Goal: Task Accomplishment & Management: Manage account settings

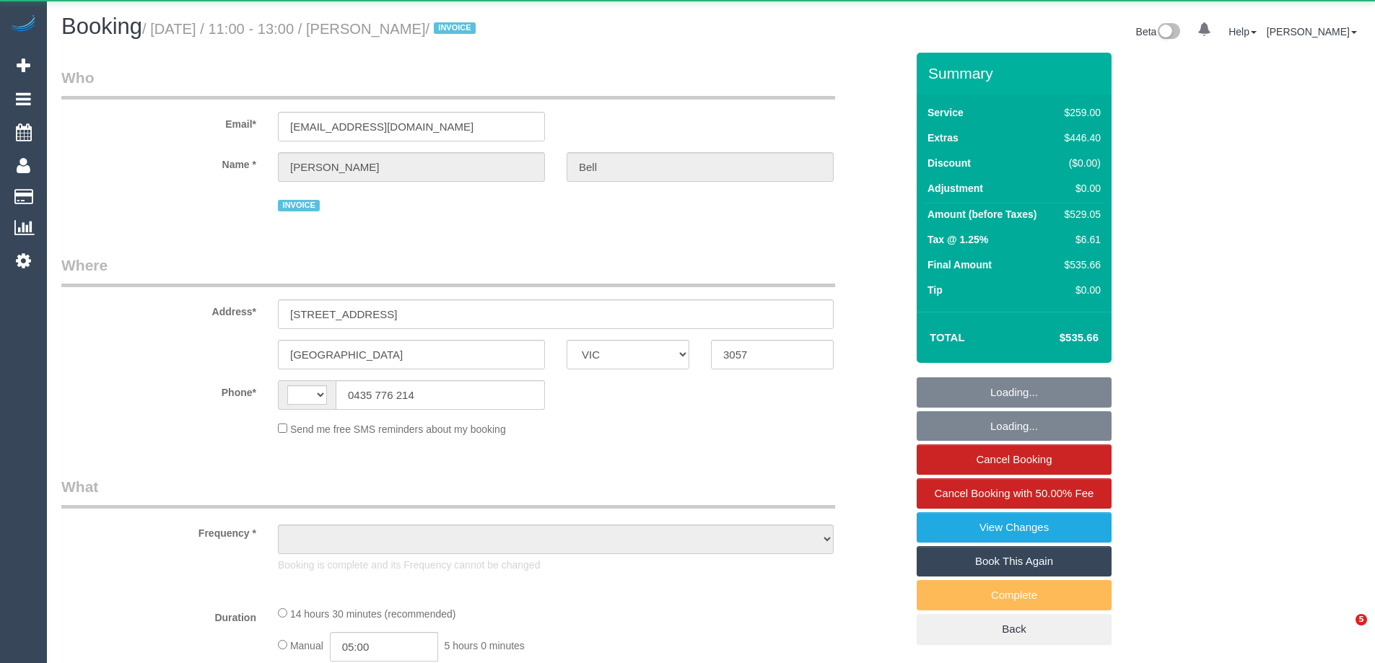
select select "VIC"
select select "string:AU"
select select "object:605"
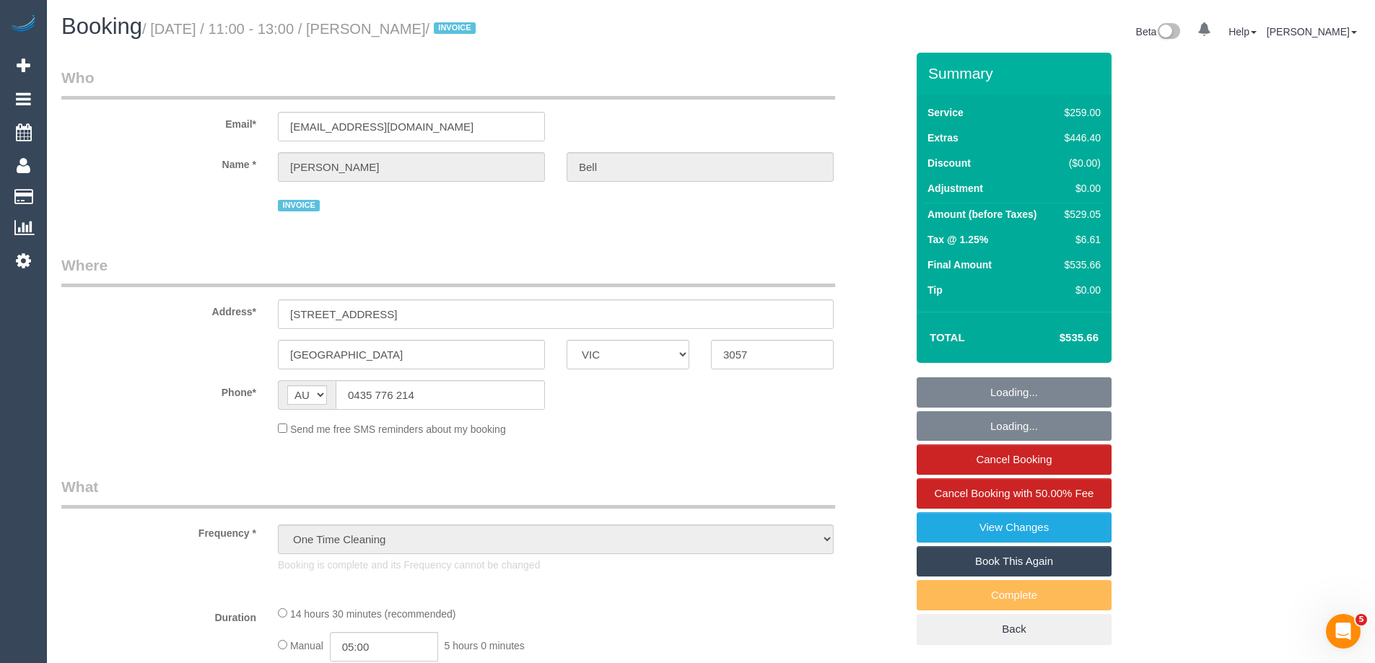
select select "number:28"
select select "number:14"
select select "number:19"
select select "number:36"
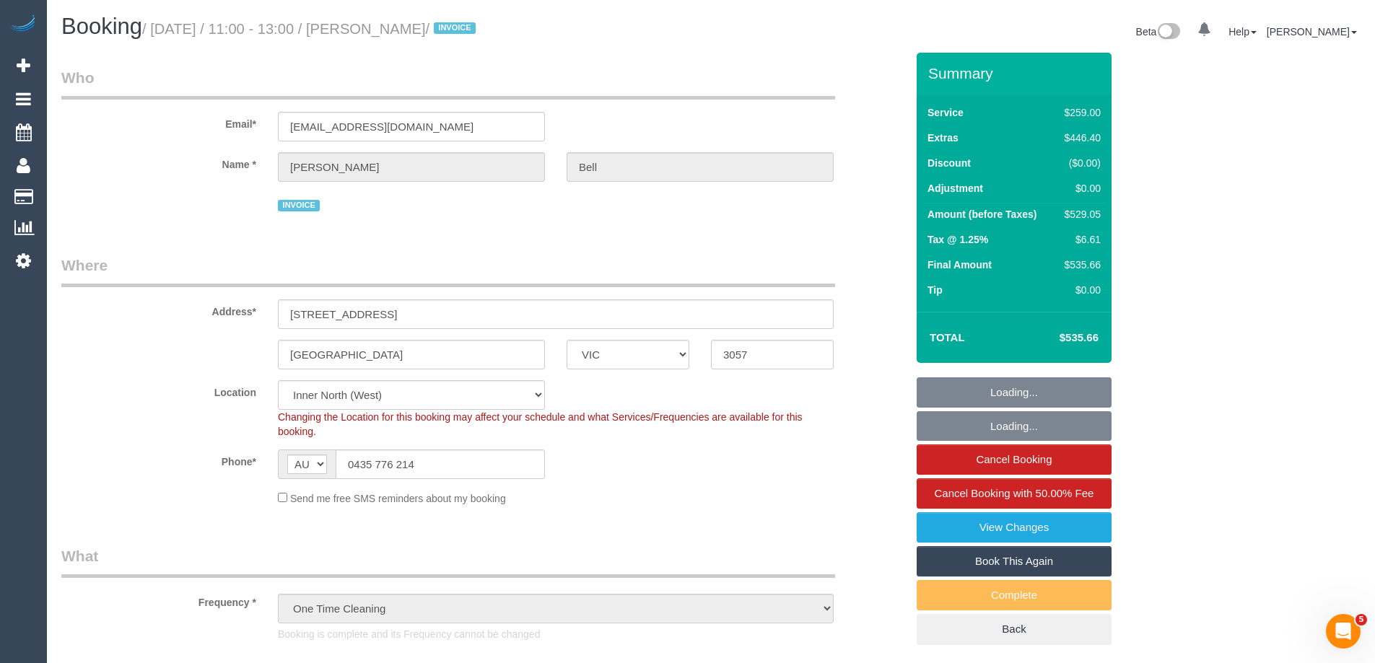
select select "object:1758"
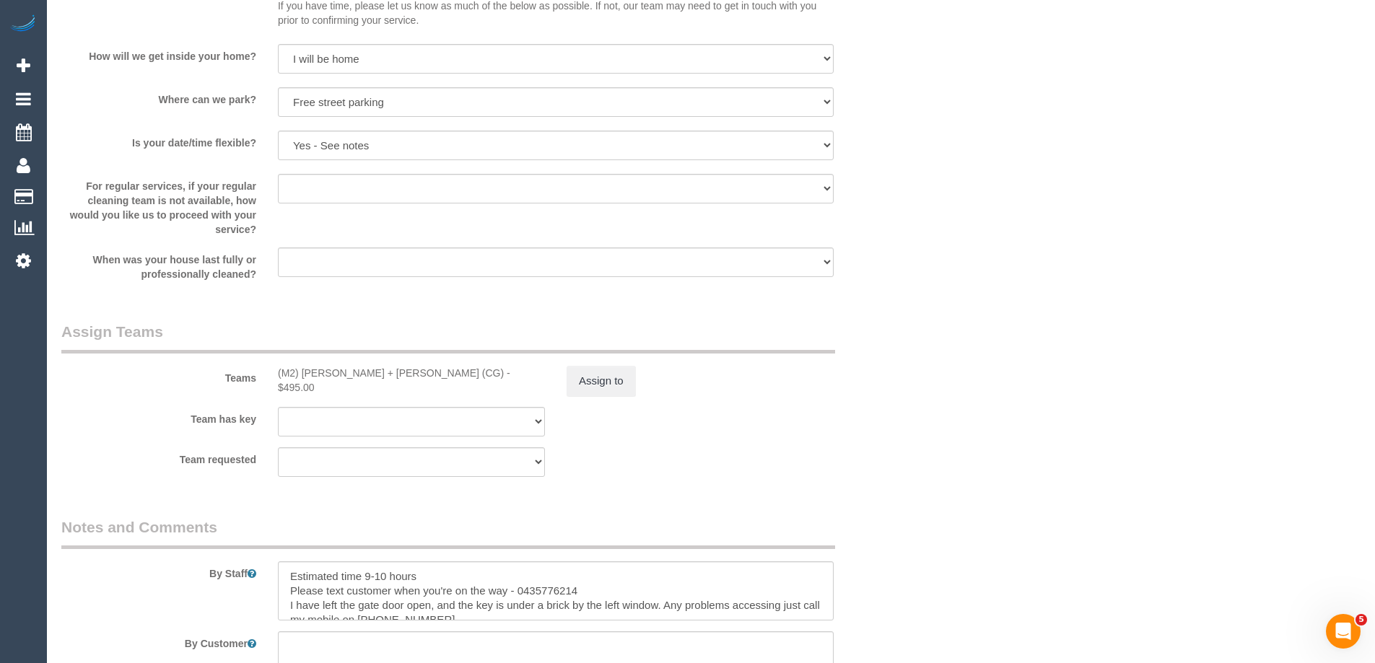
scroll to position [2238, 0]
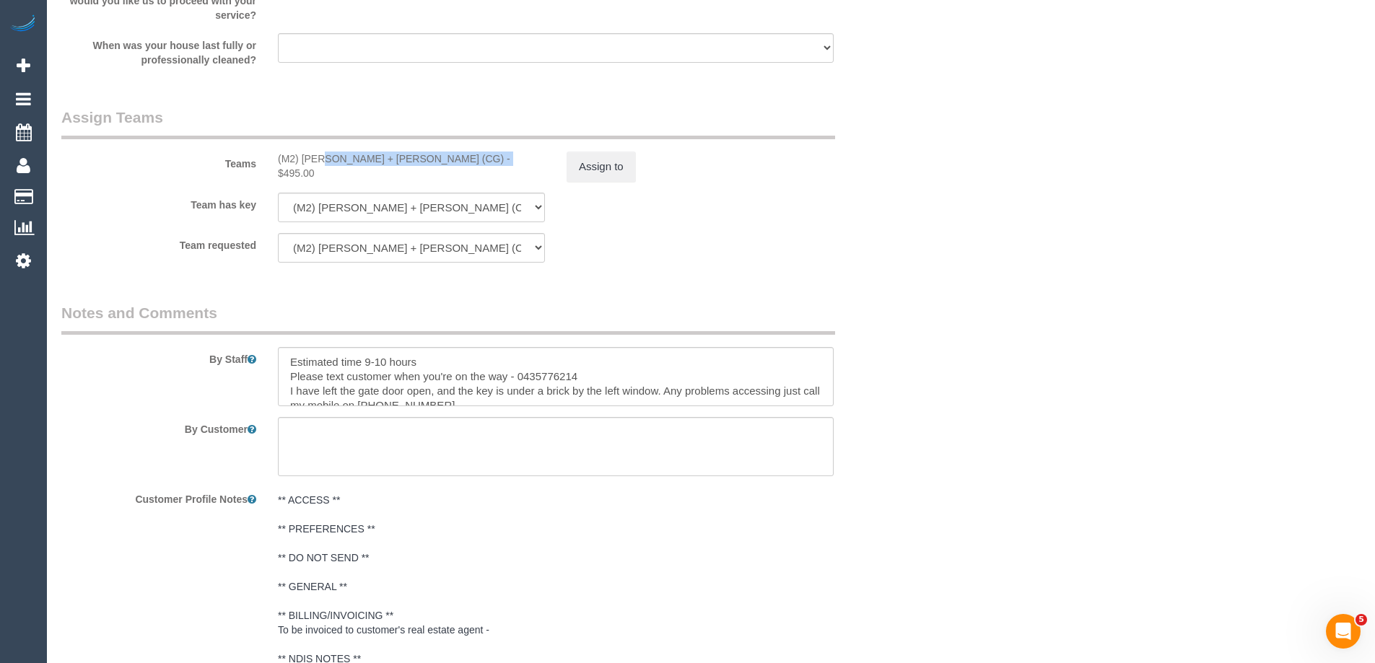
drag, startPoint x: 274, startPoint y: 160, endPoint x: 450, endPoint y: 168, distance: 177.1
click at [450, 168] on div "Teams (M2) Akila + Tehan (CG) - $495.00 Assign to" at bounding box center [484, 144] width 866 height 75
copy div "(M2) Akila + Tehan (CG) - $495.00"
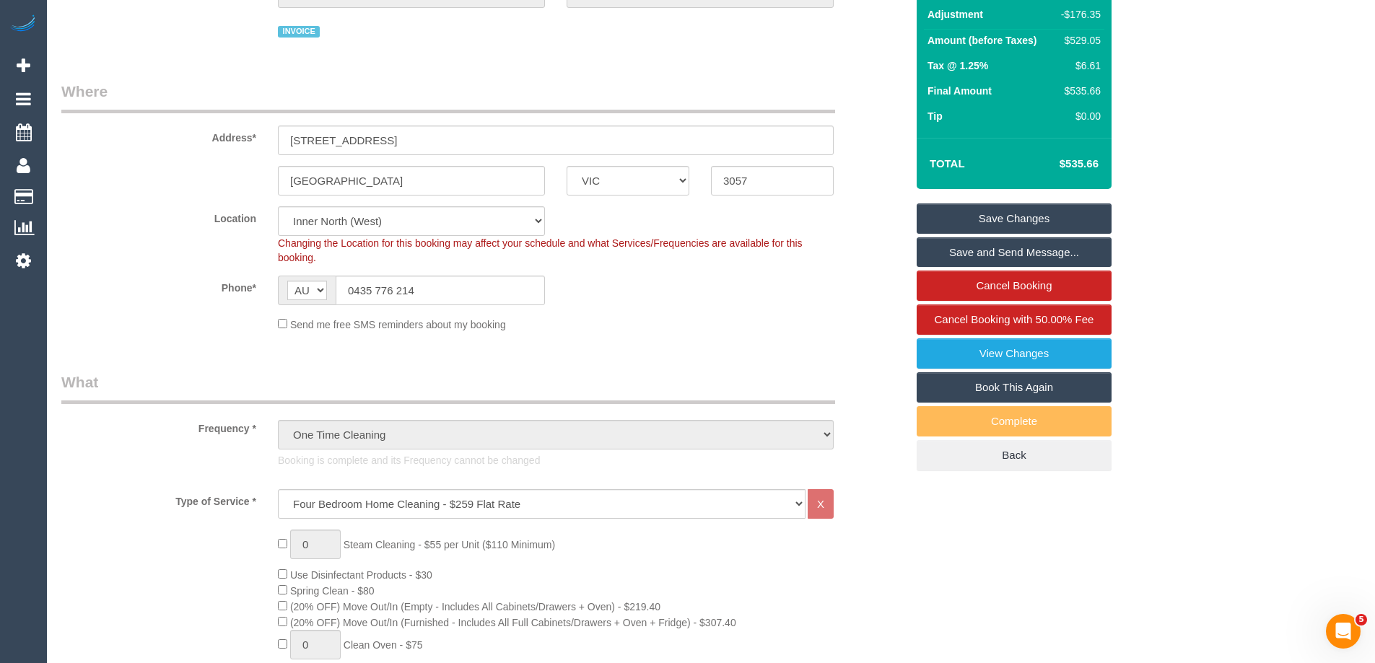
scroll to position [0, 0]
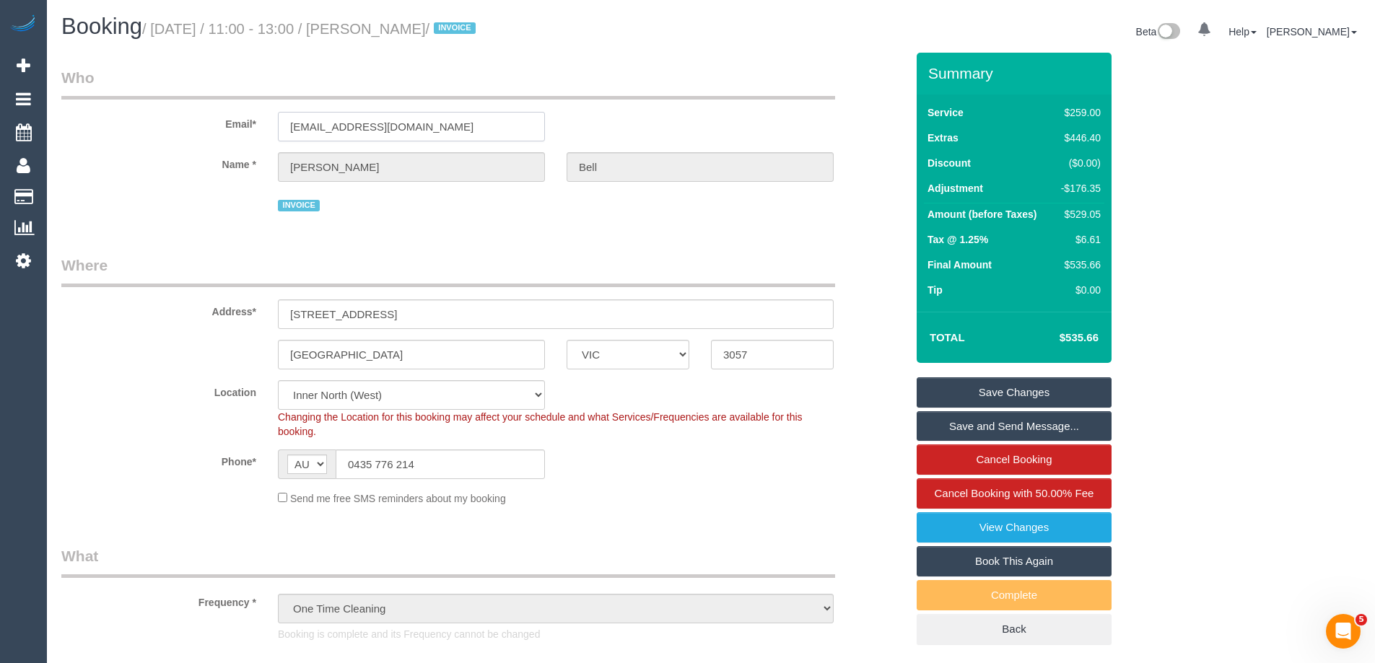
click at [497, 127] on input "[EMAIL_ADDRESS][DOMAIN_NAME]" at bounding box center [411, 127] width 267 height 30
click at [497, 127] on input "harrietbell2019@outlook.com" at bounding box center [411, 127] width 267 height 30
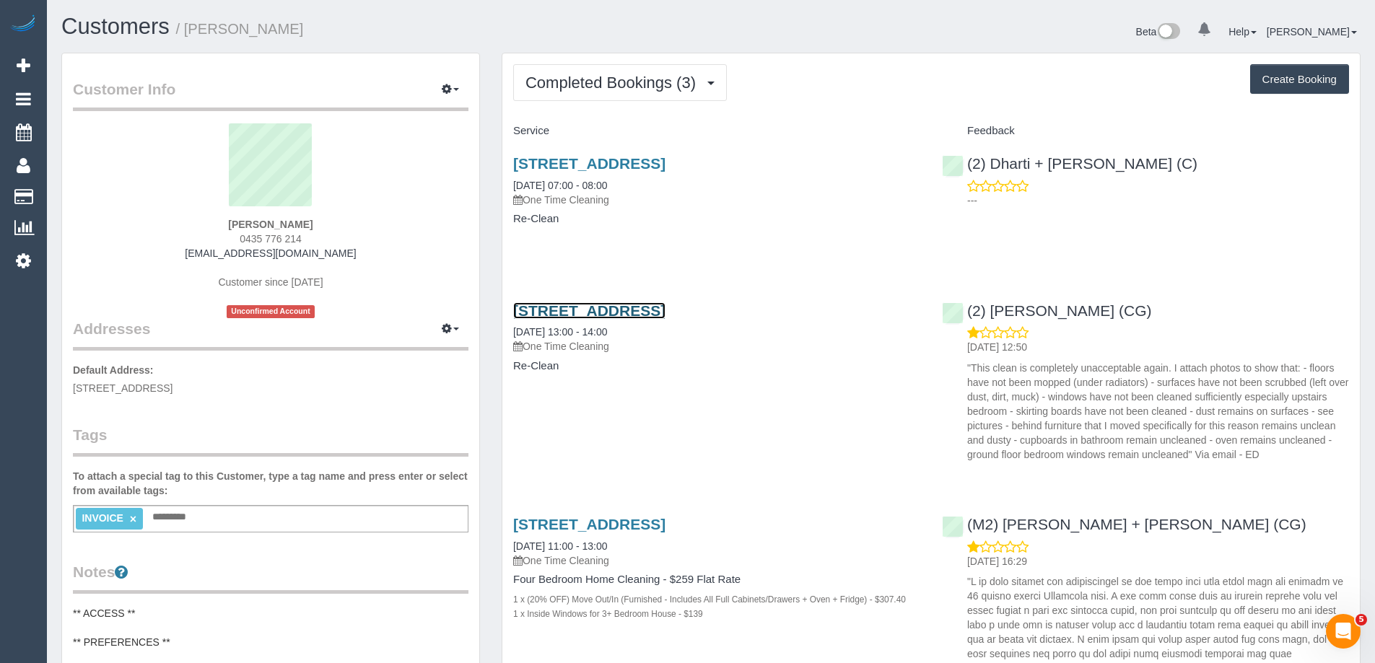
click at [624, 308] on link "87 Barkly Street, Brunswick East, VIC 3057" at bounding box center [589, 310] width 152 height 17
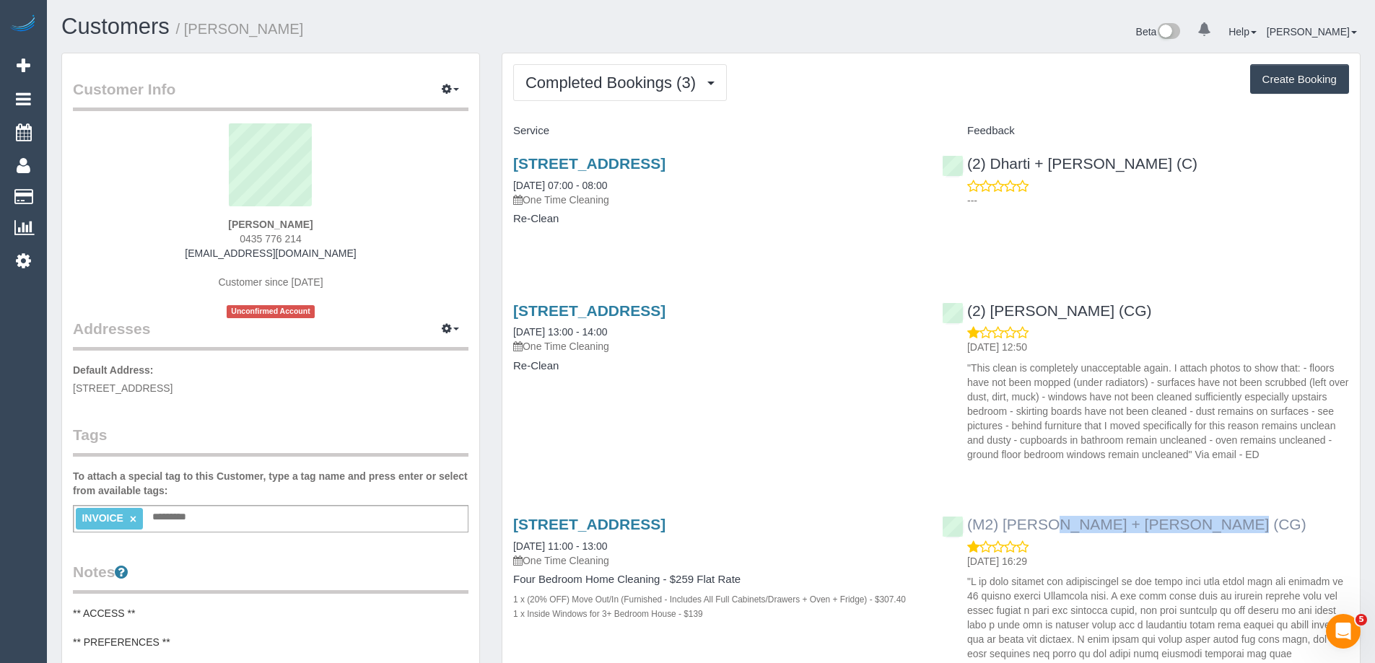
drag, startPoint x: 1173, startPoint y: 524, endPoint x: 968, endPoint y: 527, distance: 205.0
click at [968, 527] on div "(M2) Akila + Tehan (CG) 08/09/2025 16:29" at bounding box center [1145, 665] width 429 height 323
click at [666, 524] on link "87 Barkly Street, Brunswick East, VIC 3057" at bounding box center [589, 524] width 152 height 17
click at [666, 160] on link "87 Barkly Street, Brunswick East, VIC 3057" at bounding box center [589, 163] width 152 height 17
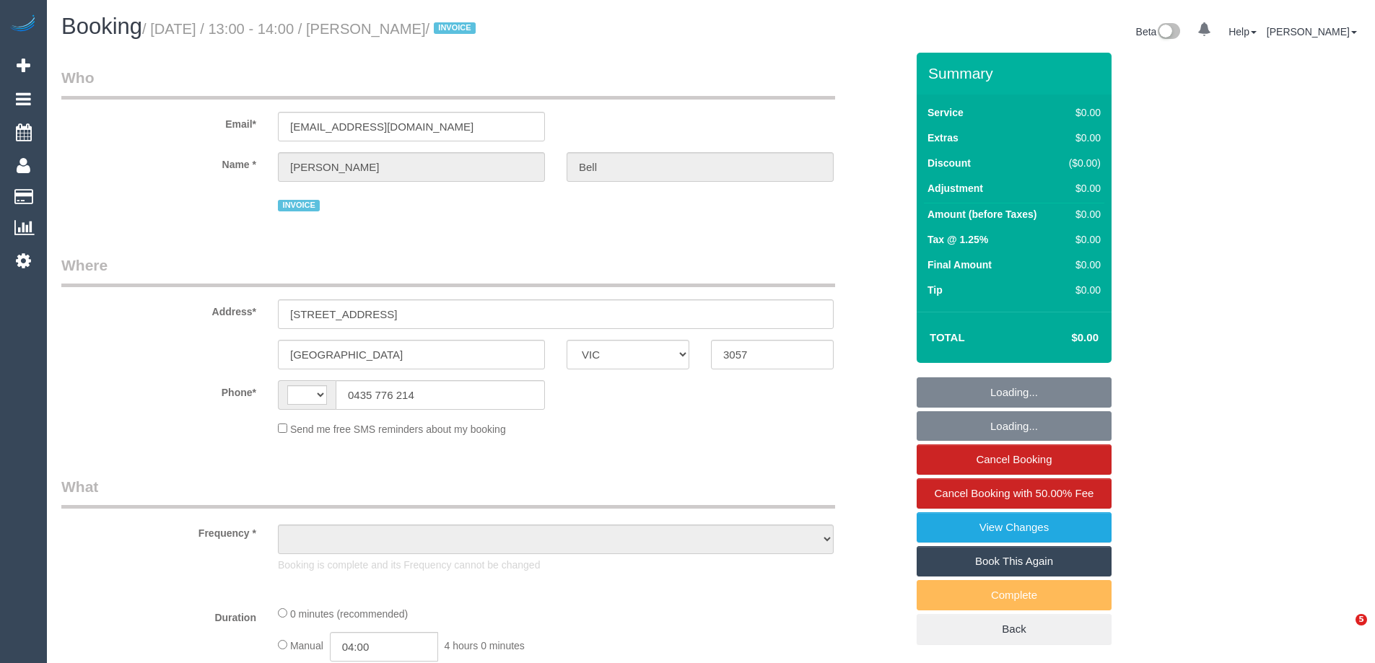
select select "VIC"
select select "string:AU"
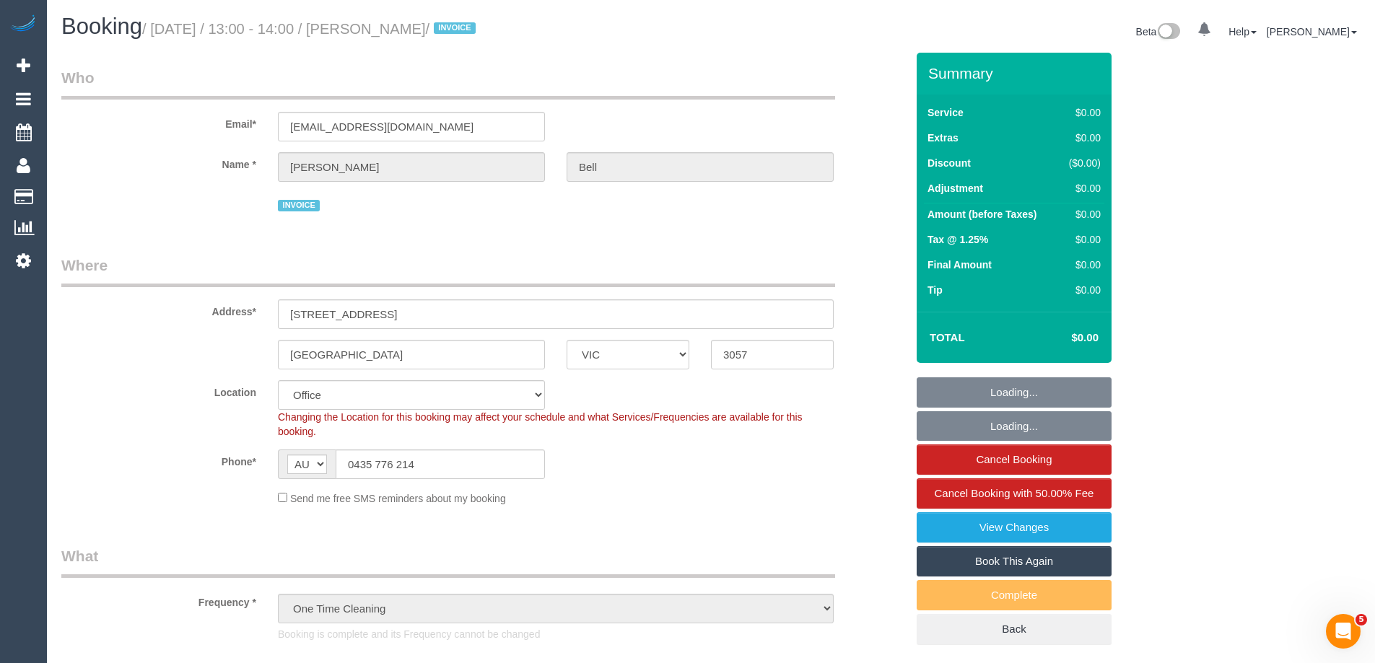
select select "object:651"
select select "number:28"
select select "number:14"
select select "number:19"
select select "number:36"
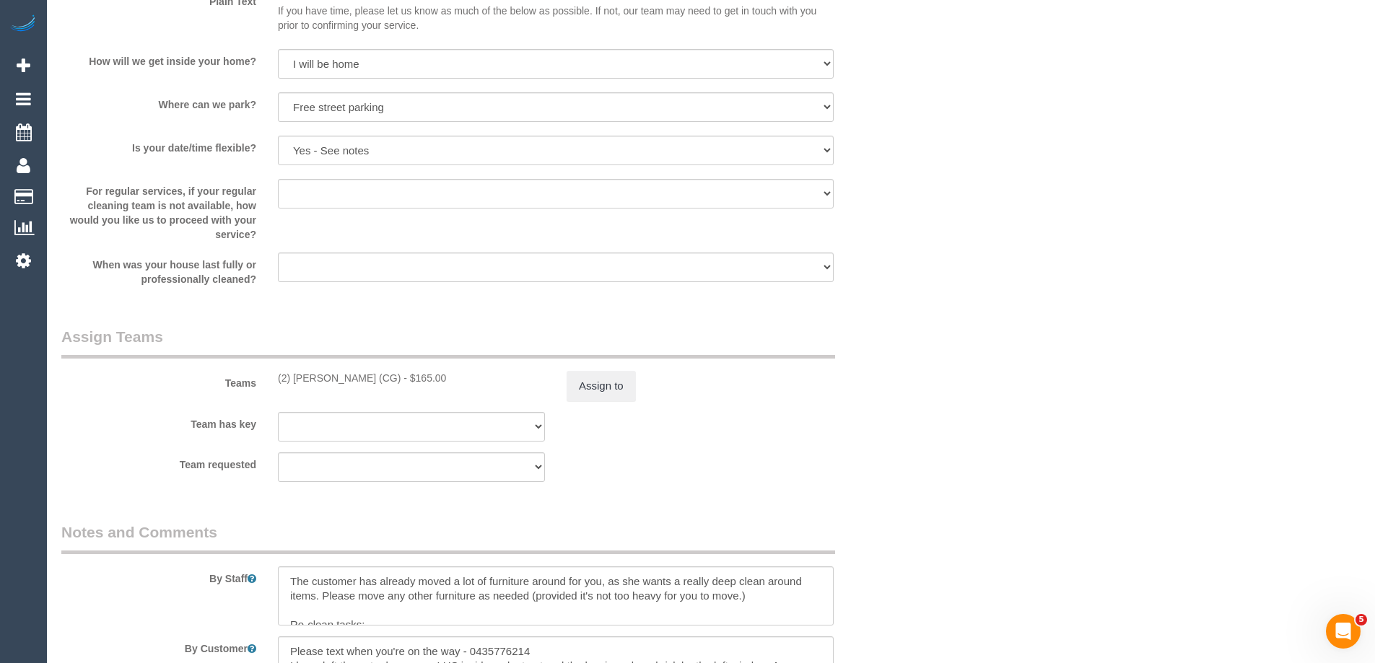
scroll to position [1805, 0]
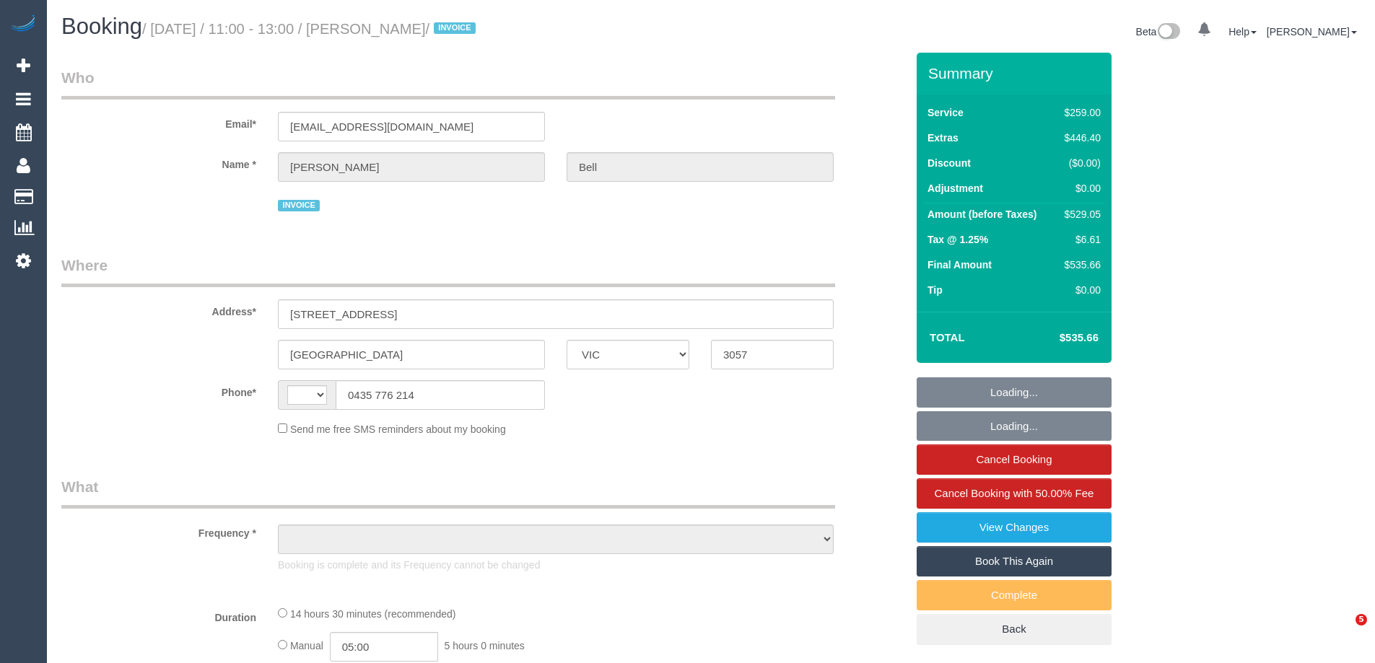
select select "VIC"
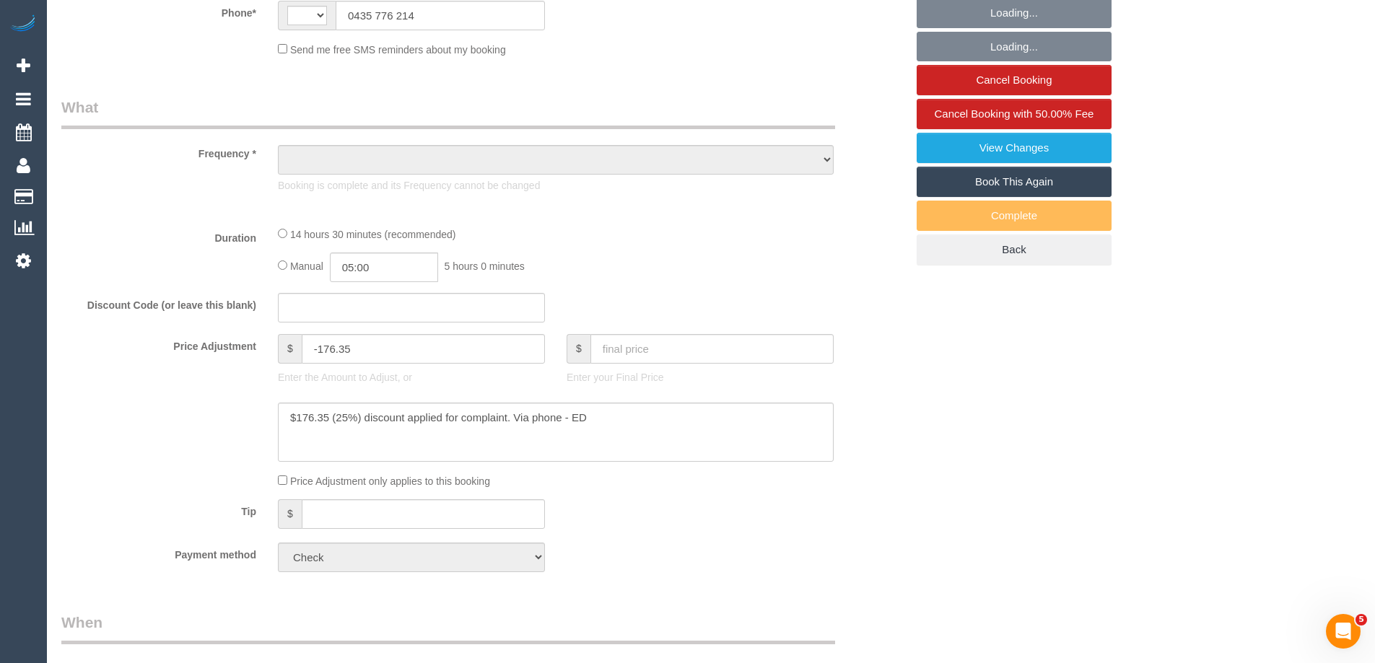
select select "object:283"
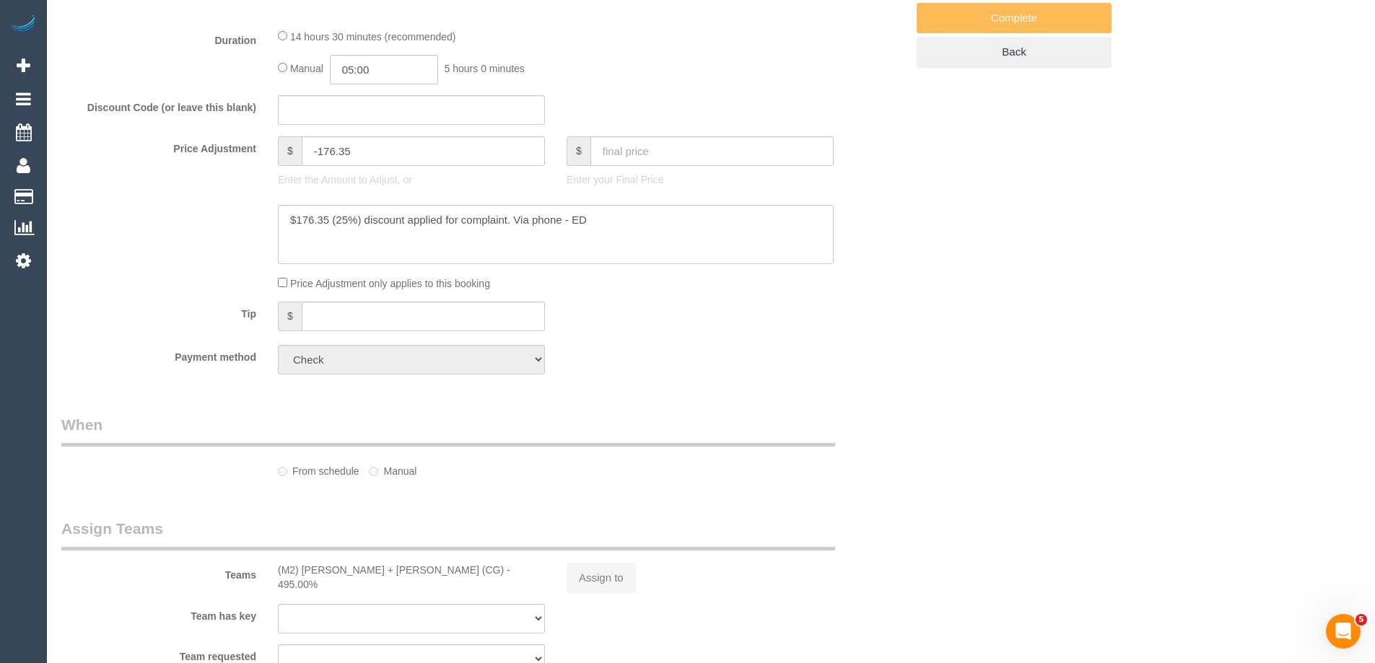
select select "number:28"
select select "number:14"
select select "number:19"
select select "number:36"
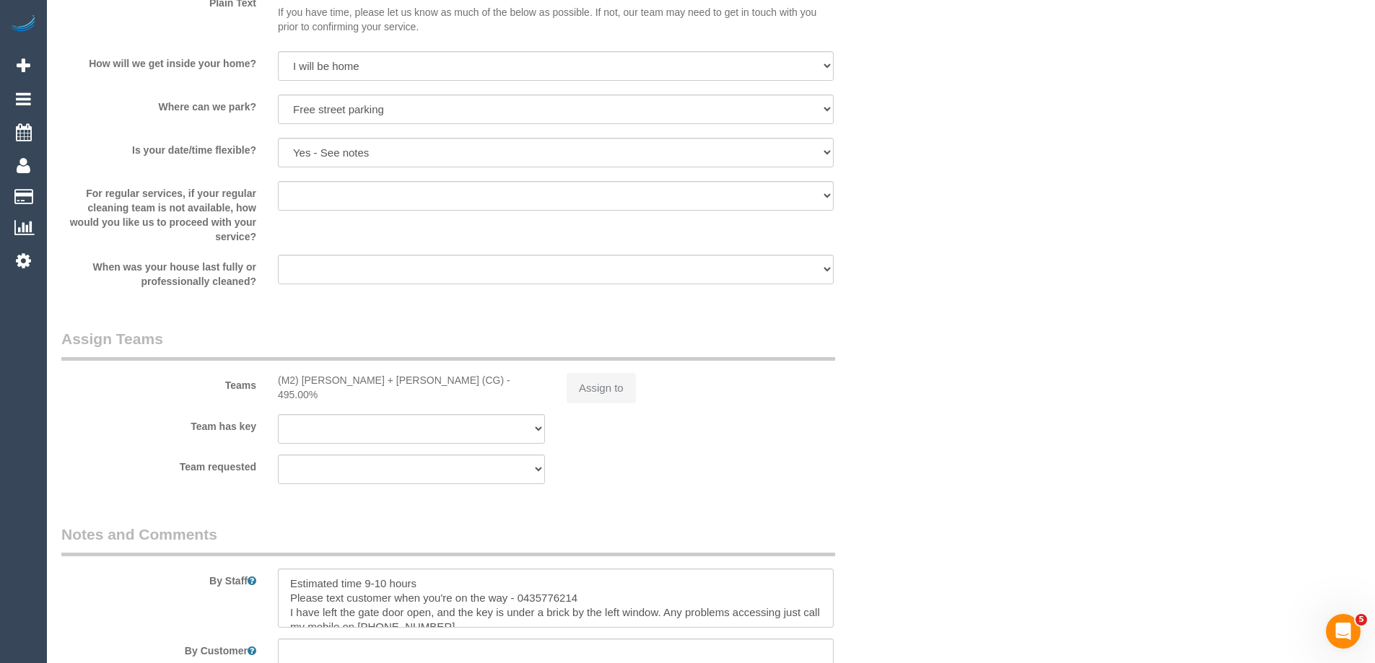
select select "string:AU"
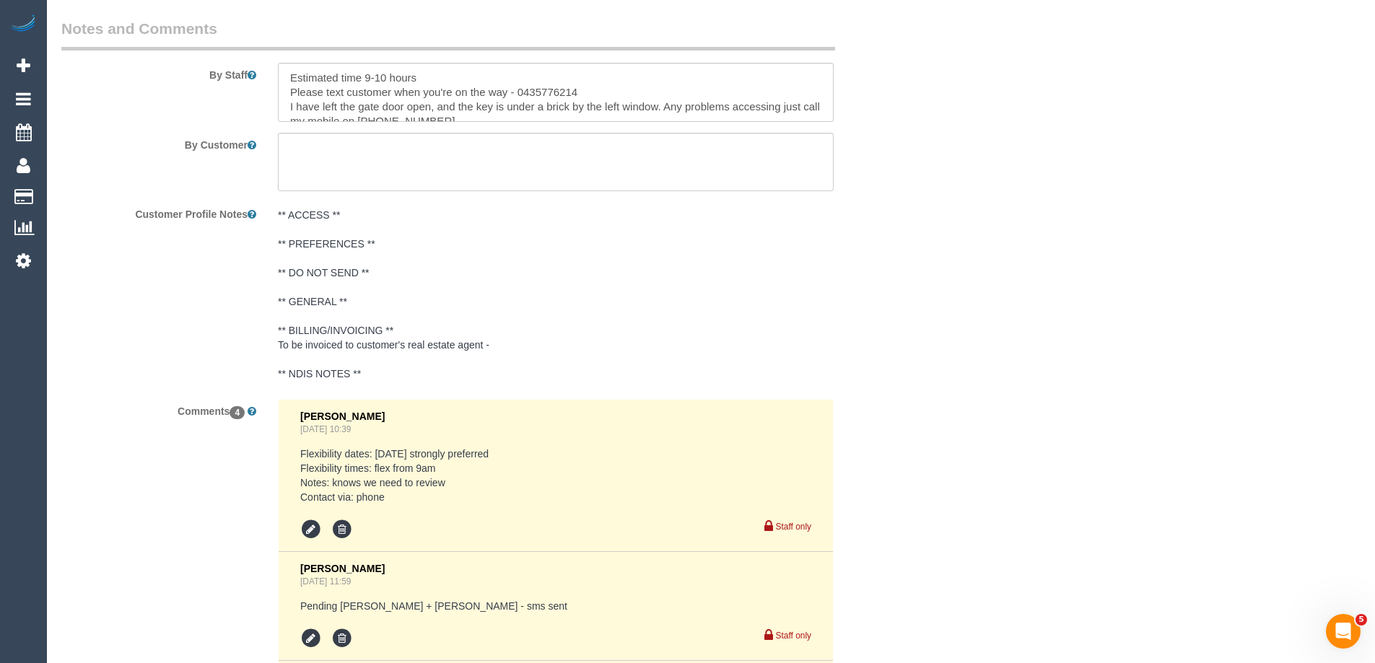
select select "object:857"
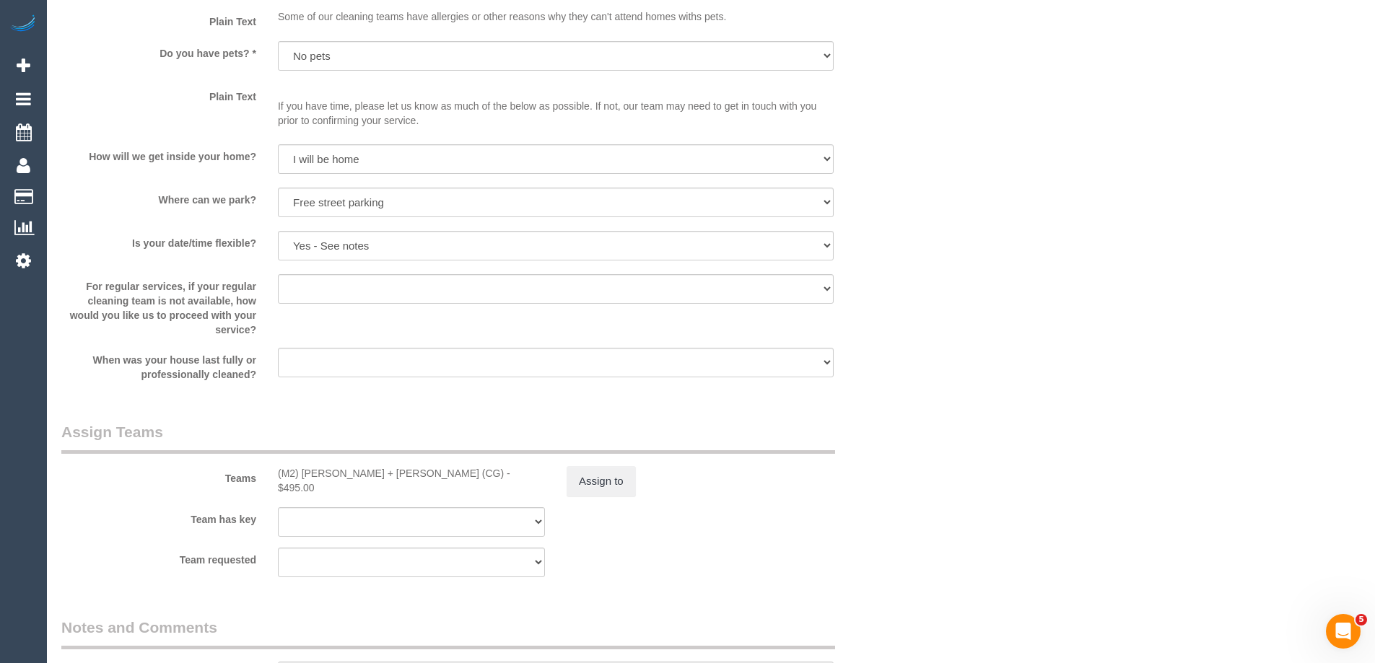
scroll to position [2016, 0]
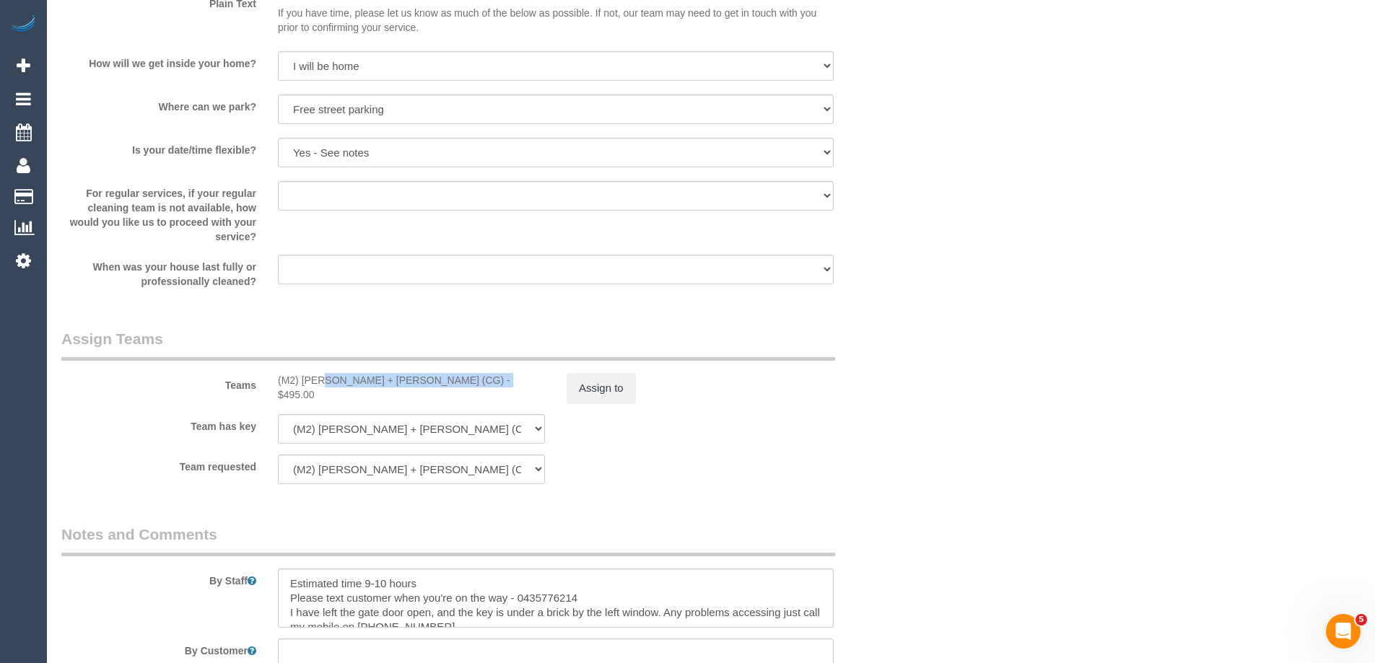
copy div "(M2) Akila + Tehan (CG) - $495.00"
drag, startPoint x: 271, startPoint y: 381, endPoint x: 432, endPoint y: 383, distance: 161.0
click at [432, 383] on div "(M2) Akila + Tehan (CG) - $495.00" at bounding box center [411, 387] width 289 height 29
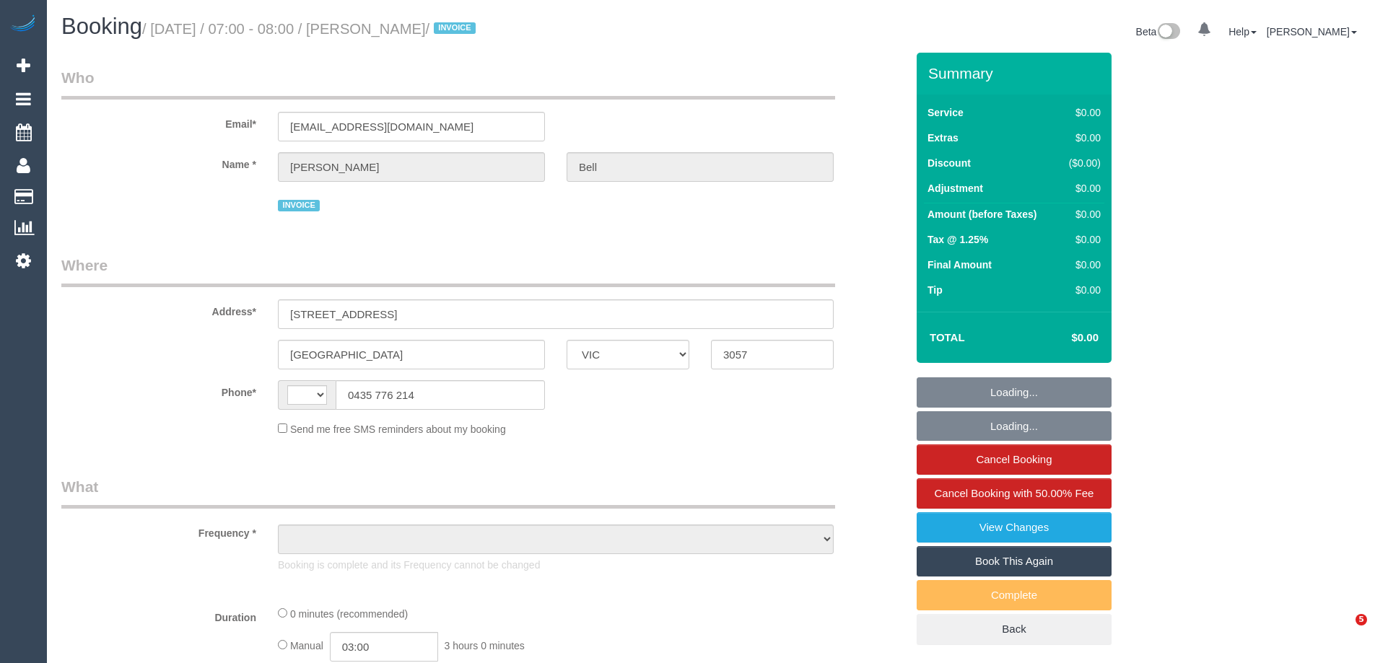
select select "VIC"
select select "string:AU"
select select "object:530"
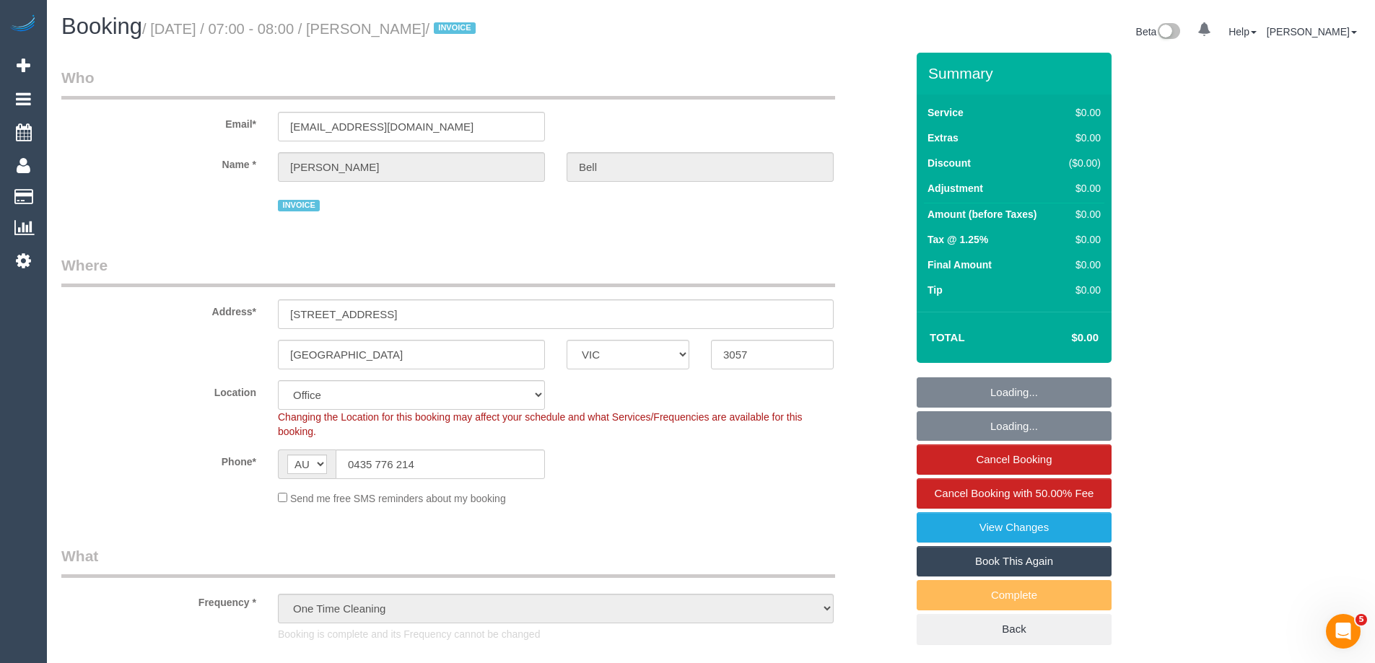
select select "number:28"
select select "number:14"
select select "number:19"
select select "number:36"
select select "object:797"
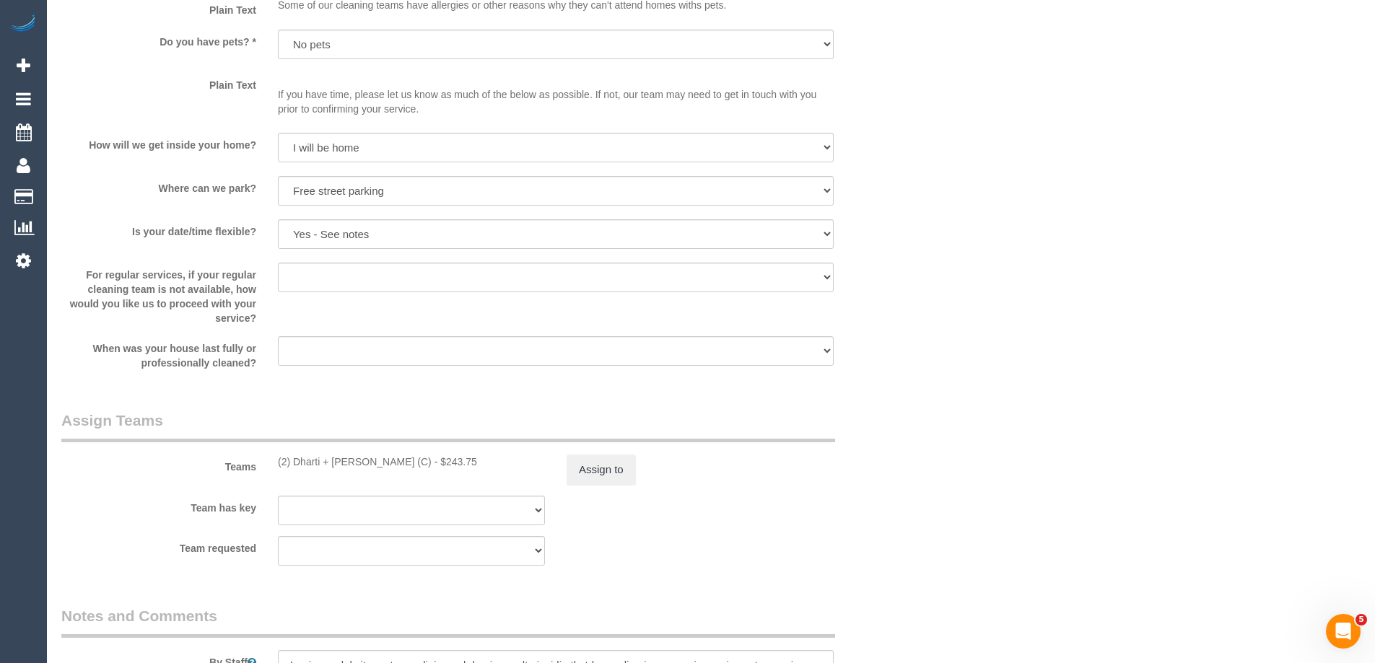
scroll to position [1732, 0]
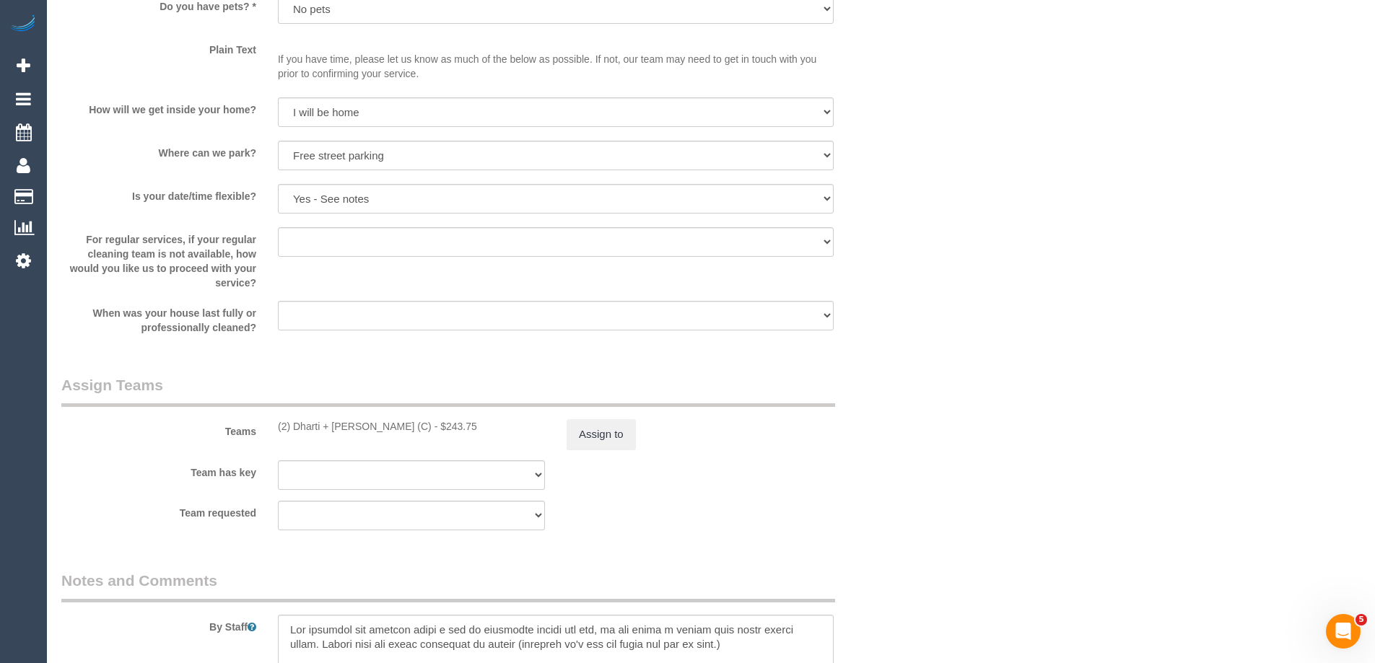
click at [411, 425] on div "(2) Dharti + [PERSON_NAME] (C) - $243.75" at bounding box center [411, 426] width 267 height 14
click at [411, 425] on div "(2) Dharti + Kishan (C) - $243.75" at bounding box center [411, 426] width 267 height 14
copy div "243.75"
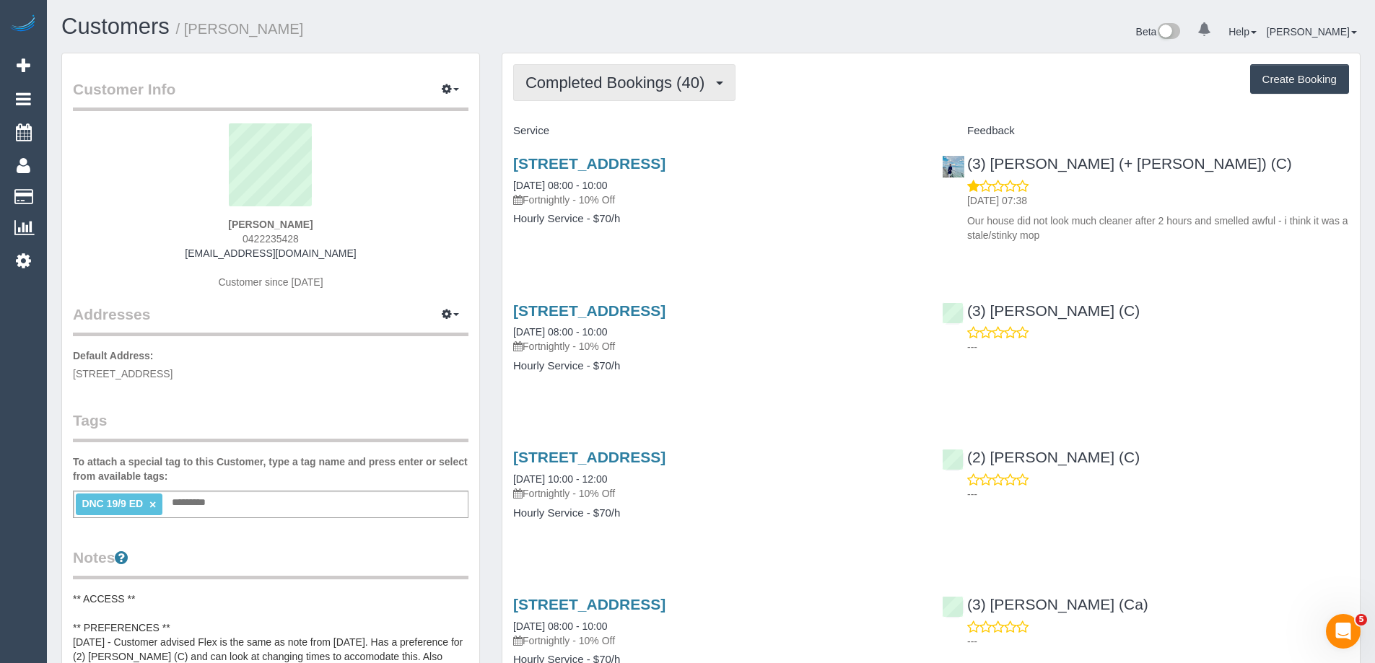
click at [637, 86] on span "Completed Bookings (40)" at bounding box center [619, 83] width 186 height 18
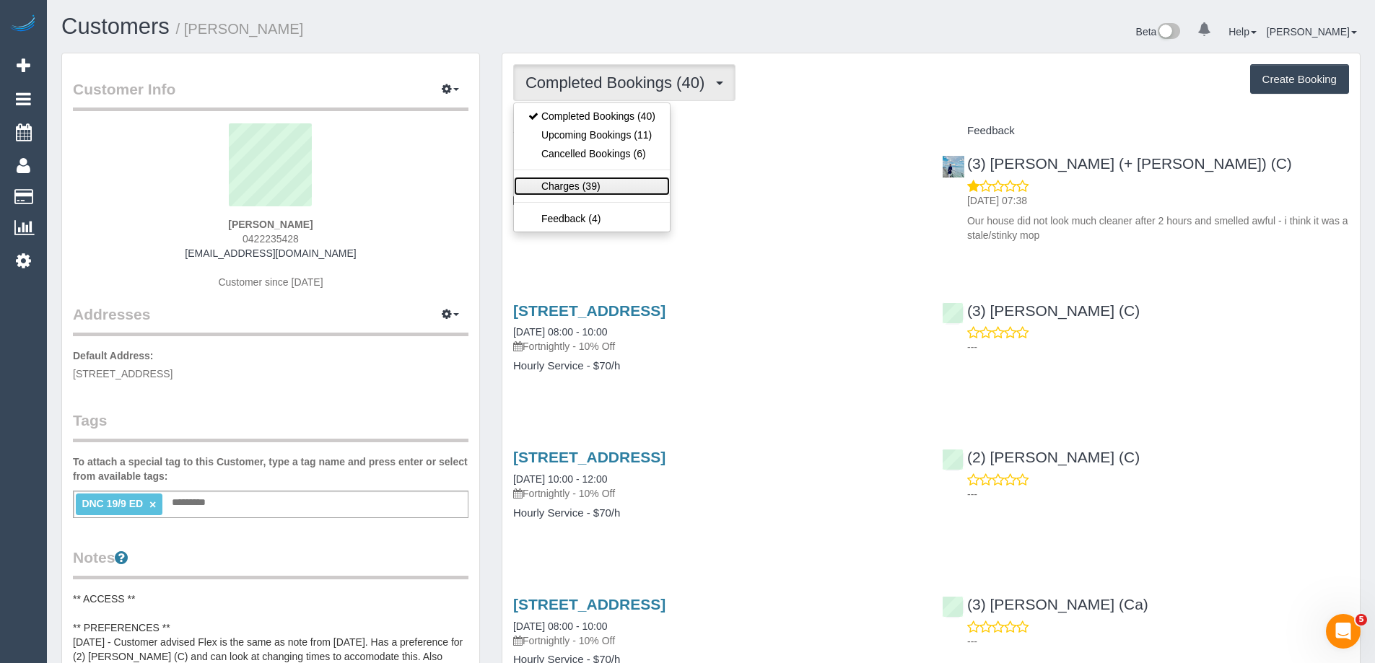
click at [614, 180] on link "Charges (39)" at bounding box center [592, 186] width 156 height 19
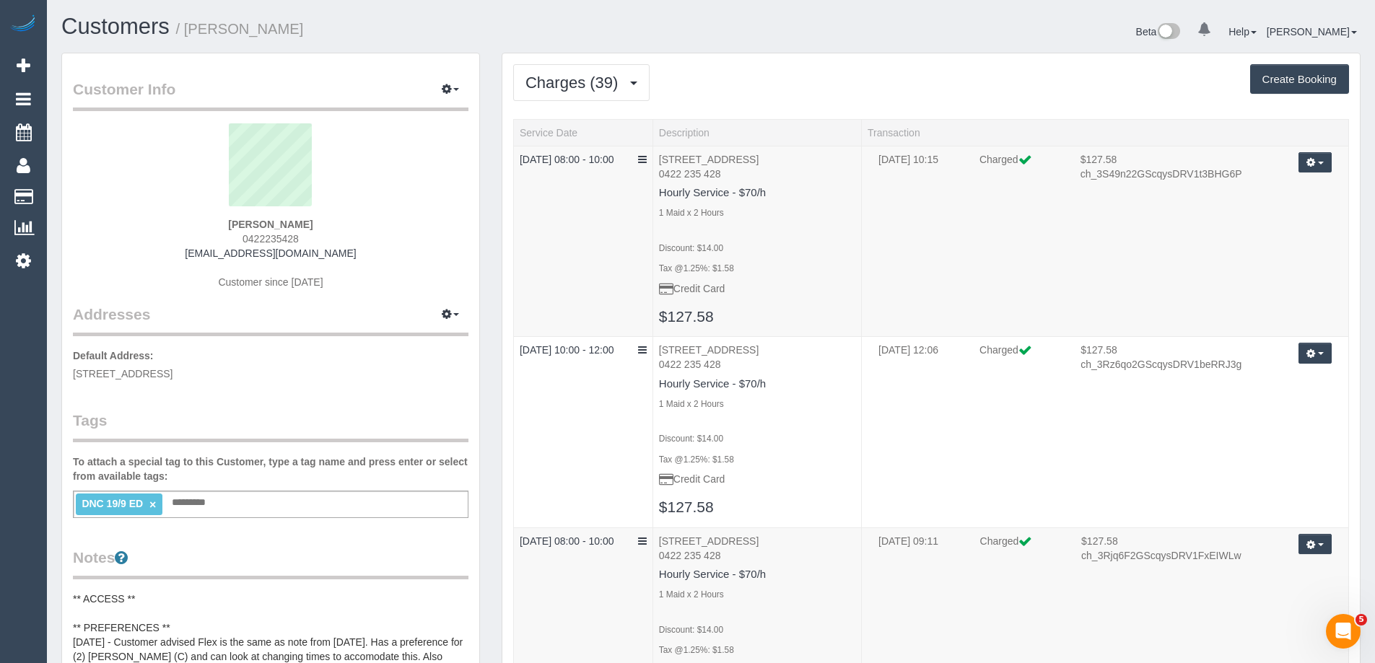
click at [605, 20] on h1 "Customers / Catherine Anderson" at bounding box center [380, 26] width 639 height 25
click at [591, 77] on span "Charges (39)" at bounding box center [576, 83] width 100 height 18
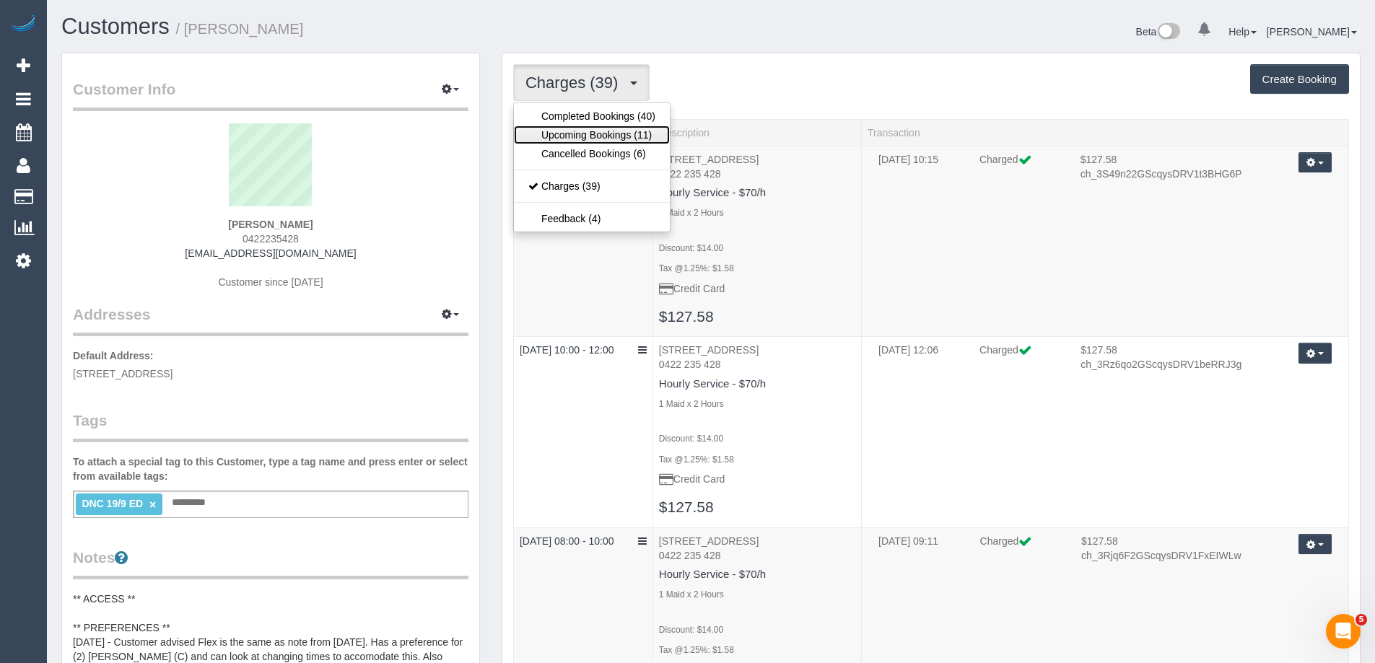
click at [577, 133] on link "Upcoming Bookings (11)" at bounding box center [592, 135] width 156 height 19
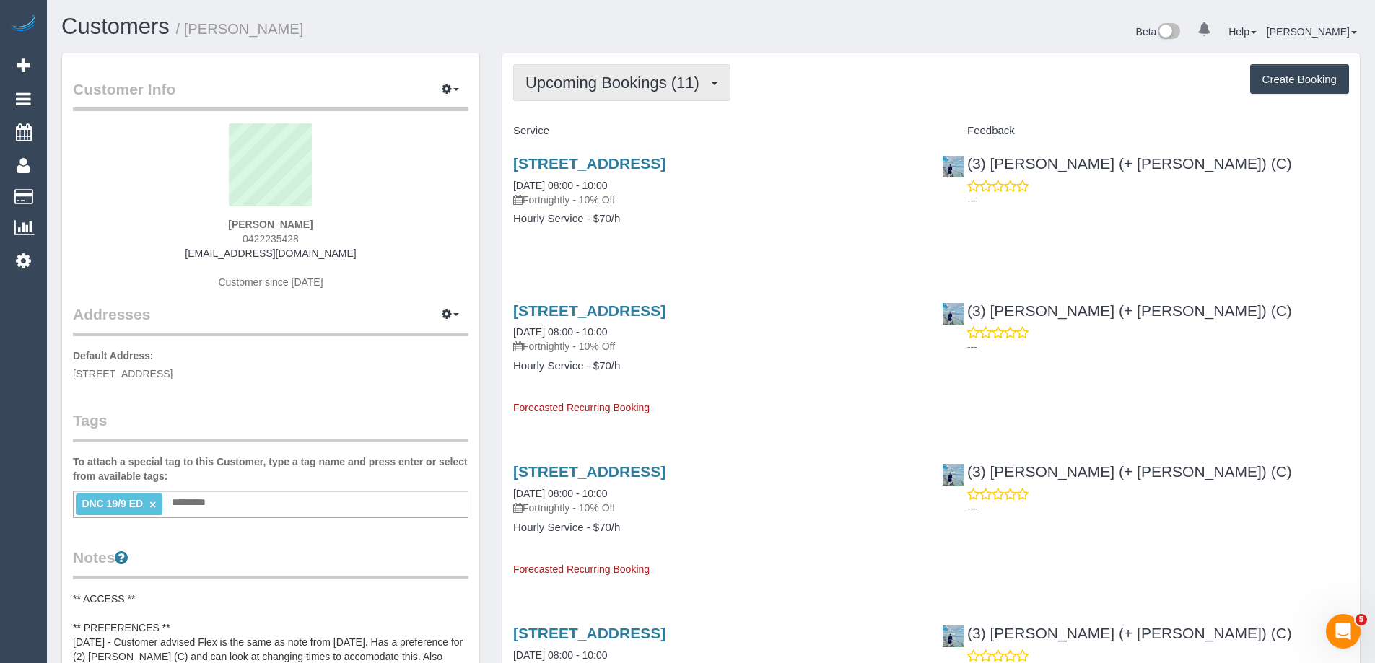
click at [569, 88] on span "Upcoming Bookings (11)" at bounding box center [616, 83] width 181 height 18
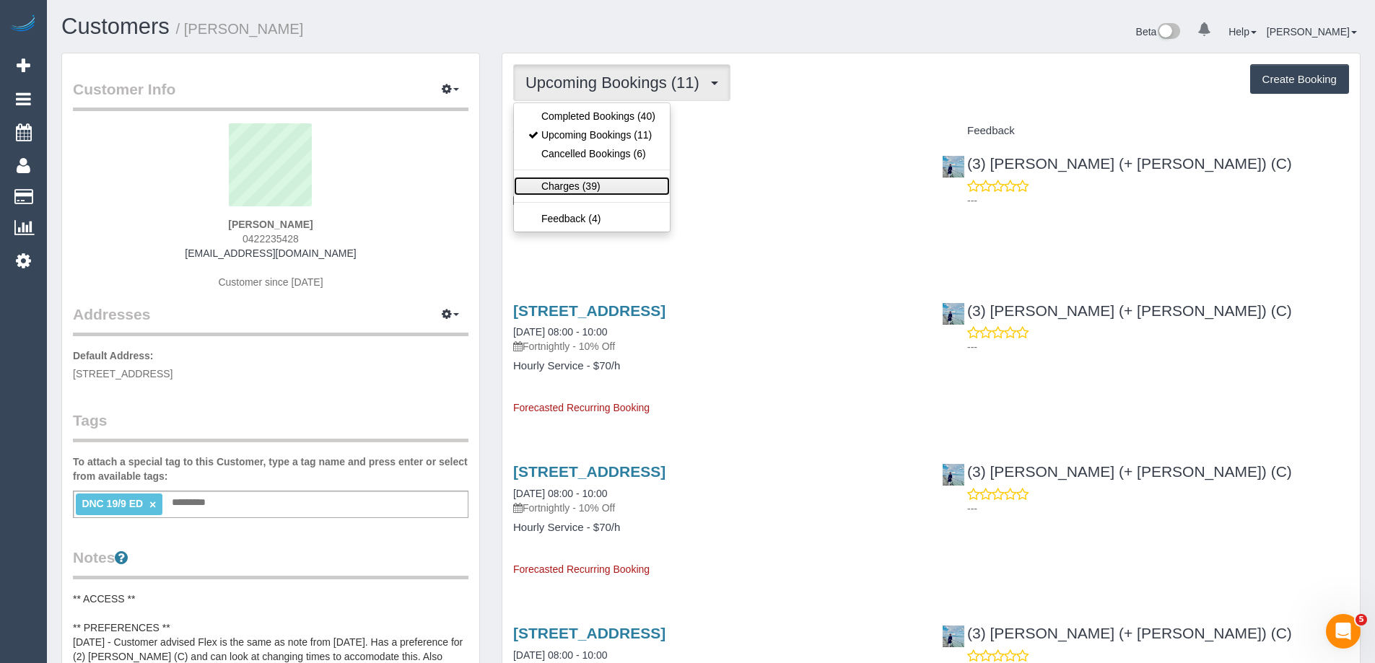
click at [588, 180] on link "Charges (39)" at bounding box center [592, 186] width 156 height 19
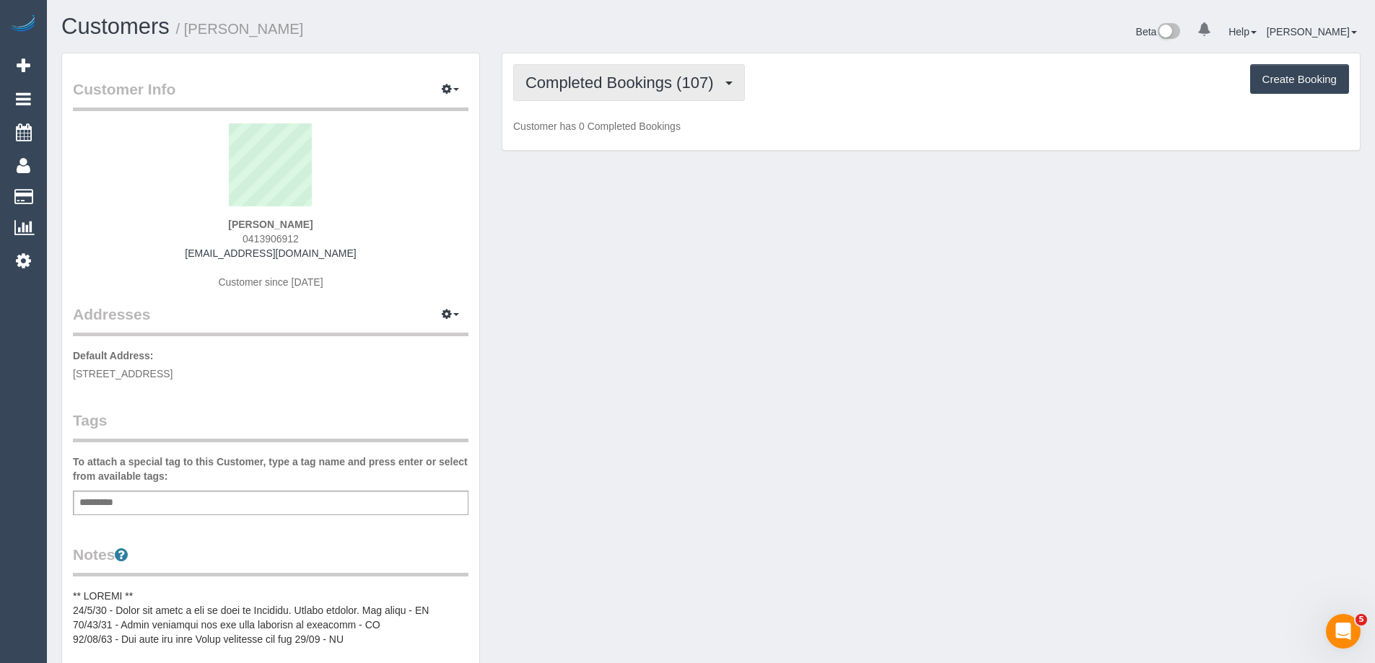
click at [594, 87] on span "Completed Bookings (107)" at bounding box center [623, 83] width 195 height 18
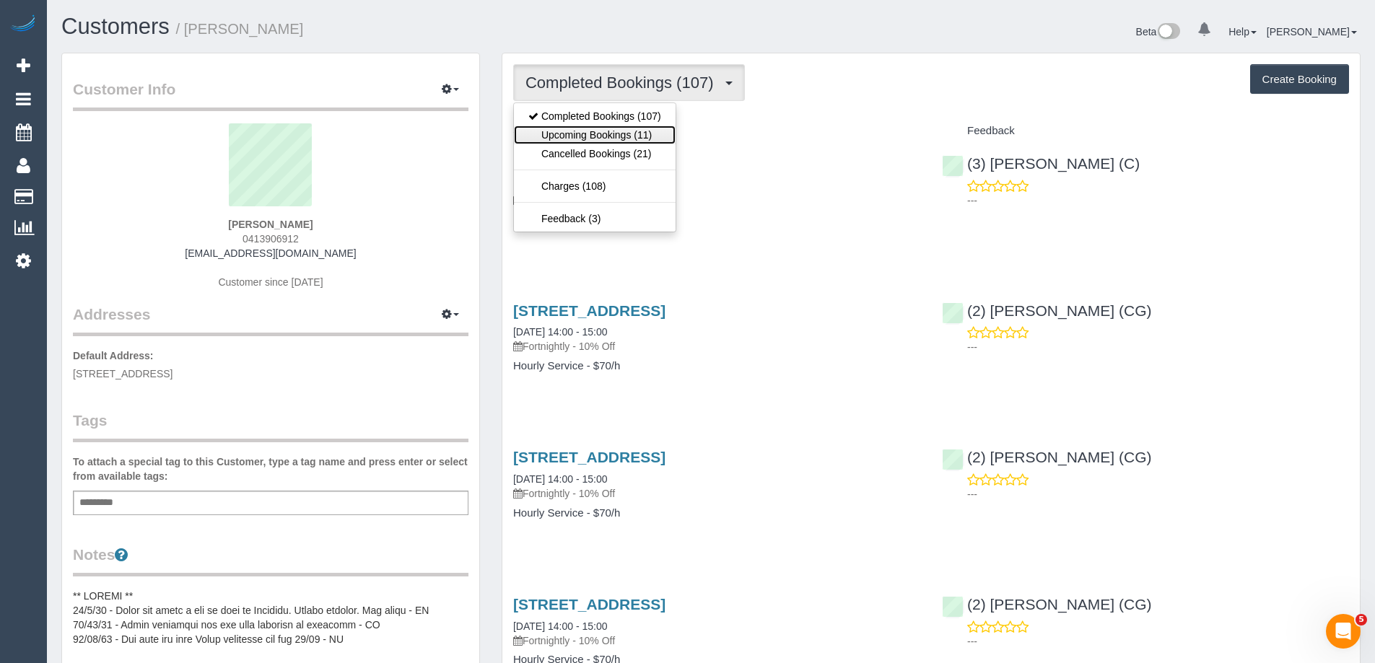
click at [603, 128] on link "Upcoming Bookings (11)" at bounding box center [595, 135] width 162 height 19
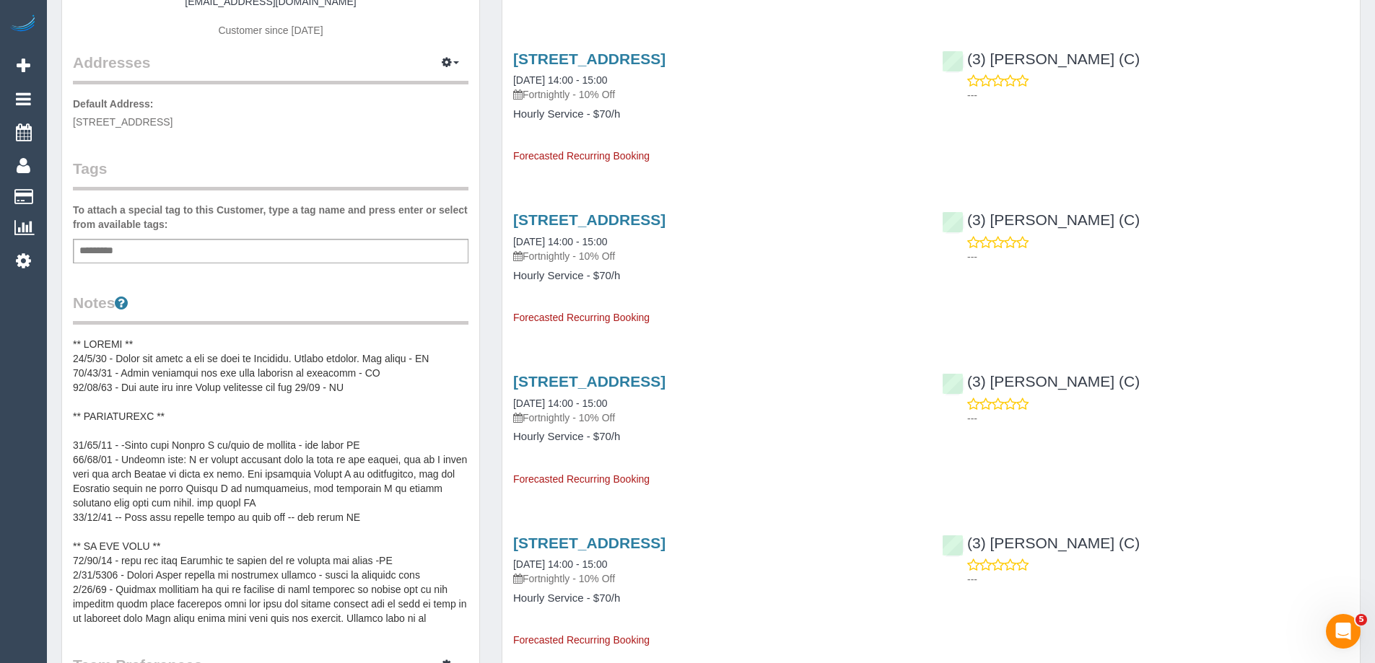
scroll to position [289, 0]
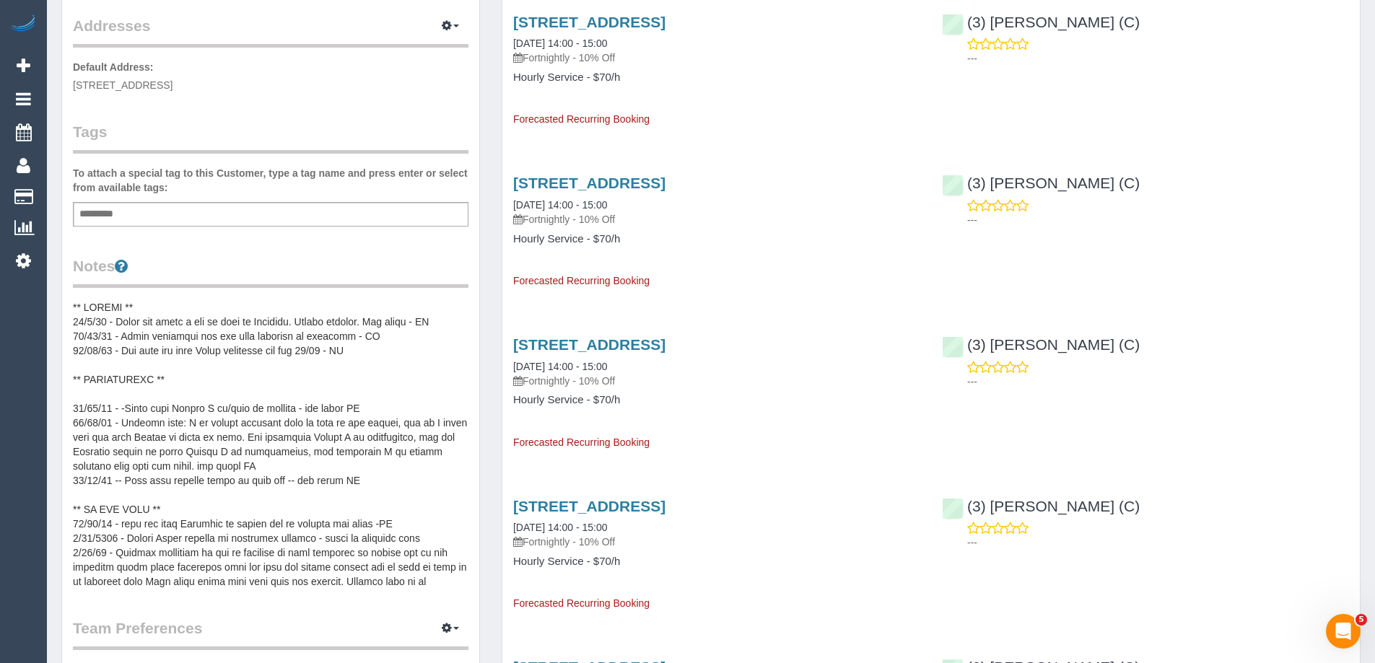
click at [202, 328] on pre at bounding box center [271, 444] width 396 height 289
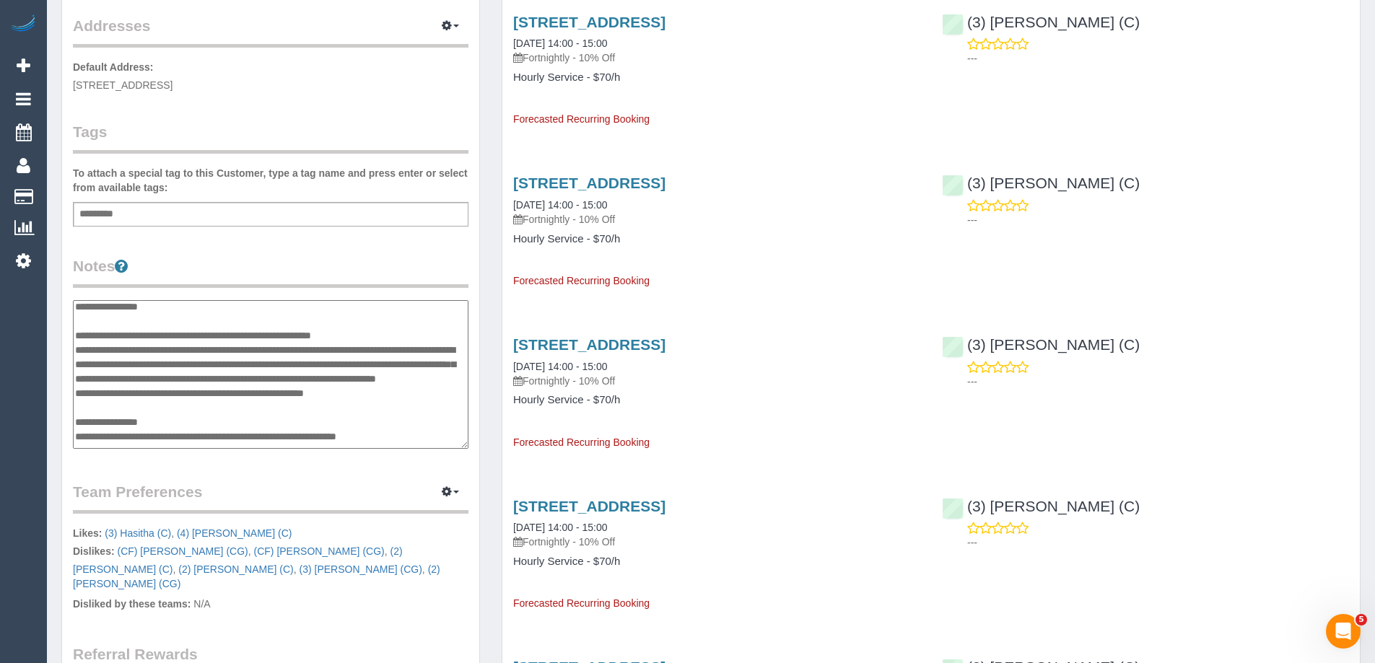
scroll to position [0, 0]
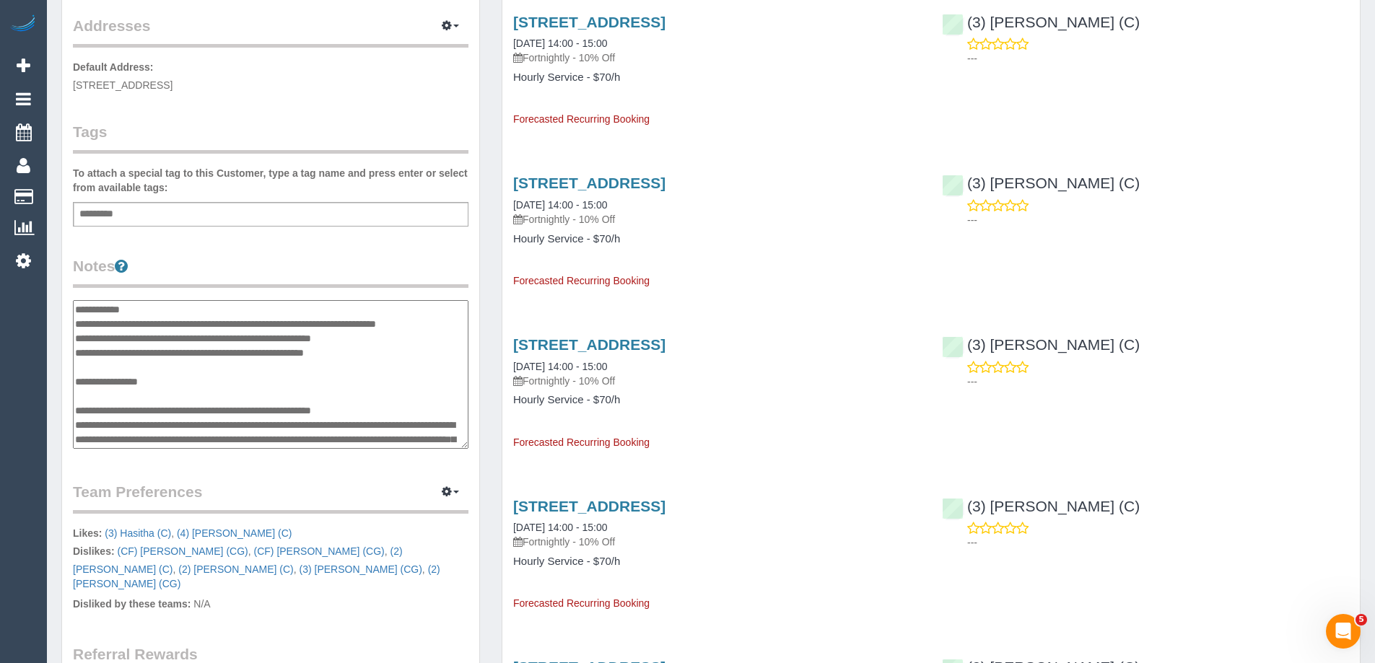
click at [182, 315] on textarea at bounding box center [271, 374] width 396 height 149
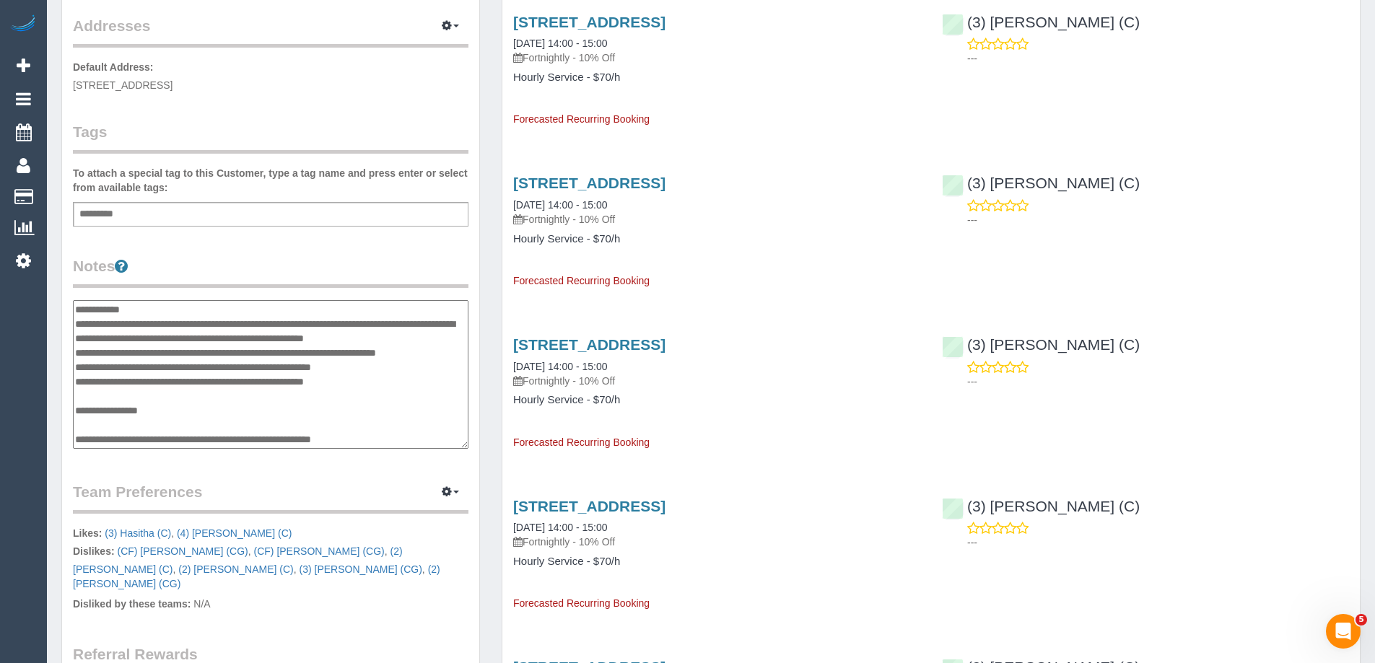
type textarea "**********"
click at [323, 250] on div "Customer Info Edit Contact Info Send Message Email Preferences Special Sales Ta…" at bounding box center [270, 320] width 417 height 1111
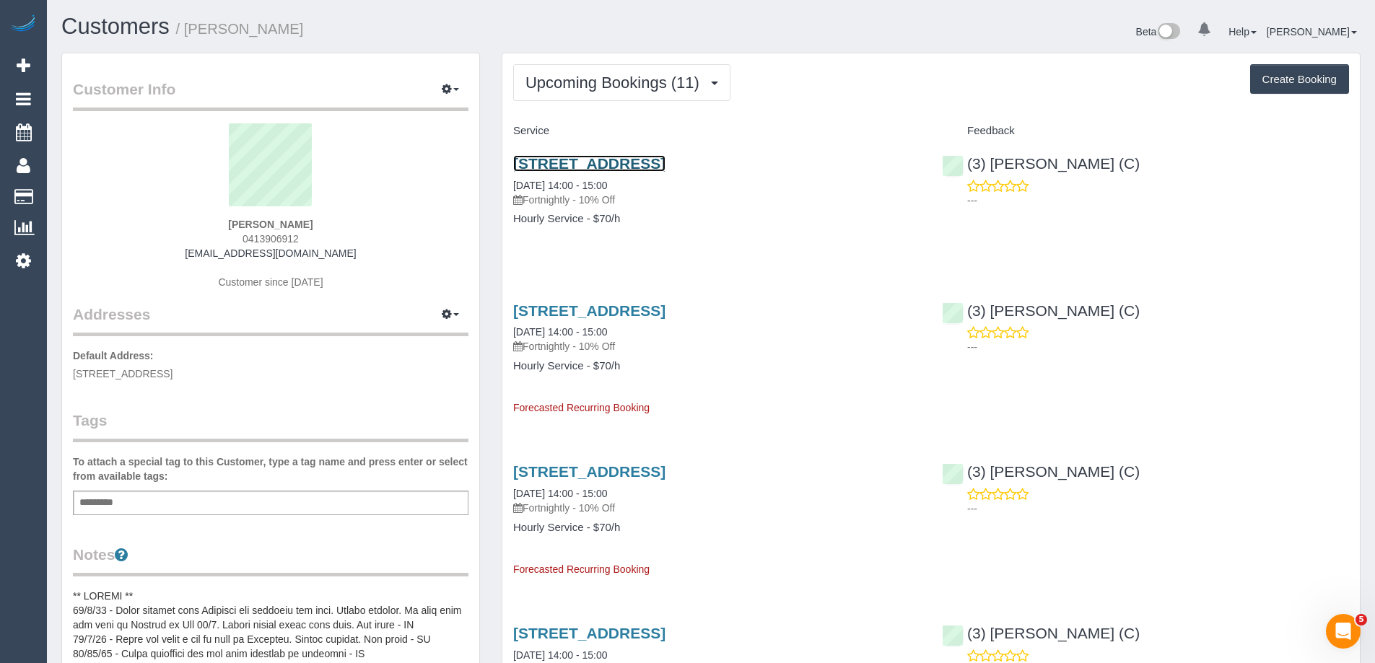
click at [666, 162] on link "176 Murrumbeena Rd, 3, Murrumbeena, VIC 3163" at bounding box center [589, 163] width 152 height 17
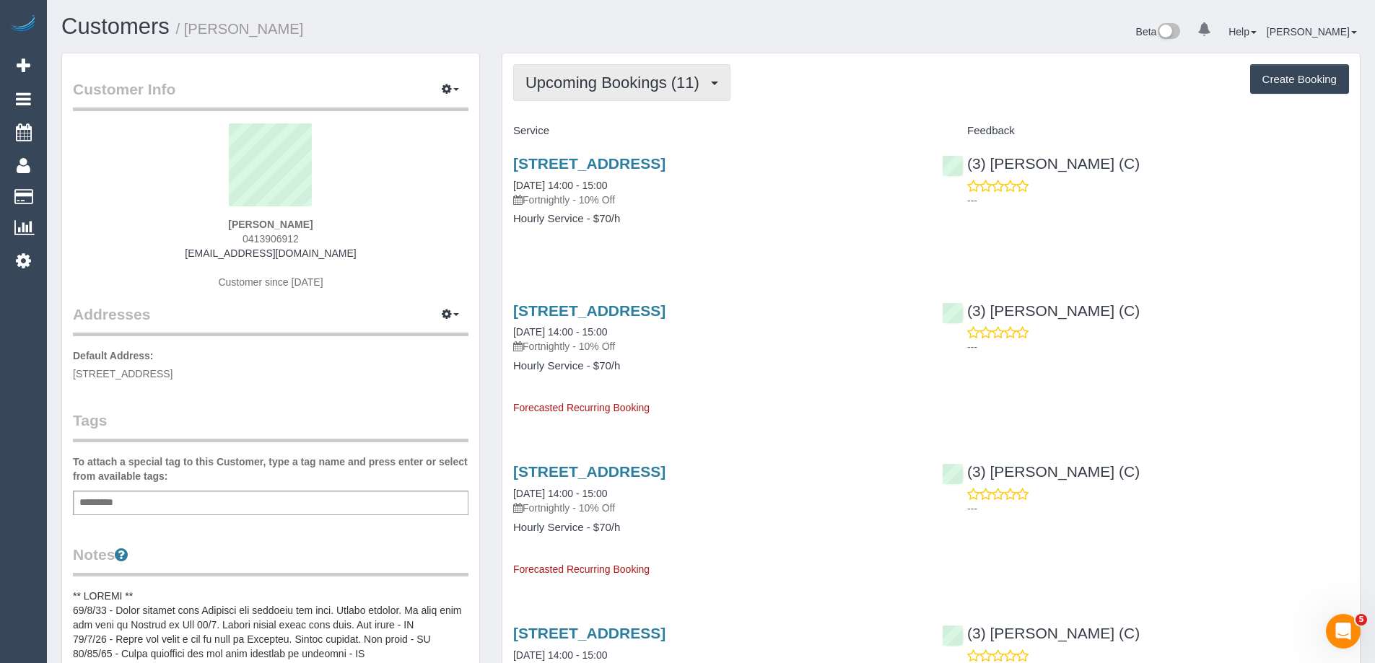
click at [640, 76] on span "Upcoming Bookings (11)" at bounding box center [616, 83] width 181 height 18
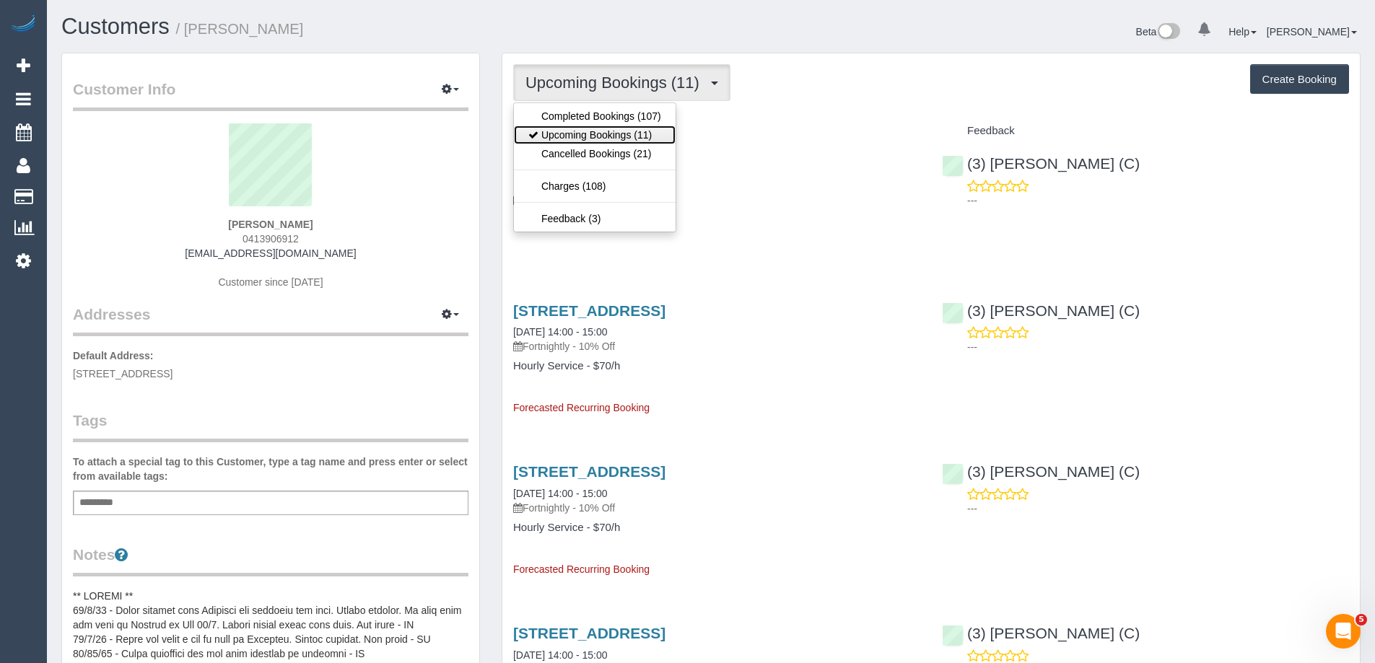
click at [631, 131] on link "Upcoming Bookings (11)" at bounding box center [595, 135] width 162 height 19
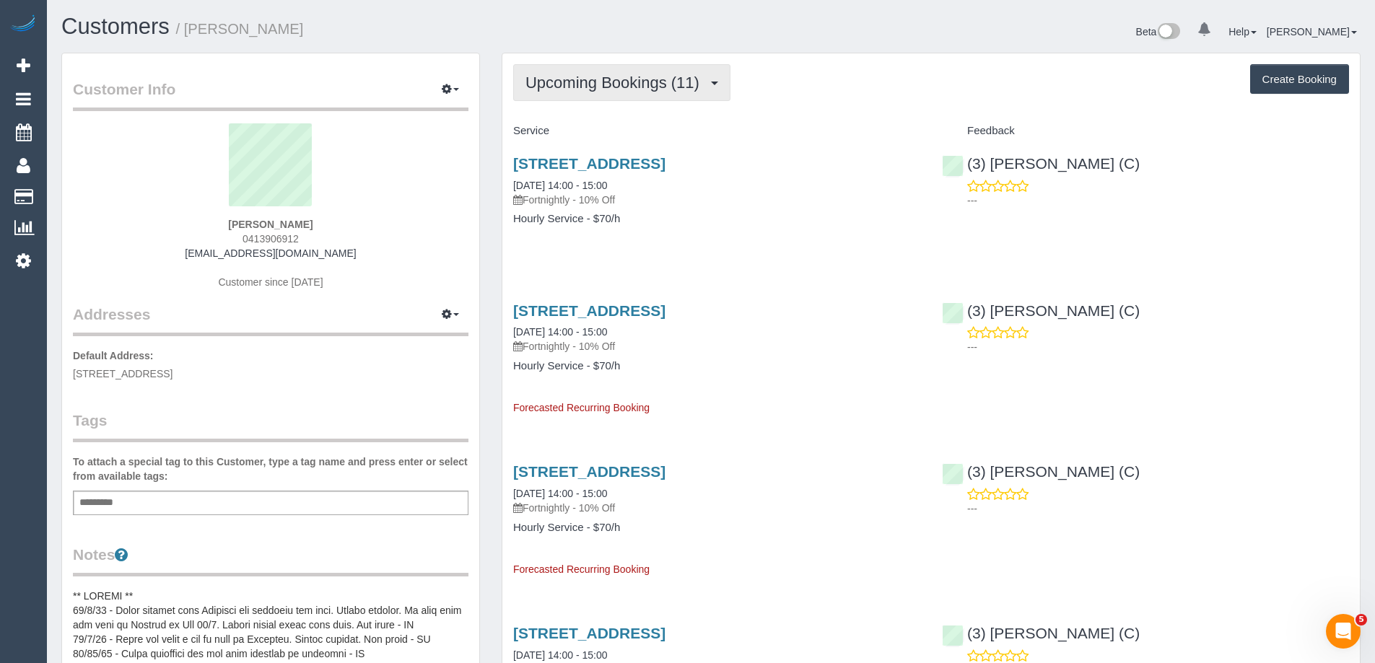
click at [589, 87] on span "Upcoming Bookings (11)" at bounding box center [616, 83] width 181 height 18
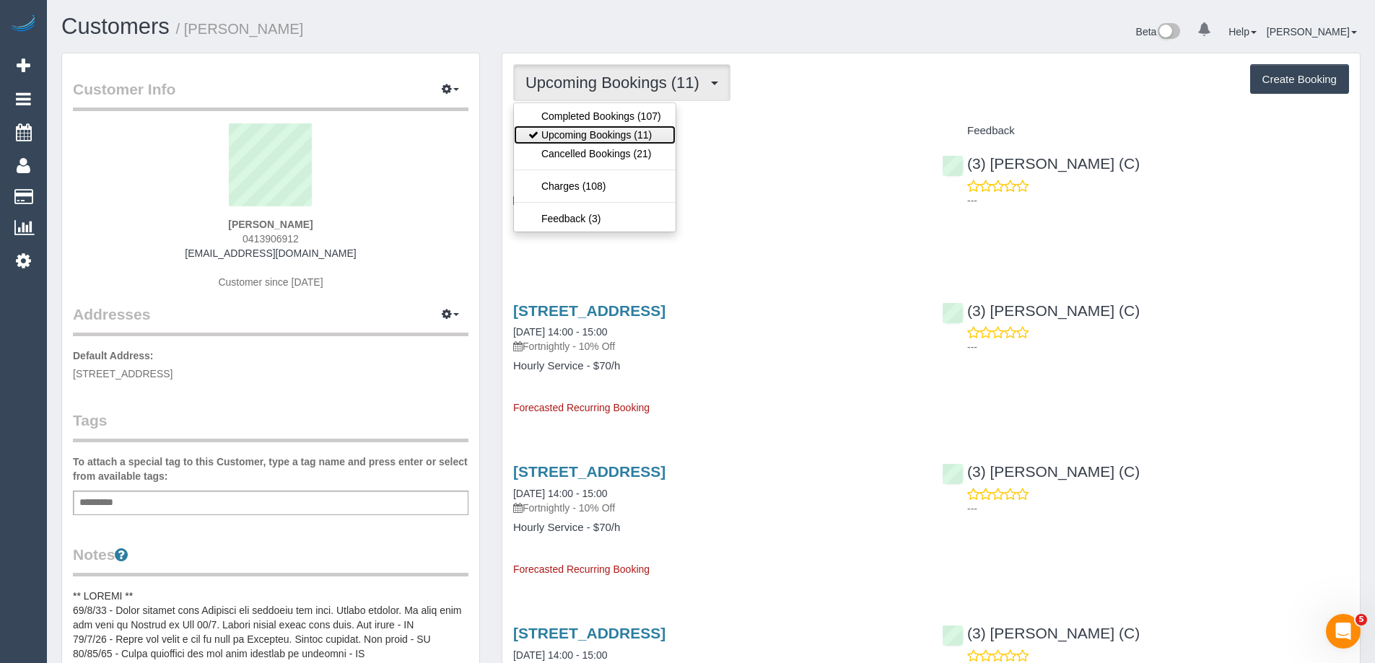
click at [590, 128] on link "Upcoming Bookings (11)" at bounding box center [595, 135] width 162 height 19
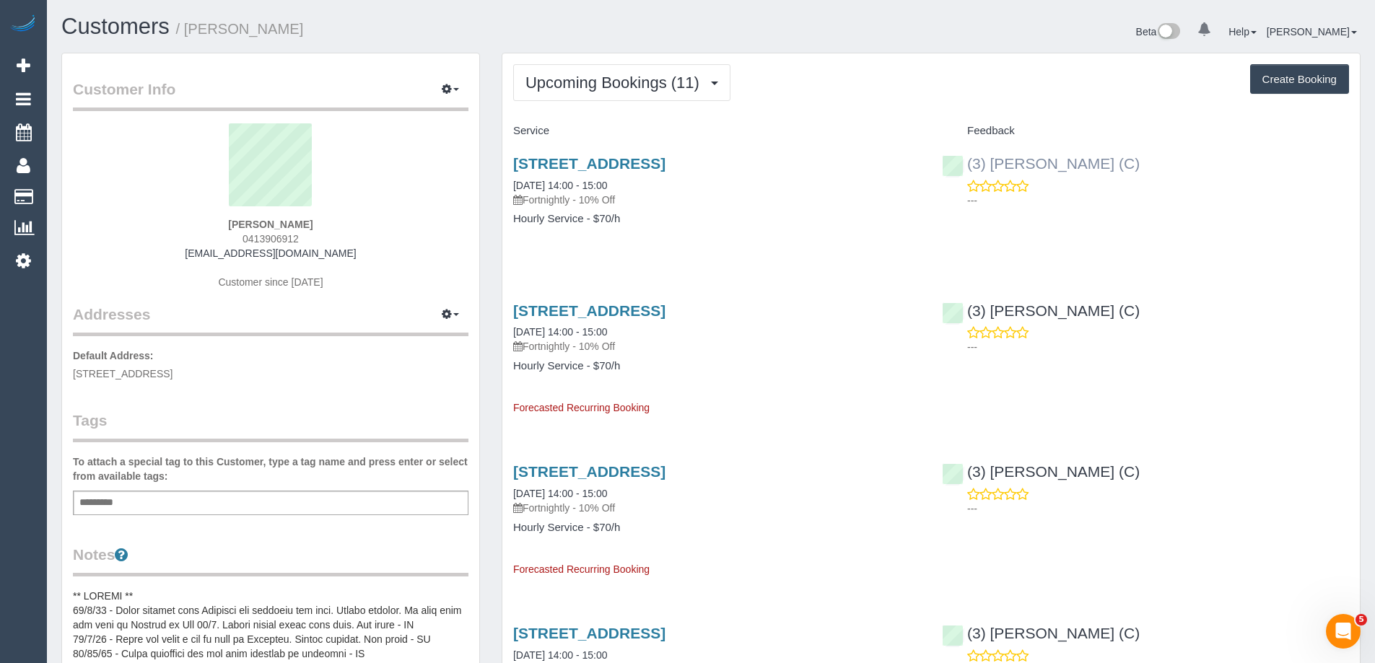
copy link "Nethaki Fernando (C)"
drag, startPoint x: 1179, startPoint y: 153, endPoint x: 990, endPoint y: 169, distance: 189.8
click at [990, 169] on div "(3) Nethaki Fernando (C) ---" at bounding box center [1145, 178] width 429 height 71
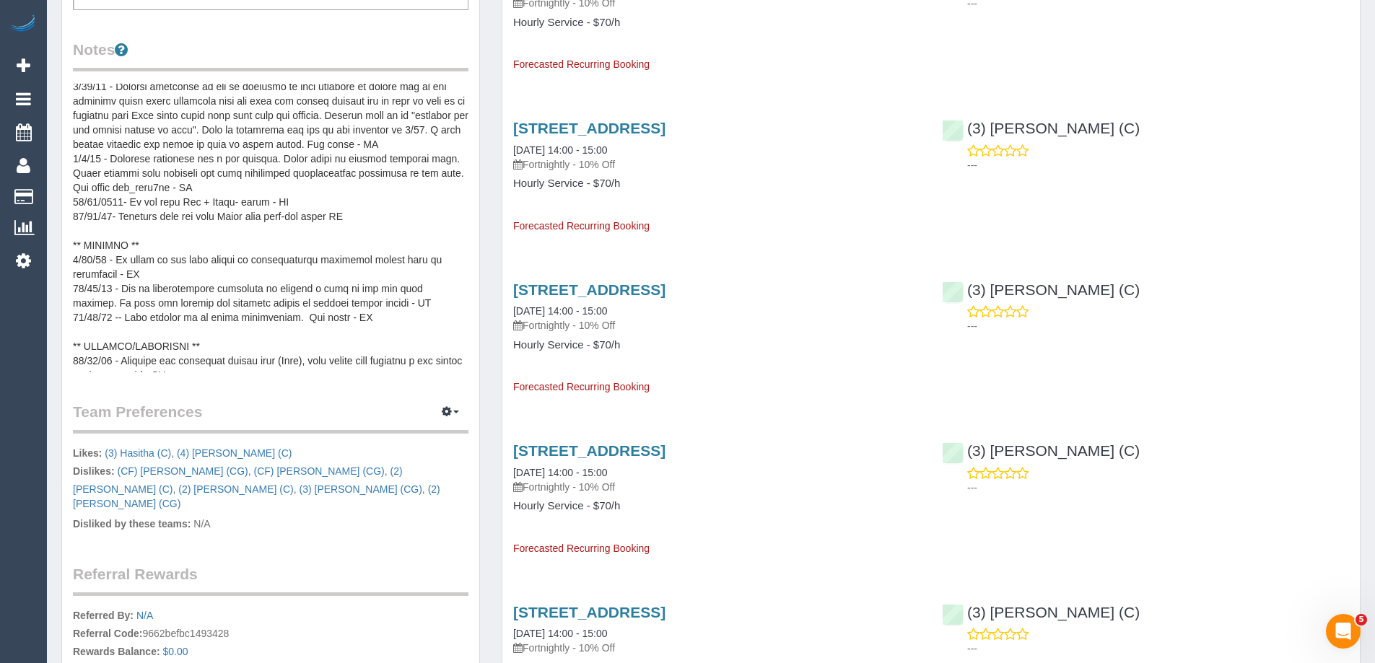
scroll to position [289, 0]
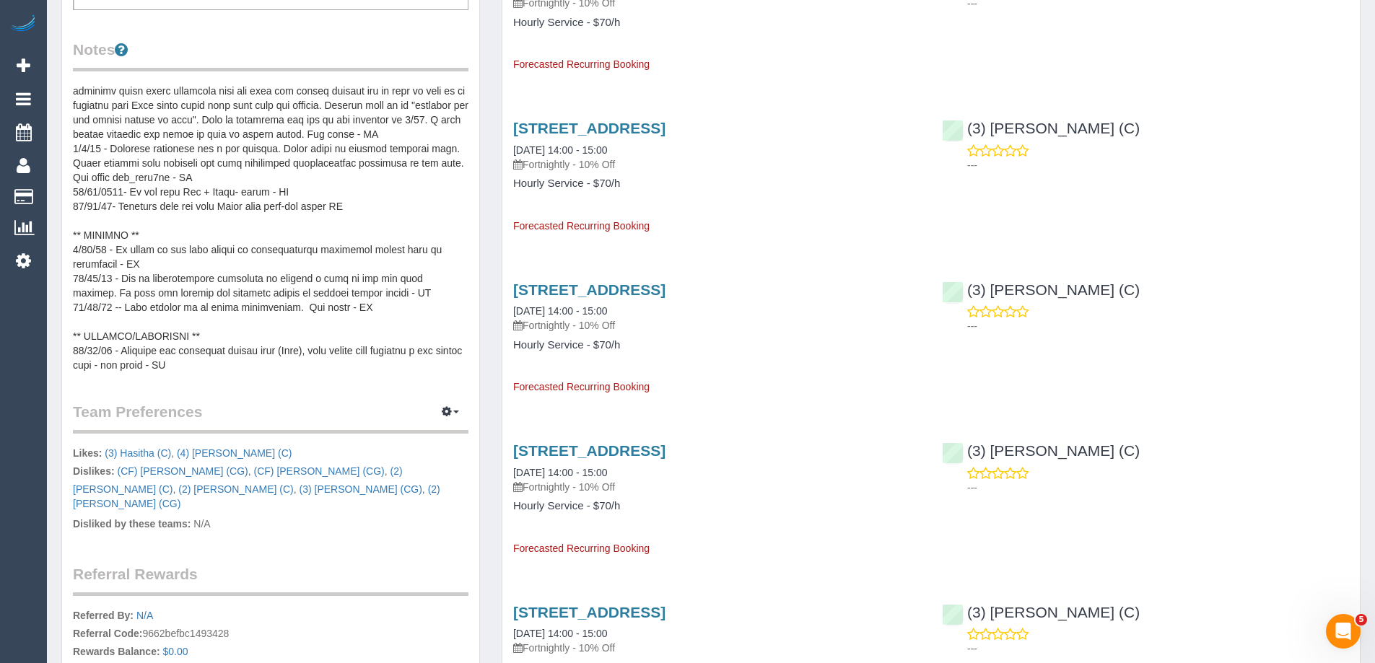
click at [186, 234] on pre at bounding box center [271, 228] width 396 height 289
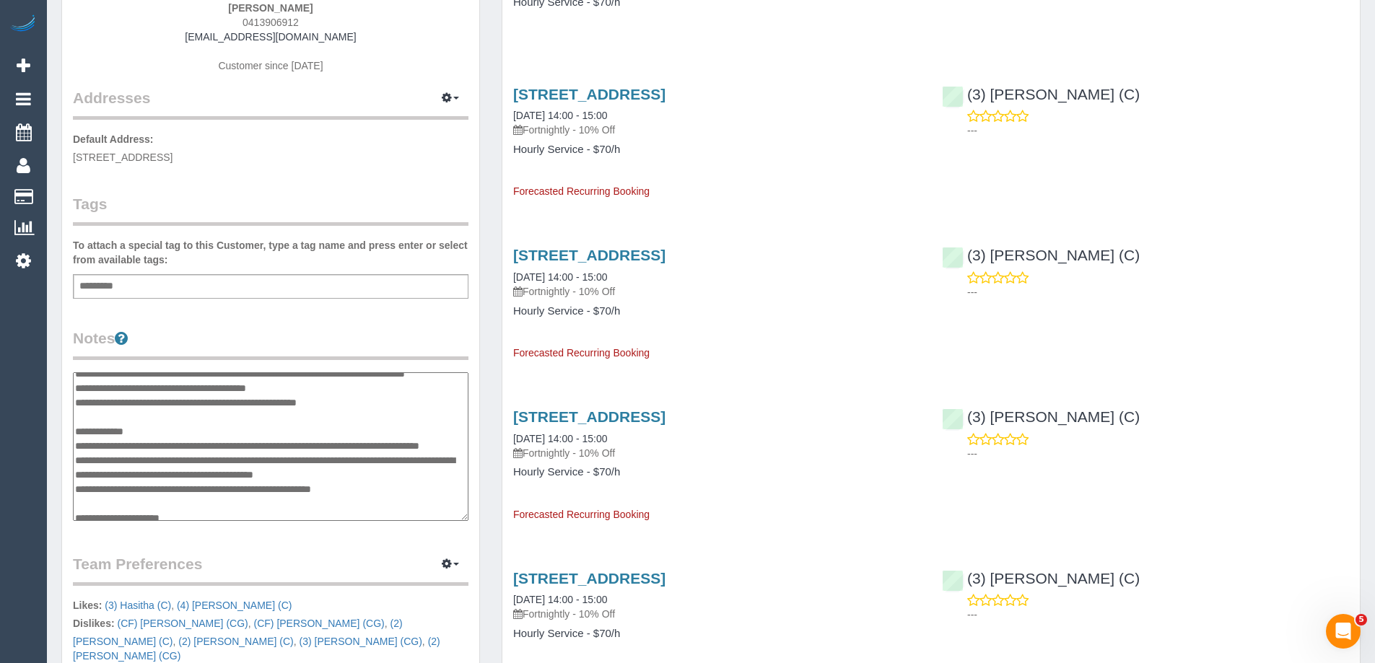
scroll to position [433, 0]
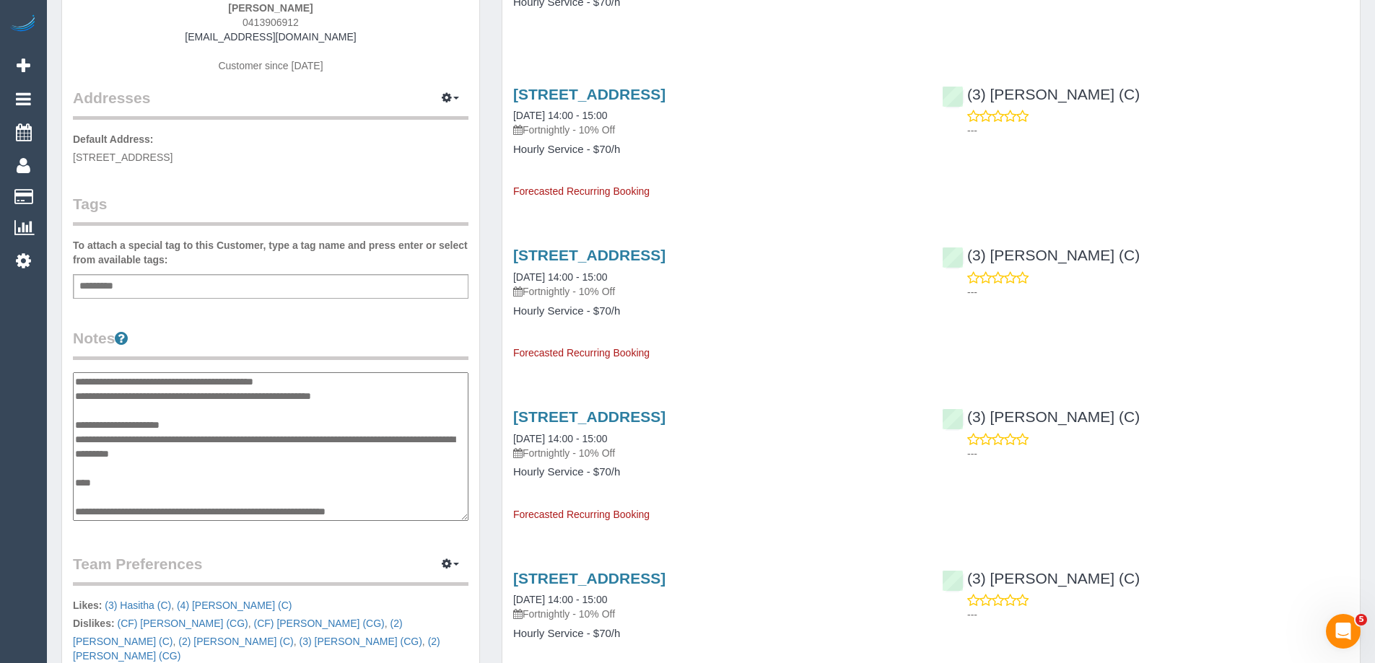
click at [197, 401] on textarea at bounding box center [271, 446] width 396 height 149
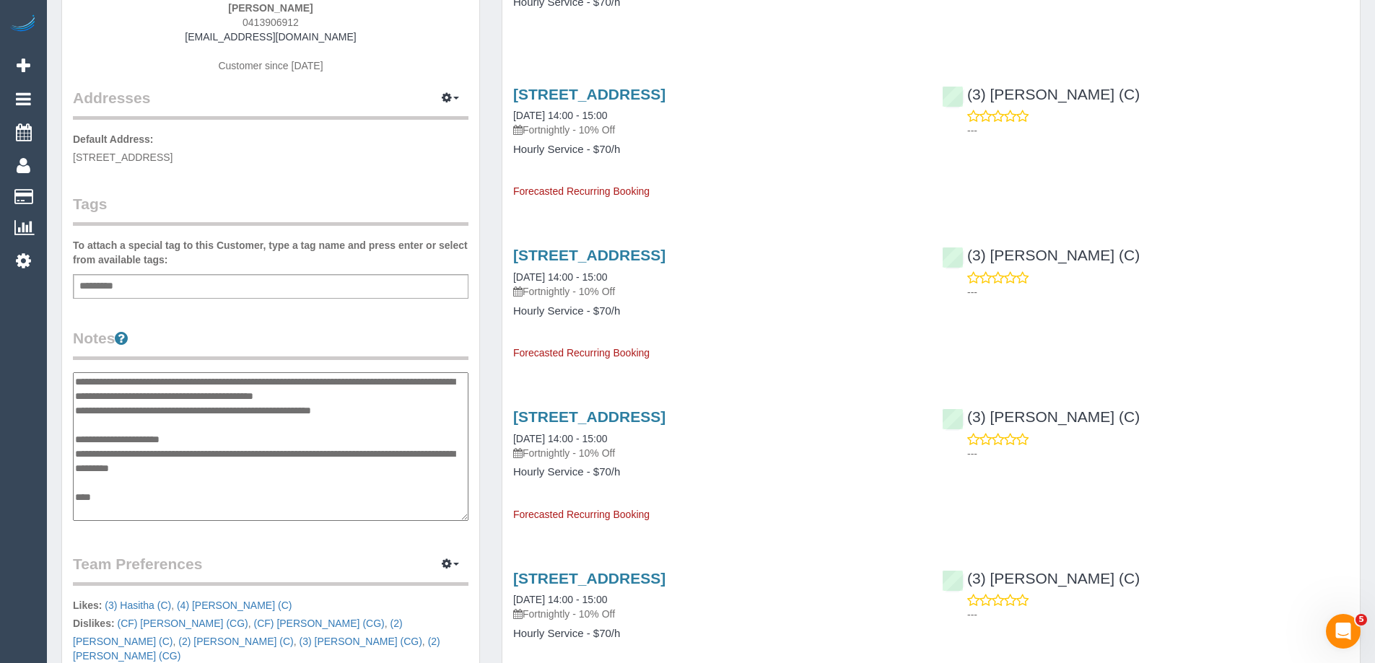
scroll to position [448, 0]
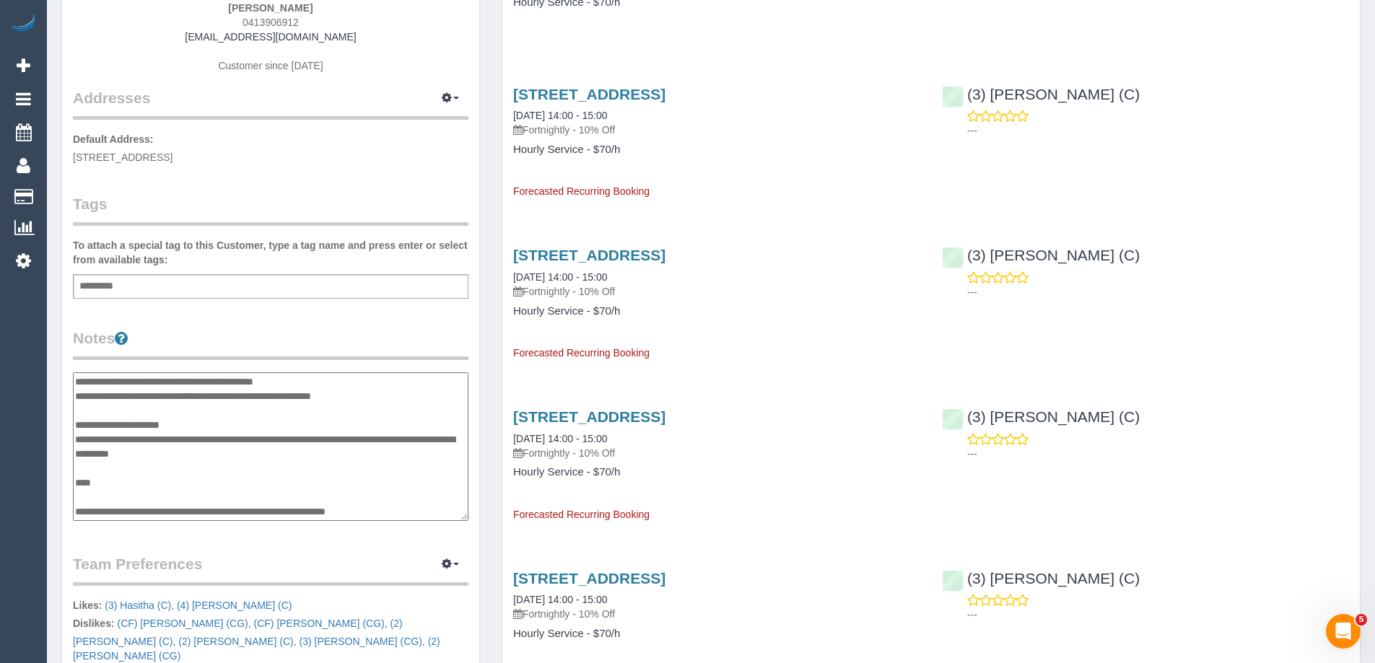
type textarea "**********"
click at [353, 328] on legend "Notes" at bounding box center [271, 344] width 396 height 32
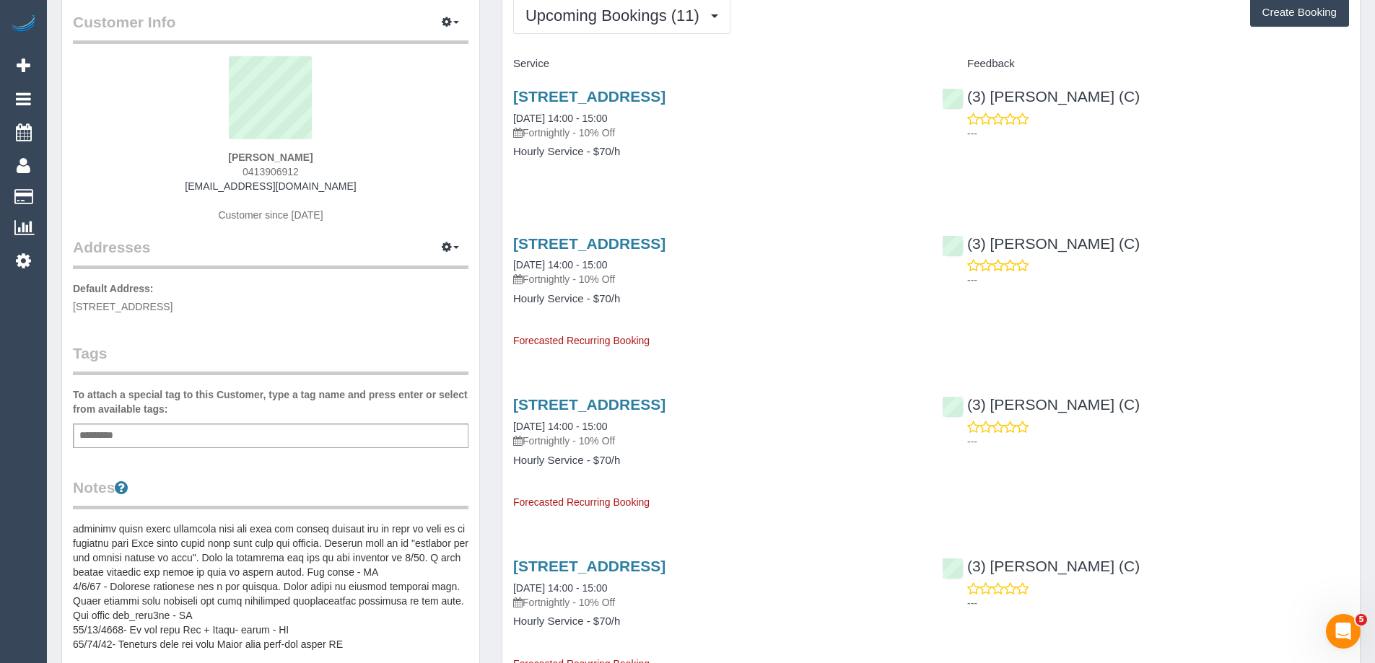
scroll to position [0, 0]
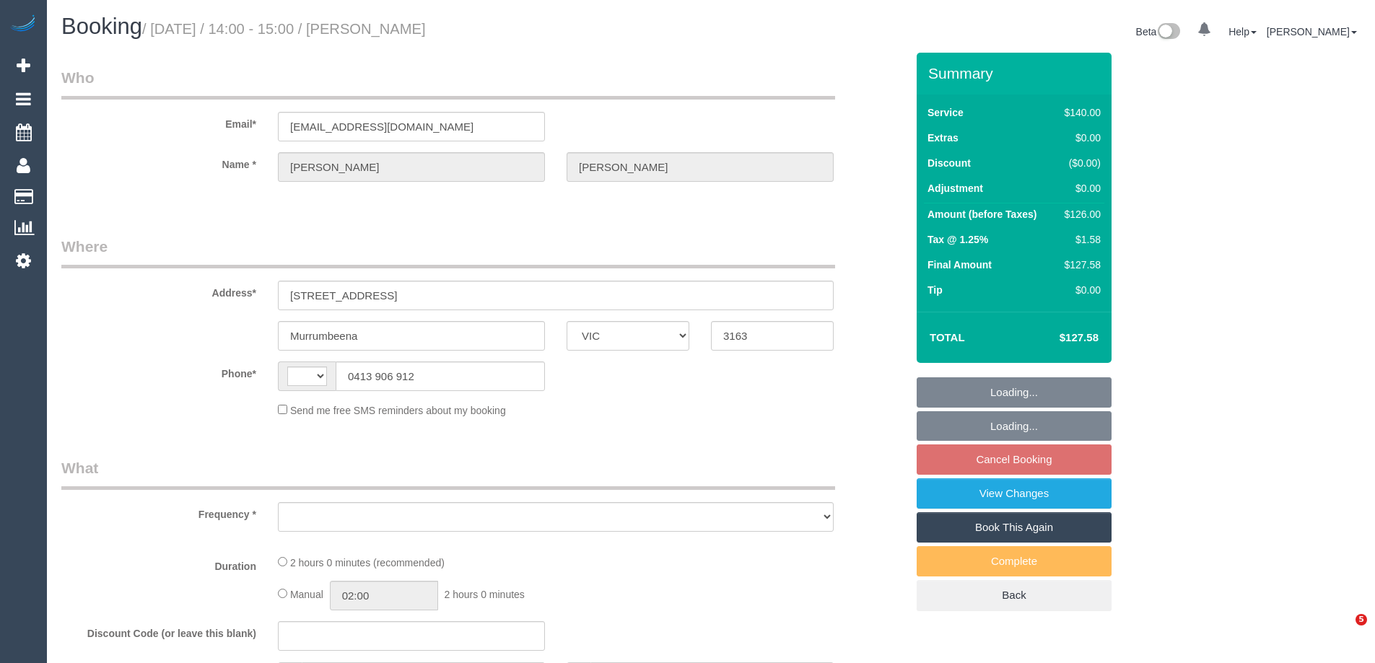
select select "VIC"
select select "string:AU"
select select "object:554"
select select "string:stripe-pm_1NPZo82GScqysDRV3I7Owh4Y"
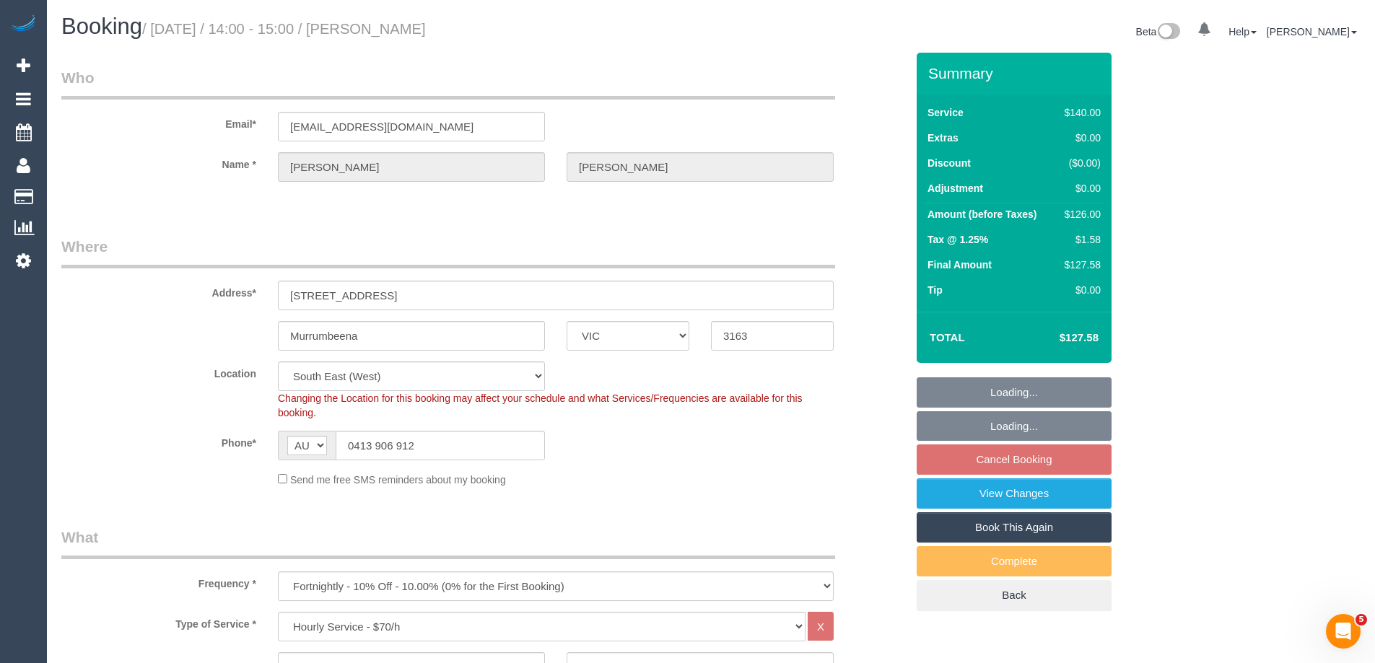
select select "38790"
select select "number:28"
select select "number:14"
select select "number:19"
select select "number:24"
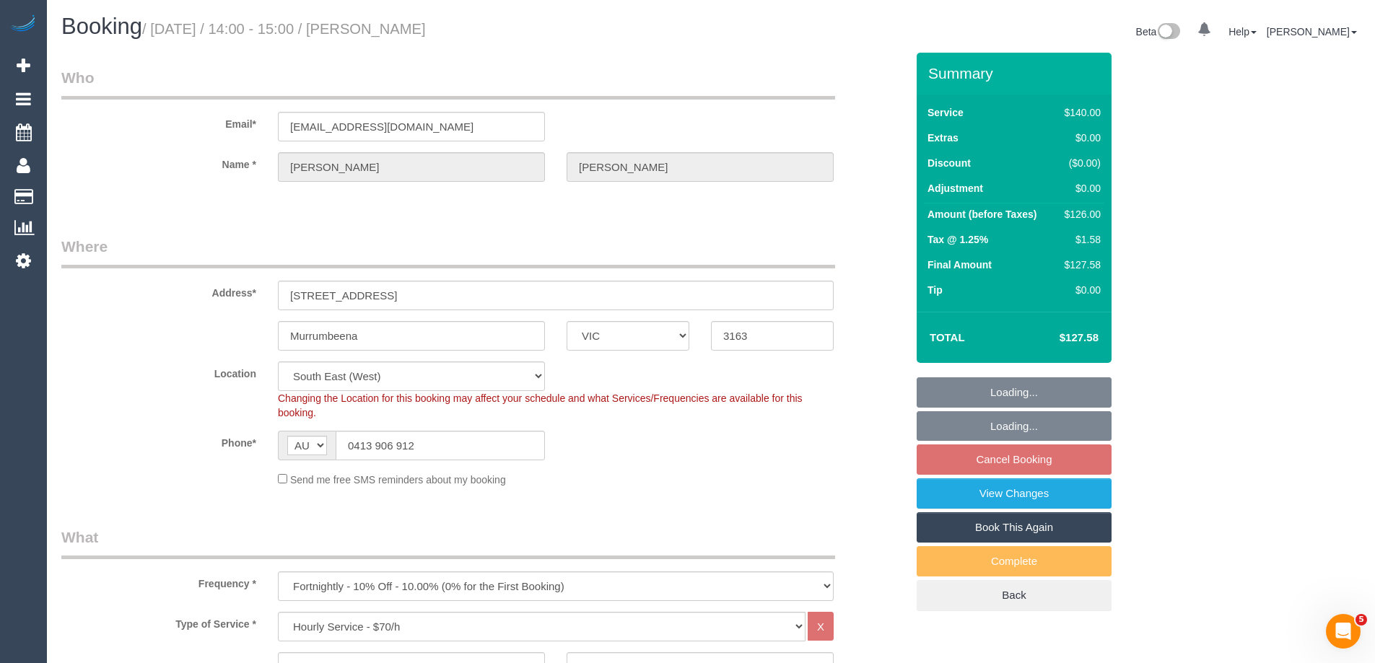
select select "number:11"
select select "object:1408"
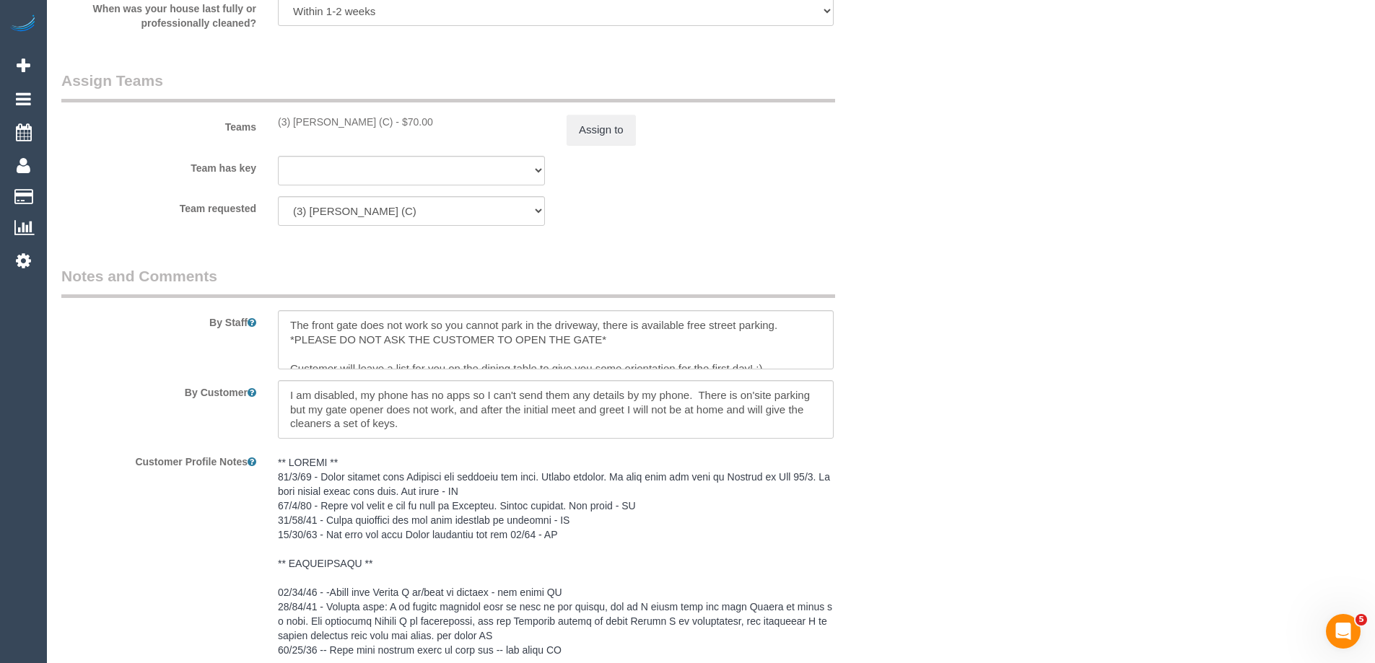
scroll to position [2166, 0]
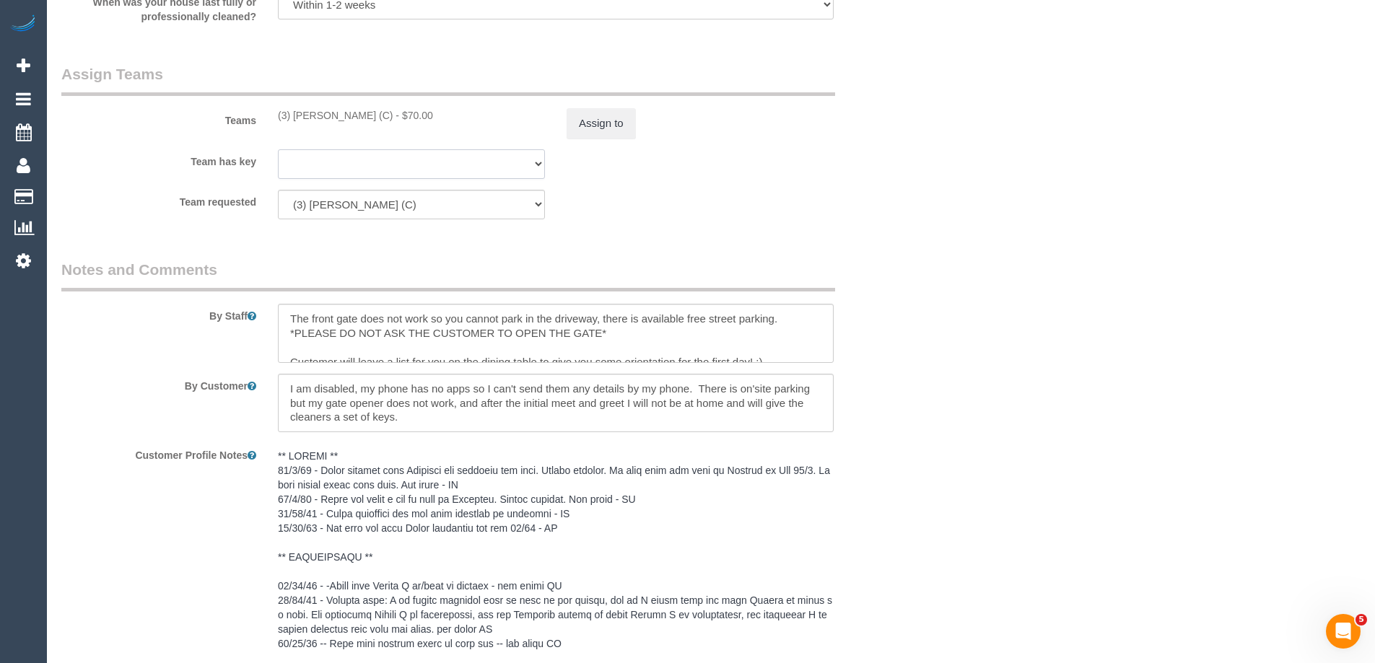
click at [383, 165] on select "(3) [PERSON_NAME] (C) (0) Office (1) [PERSON_NAME] (FT) (1) [PERSON_NAME] (FT) …" at bounding box center [411, 164] width 267 height 30
click at [278, 149] on select "(3) [PERSON_NAME] (C) (0) Office (1) [PERSON_NAME] (FT) (1) [PERSON_NAME] (FT) …" at bounding box center [411, 164] width 267 height 30
select select "? string:null ?"
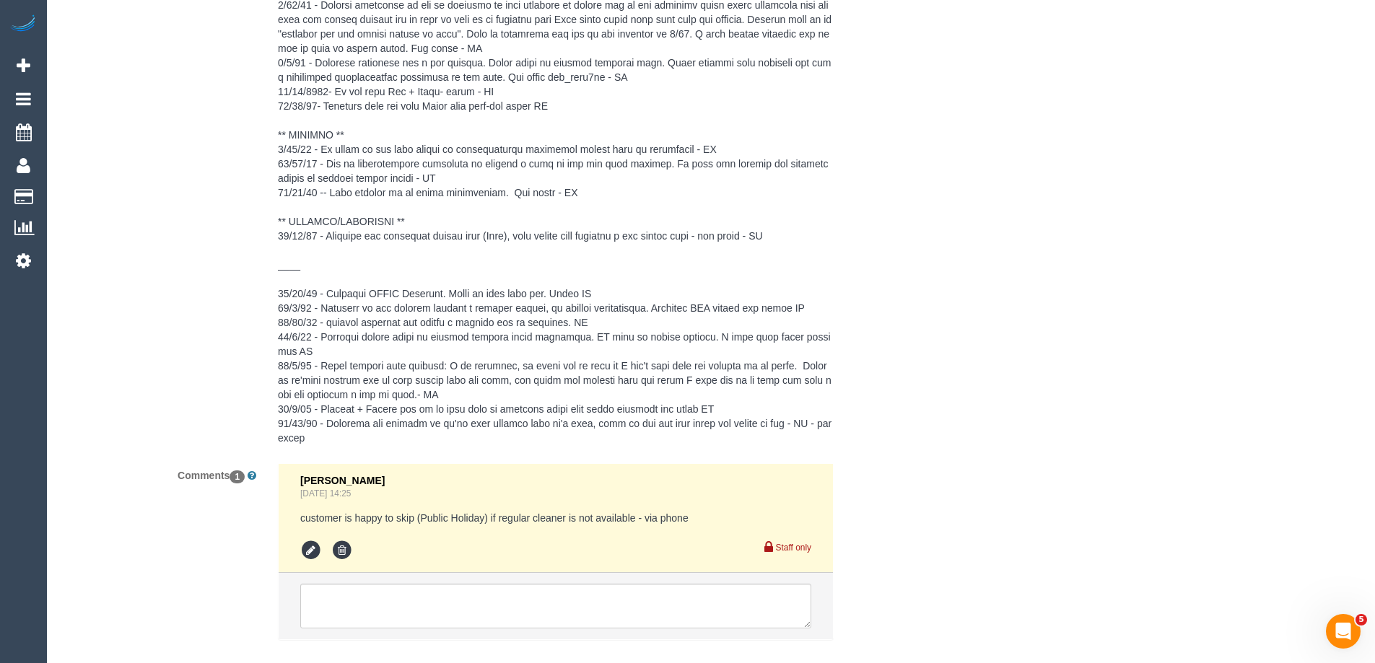
scroll to position [2944, 0]
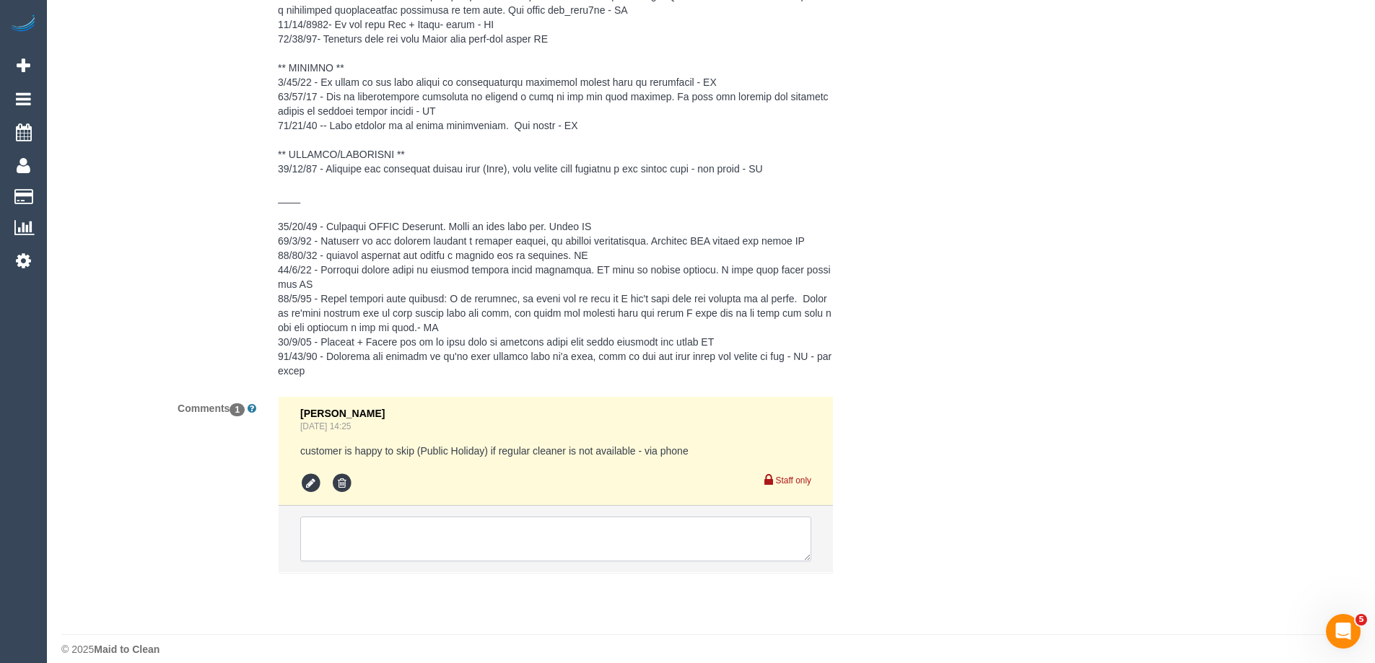
click at [544, 517] on textarea at bounding box center [555, 539] width 511 height 45
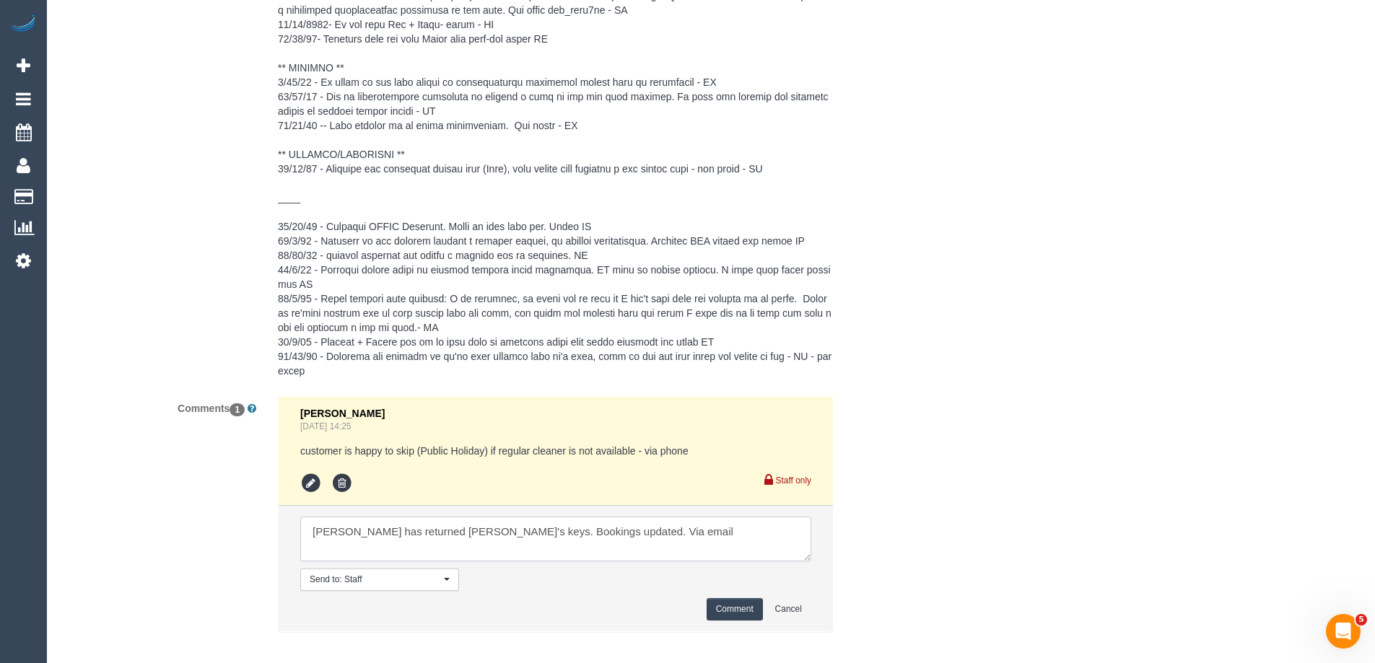
type textarea "Chemitha has returned Brian's keys. Bookings updated. Via email"
click at [742, 598] on button "Comment" at bounding box center [735, 609] width 56 height 22
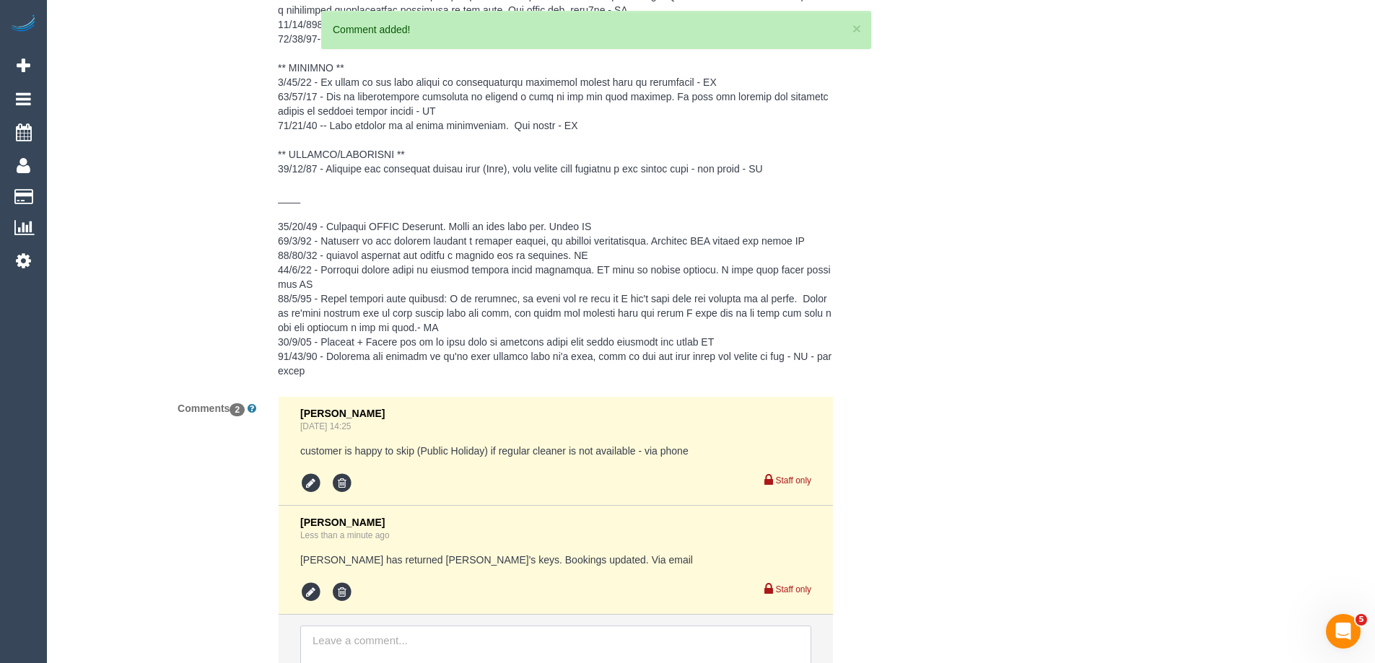
click at [671, 632] on textarea at bounding box center [555, 648] width 511 height 45
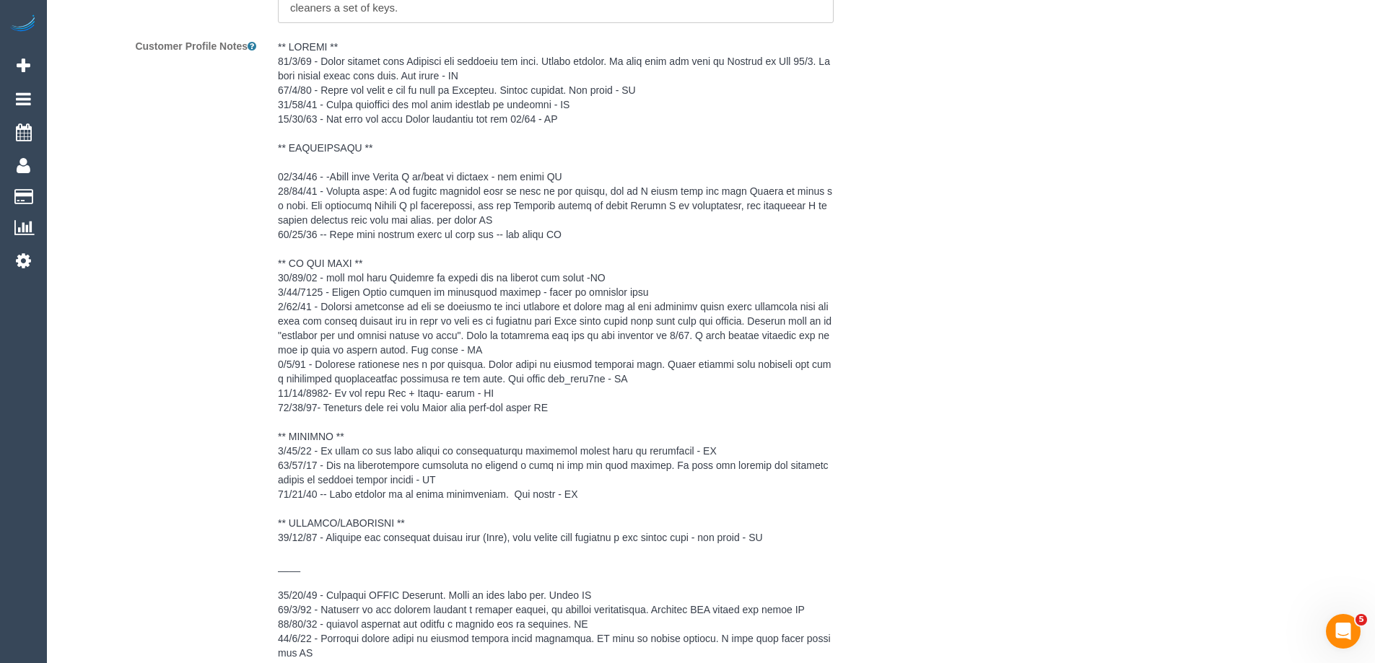
scroll to position [2583, 0]
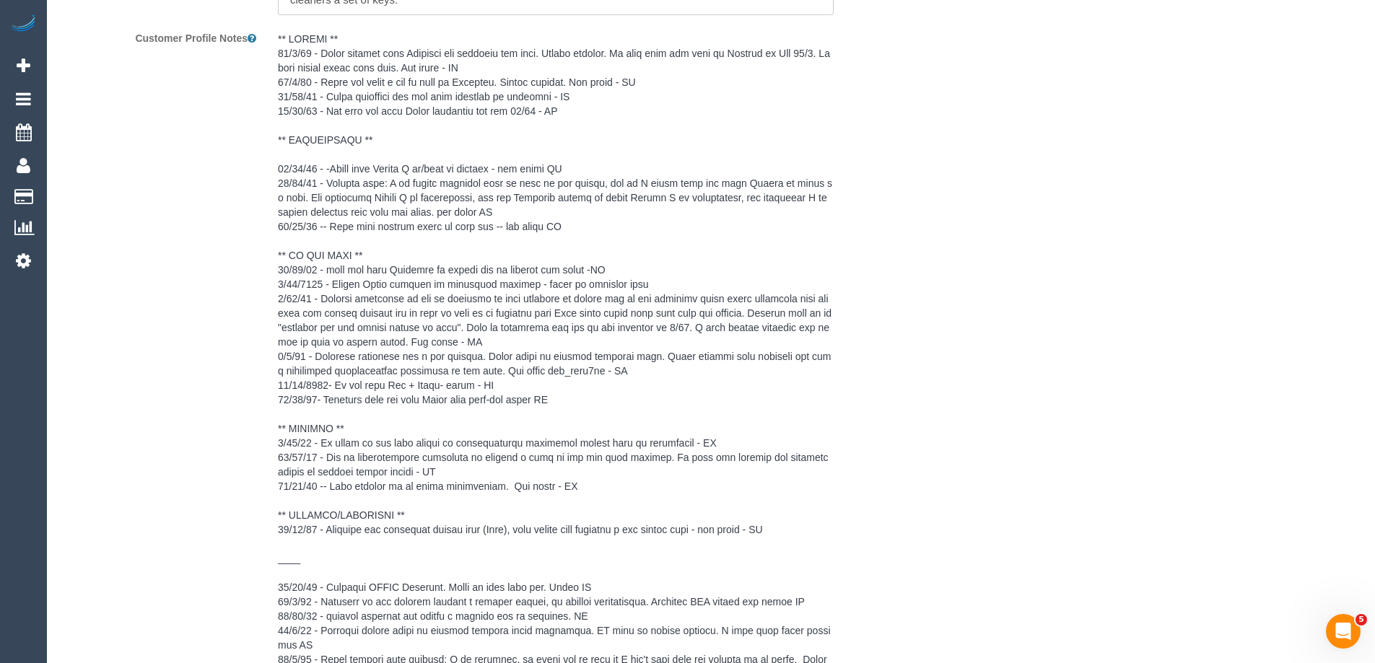
type textarea "Brian will givew"
copy pre "He will give the keys to Nethaki on Fri 26/9. Please update again once done."
drag, startPoint x: 630, startPoint y: 48, endPoint x: 422, endPoint y: 62, distance: 208.3
click at [422, 62] on pre at bounding box center [556, 385] width 556 height 707
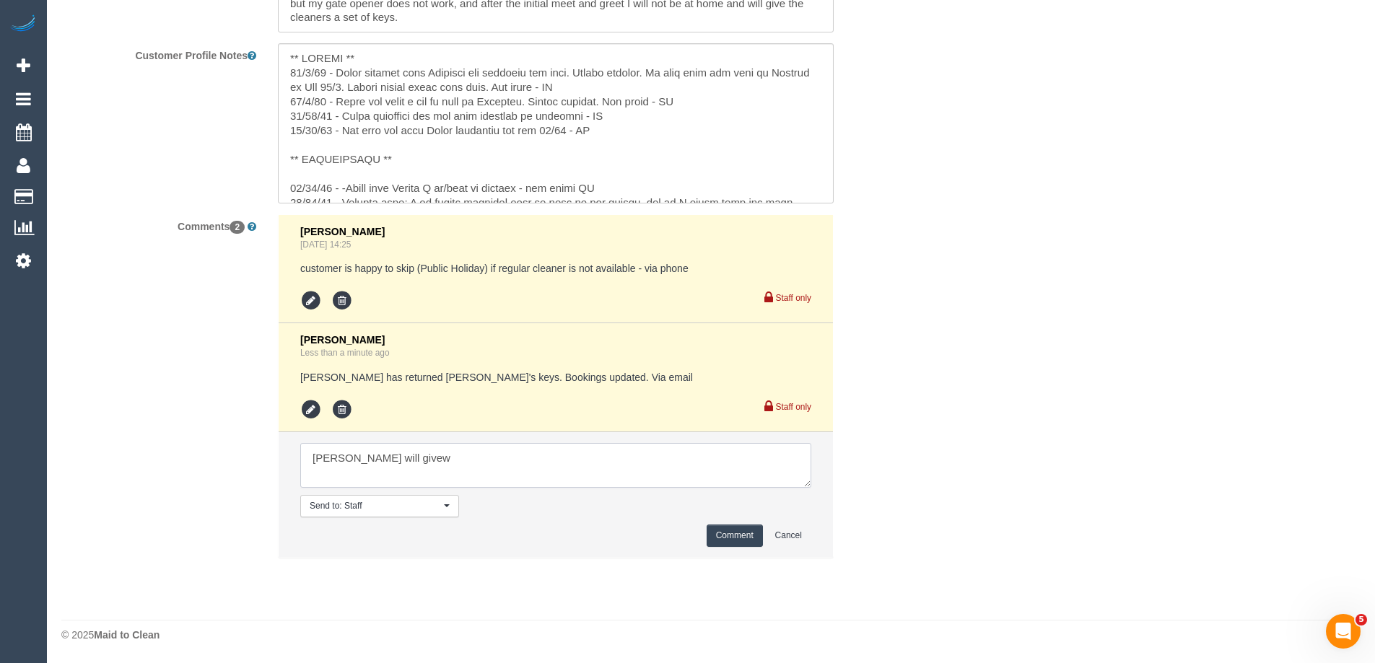
click at [409, 458] on textarea at bounding box center [555, 465] width 511 height 45
click at [313, 409] on icon at bounding box center [311, 410] width 22 height 22
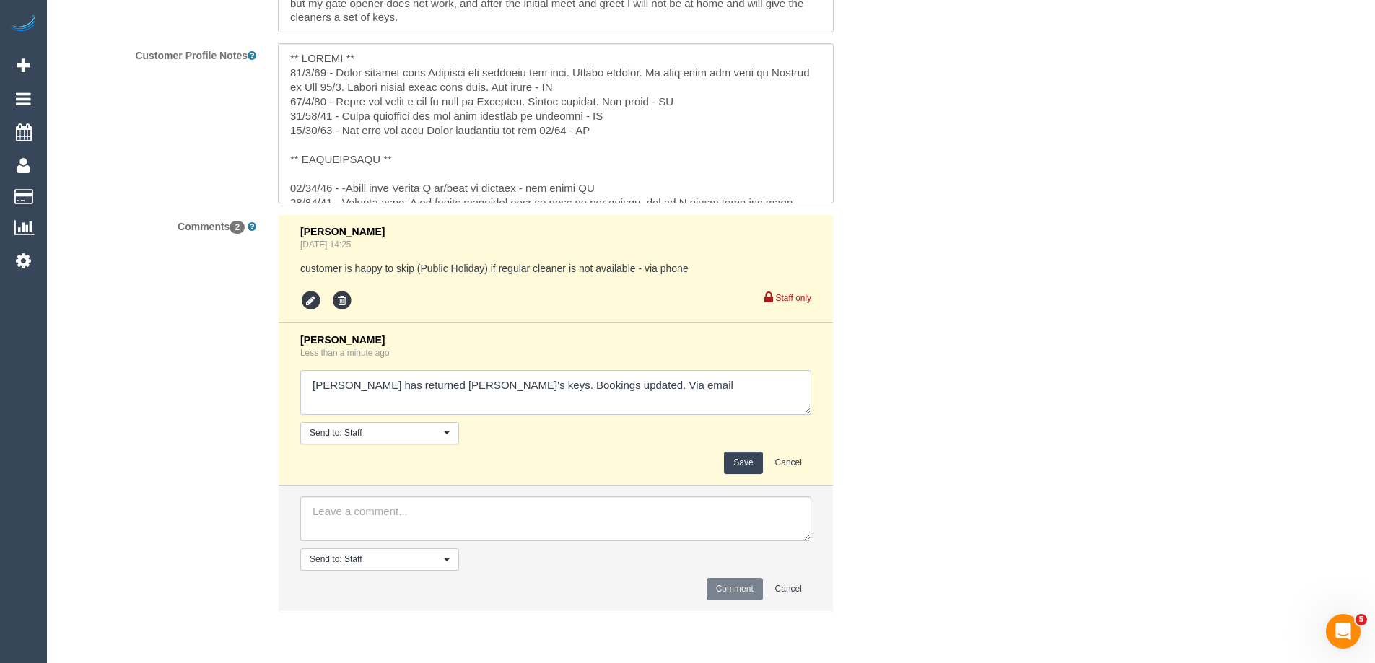
click at [584, 380] on textarea at bounding box center [555, 392] width 511 height 45
paste textarea "He will give the keys to Nethaki on Fri 26/9. Please update again once done."
click at [310, 392] on textarea at bounding box center [555, 392] width 511 height 45
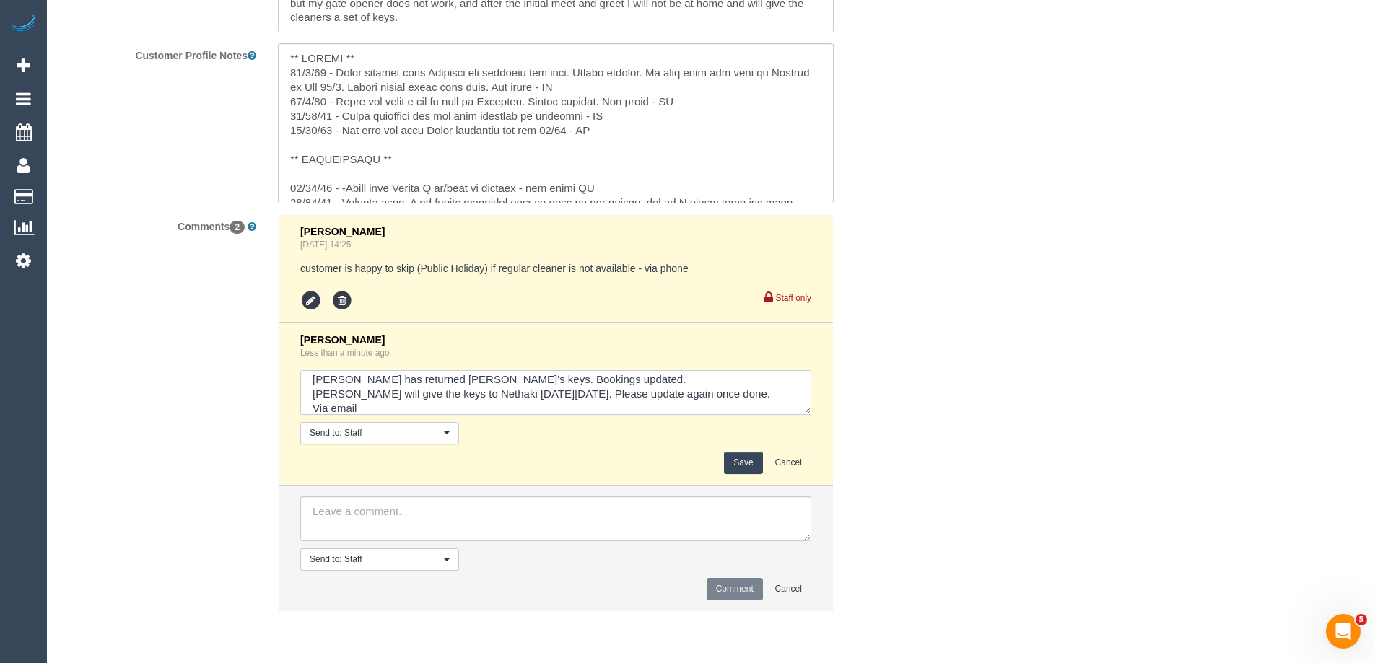
click at [317, 392] on textarea at bounding box center [555, 392] width 511 height 45
click at [306, 413] on textarea at bounding box center [555, 392] width 511 height 45
type textarea "Chemitha has returned Brian's keys. Bookings updated. Brian will give the keys …"
click at [746, 459] on button "Save" at bounding box center [743, 463] width 38 height 22
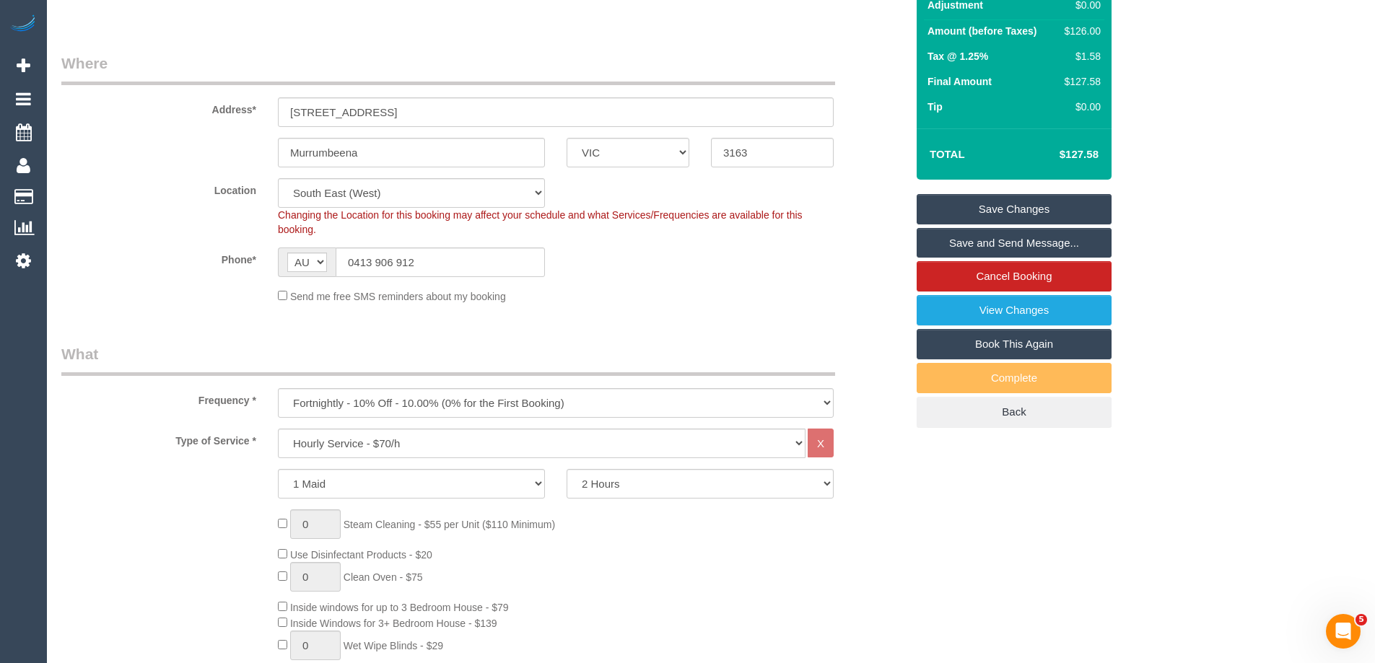
scroll to position [0, 0]
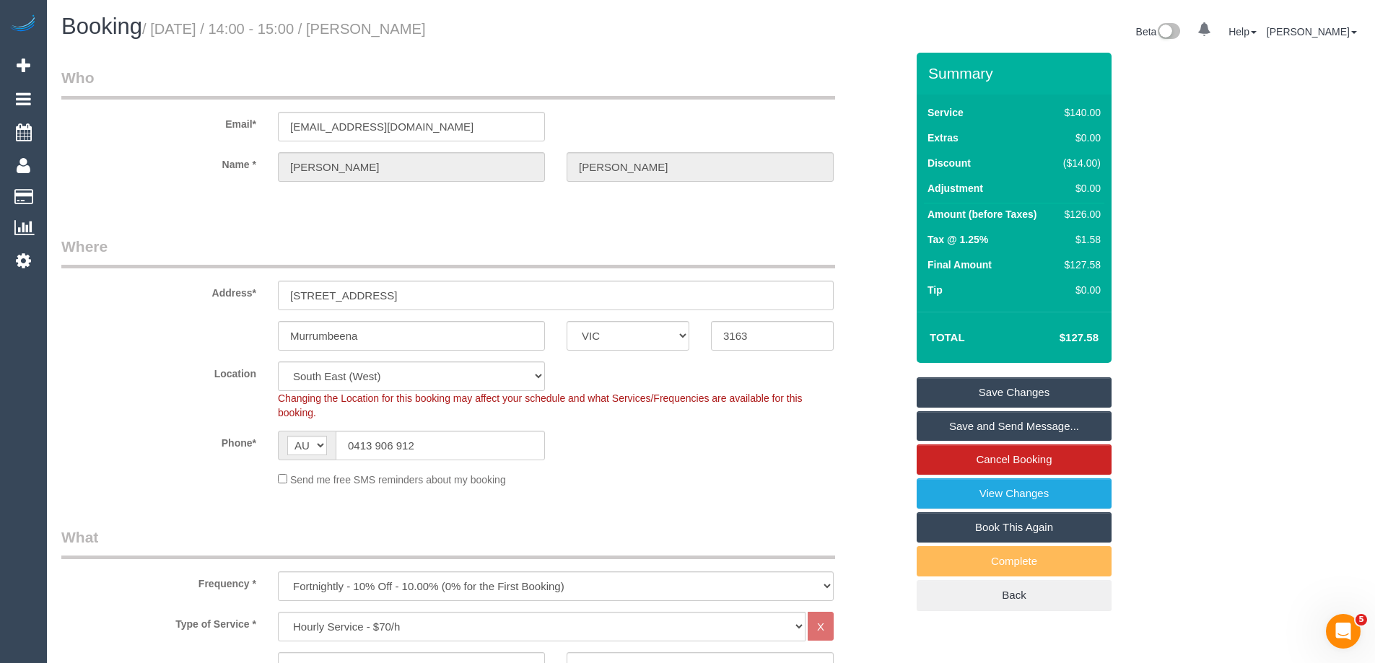
click at [1022, 384] on link "Save Changes" at bounding box center [1014, 393] width 195 height 30
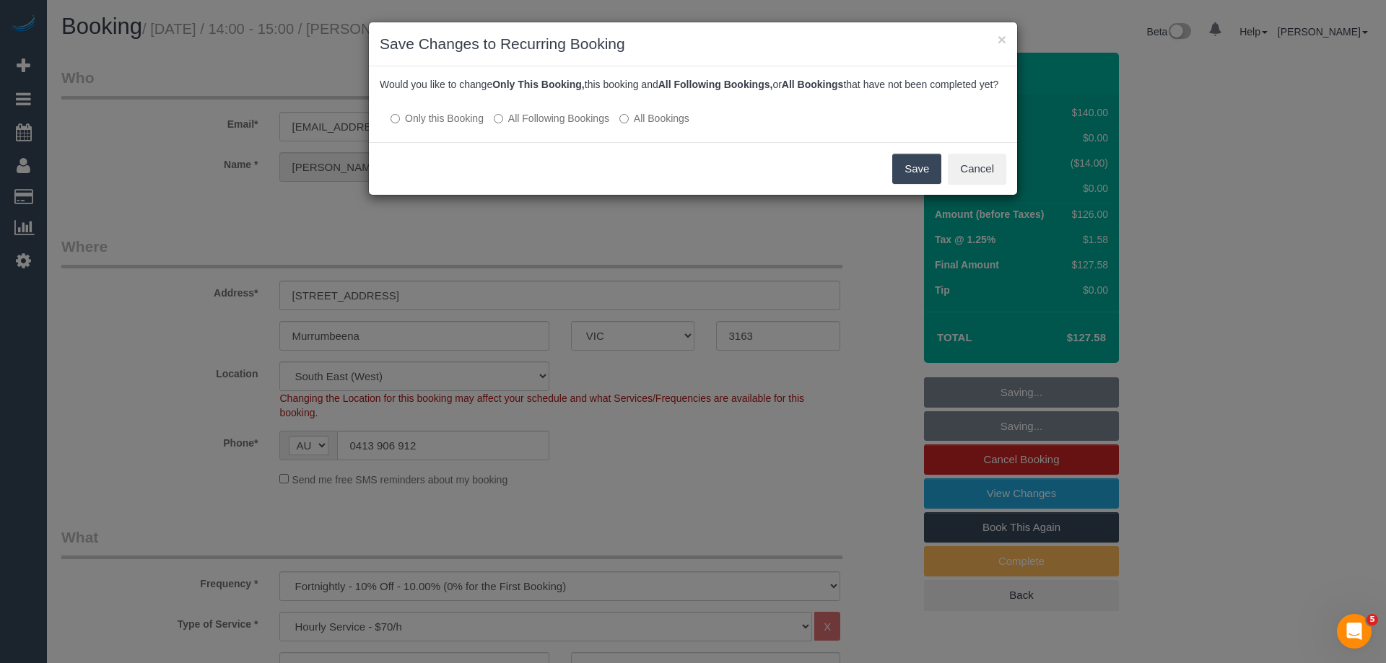
click at [573, 126] on label "All Following Bookings" at bounding box center [551, 118] width 115 height 14
click at [926, 178] on button "Save" at bounding box center [916, 169] width 49 height 30
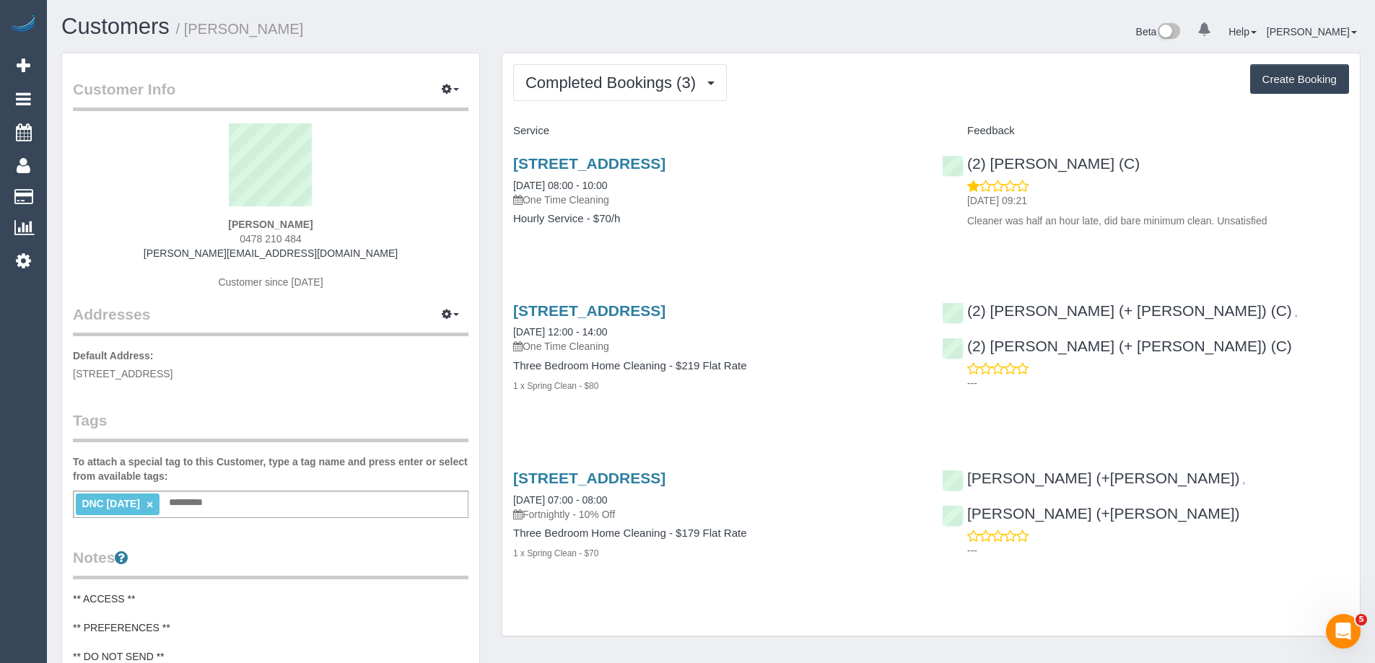
click at [304, 508] on div "DNC 22/09/25 × Add a tag" at bounding box center [271, 504] width 396 height 27
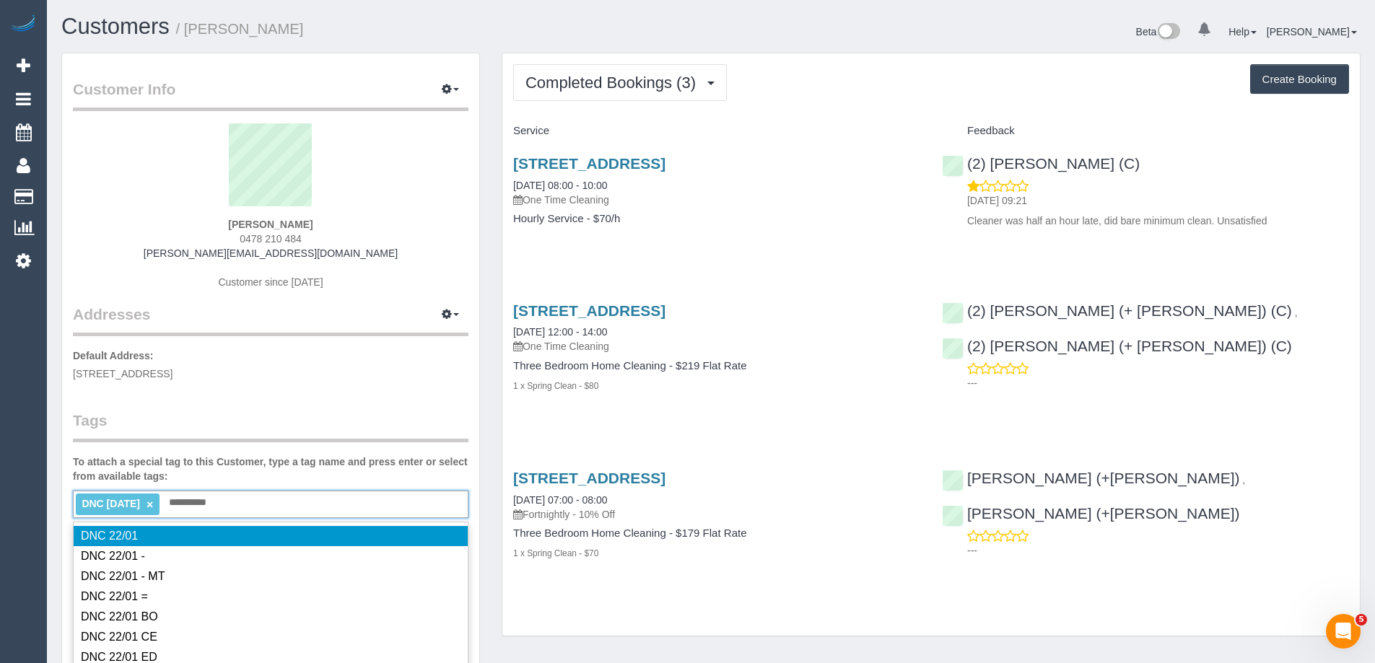
type input "**********"
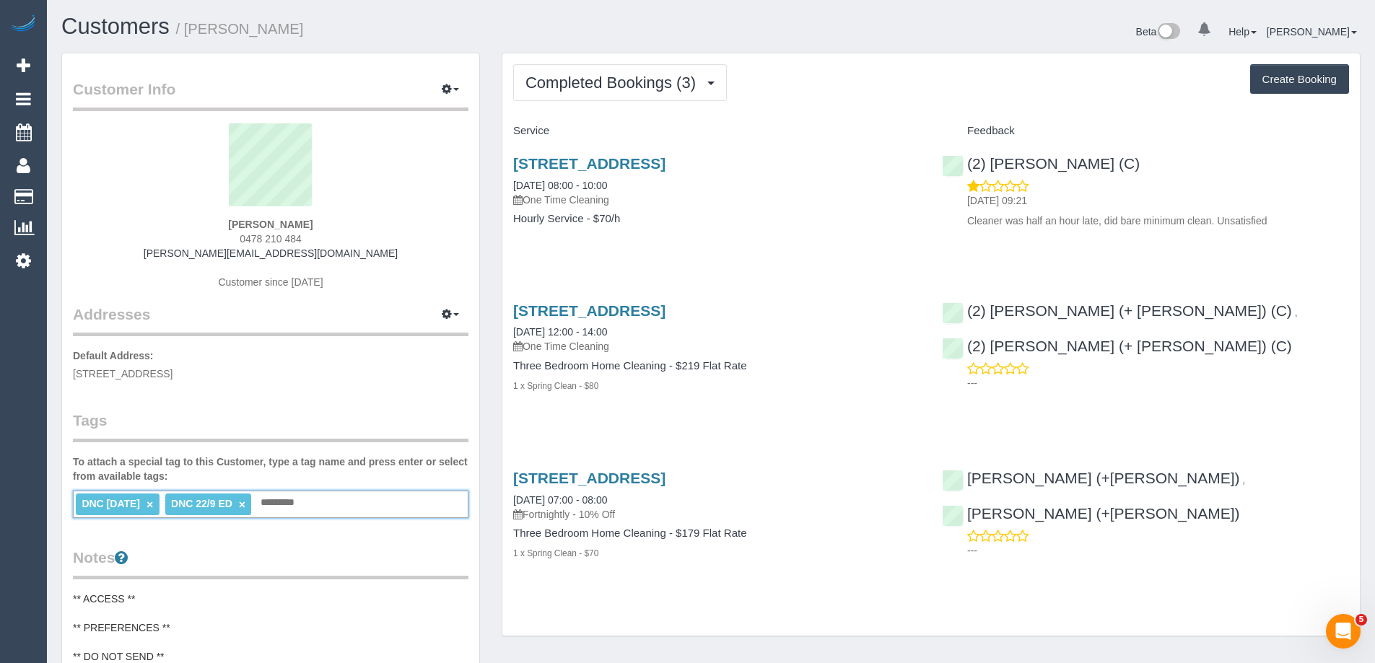
click at [153, 507] on link "×" at bounding box center [150, 505] width 6 height 12
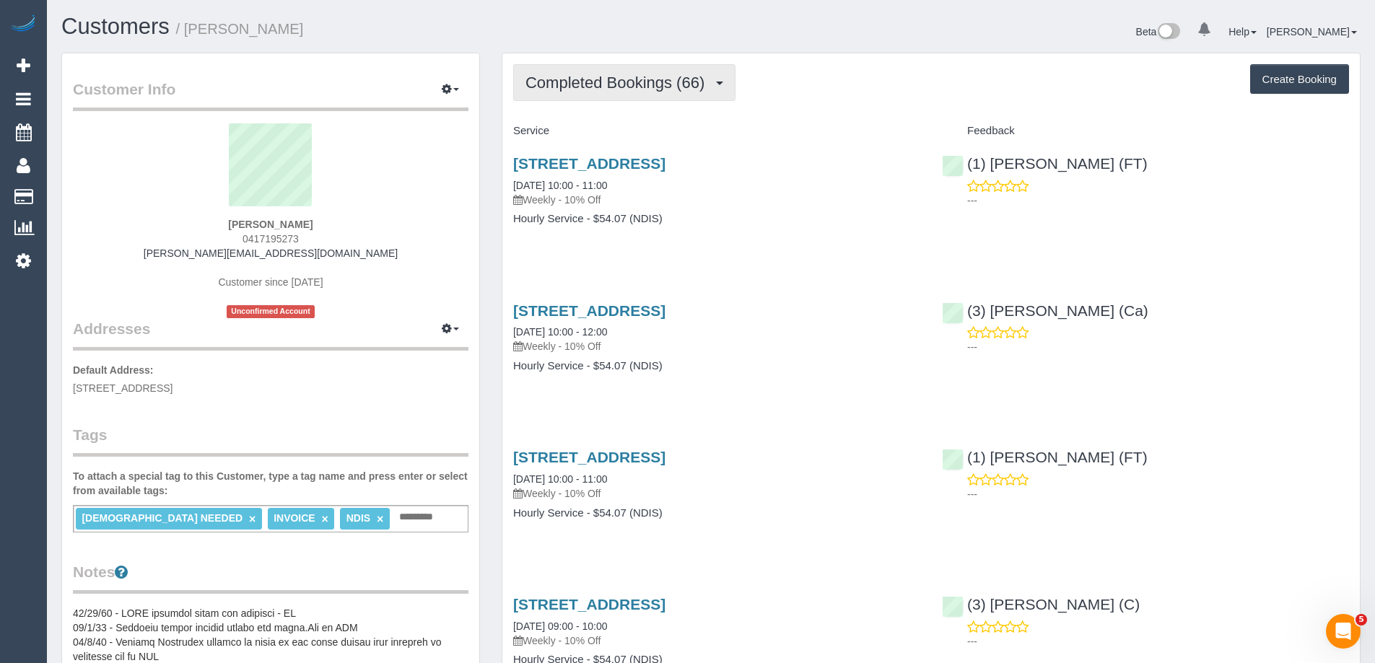
drag, startPoint x: 589, startPoint y: 93, endPoint x: 588, endPoint y: 117, distance: 23.8
click at [589, 93] on button "Completed Bookings (66)" at bounding box center [624, 82] width 222 height 37
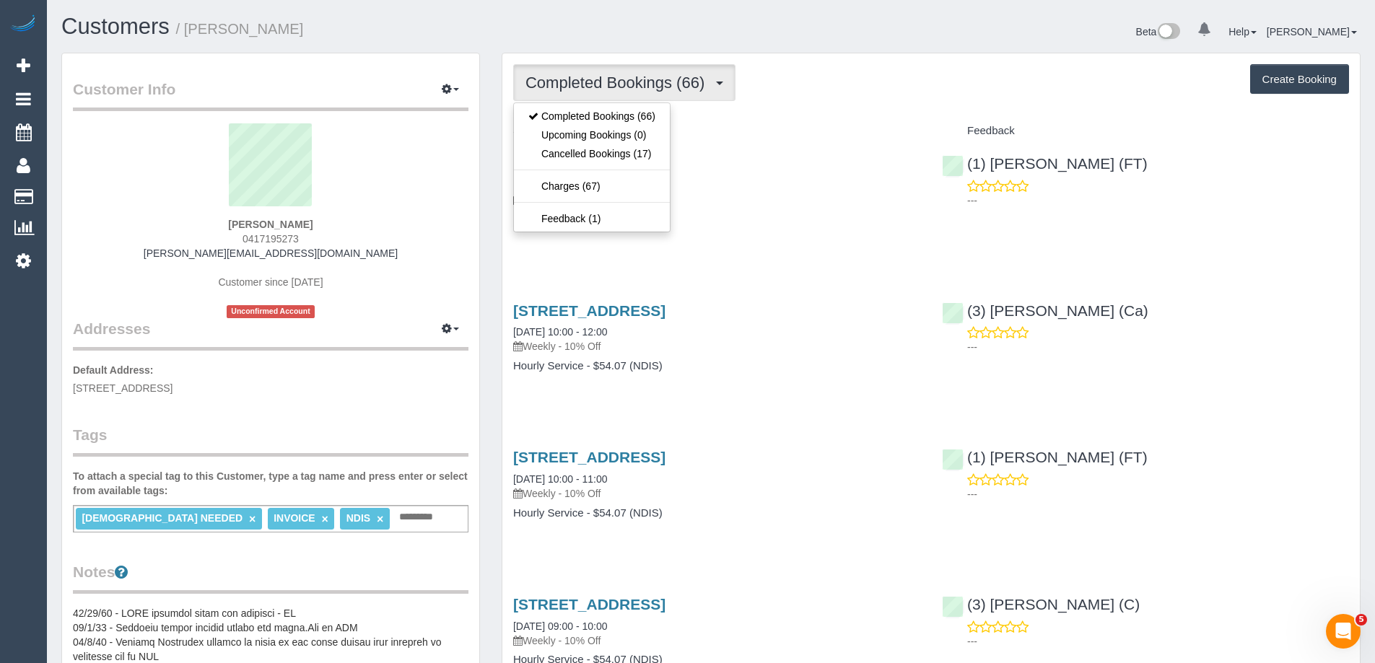
click at [999, 88] on div "Completed Bookings (66) Completed Bookings (66) Upcoming Bookings (0) Cancelled…" at bounding box center [931, 82] width 836 height 37
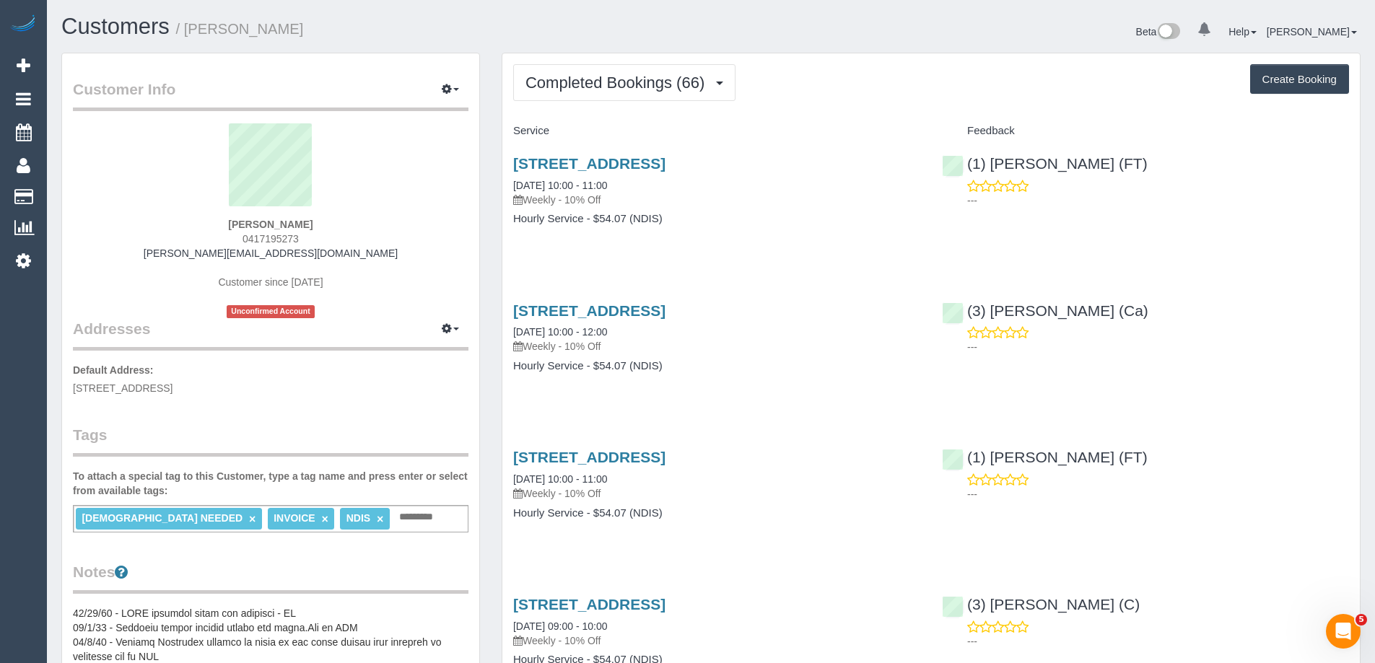
drag, startPoint x: 462, startPoint y: 30, endPoint x: 427, endPoint y: 32, distance: 34.7
click at [462, 30] on h1 "Customers / Madalena Pilone" at bounding box center [380, 26] width 639 height 25
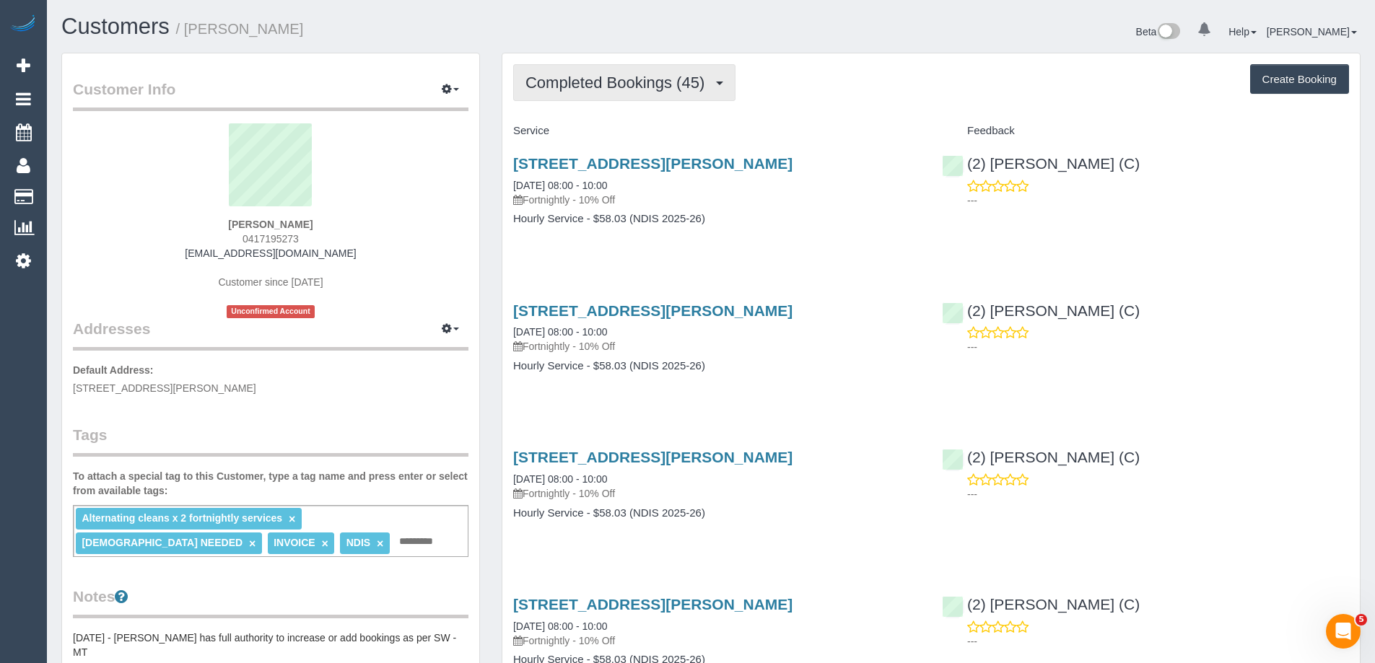
drag, startPoint x: 609, startPoint y: 98, endPoint x: 611, endPoint y: 121, distance: 22.5
click at [609, 98] on button "Completed Bookings (45)" at bounding box center [624, 82] width 222 height 37
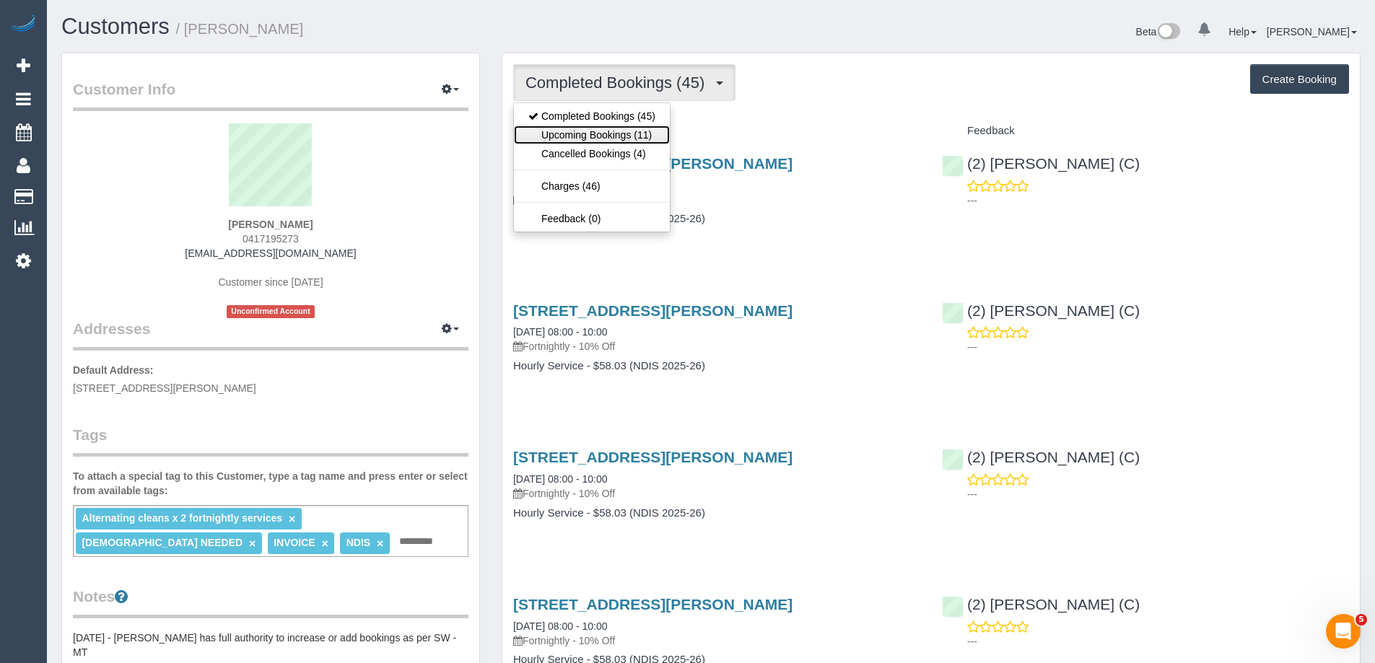
click at [613, 129] on link "Upcoming Bookings (11)" at bounding box center [592, 135] width 156 height 19
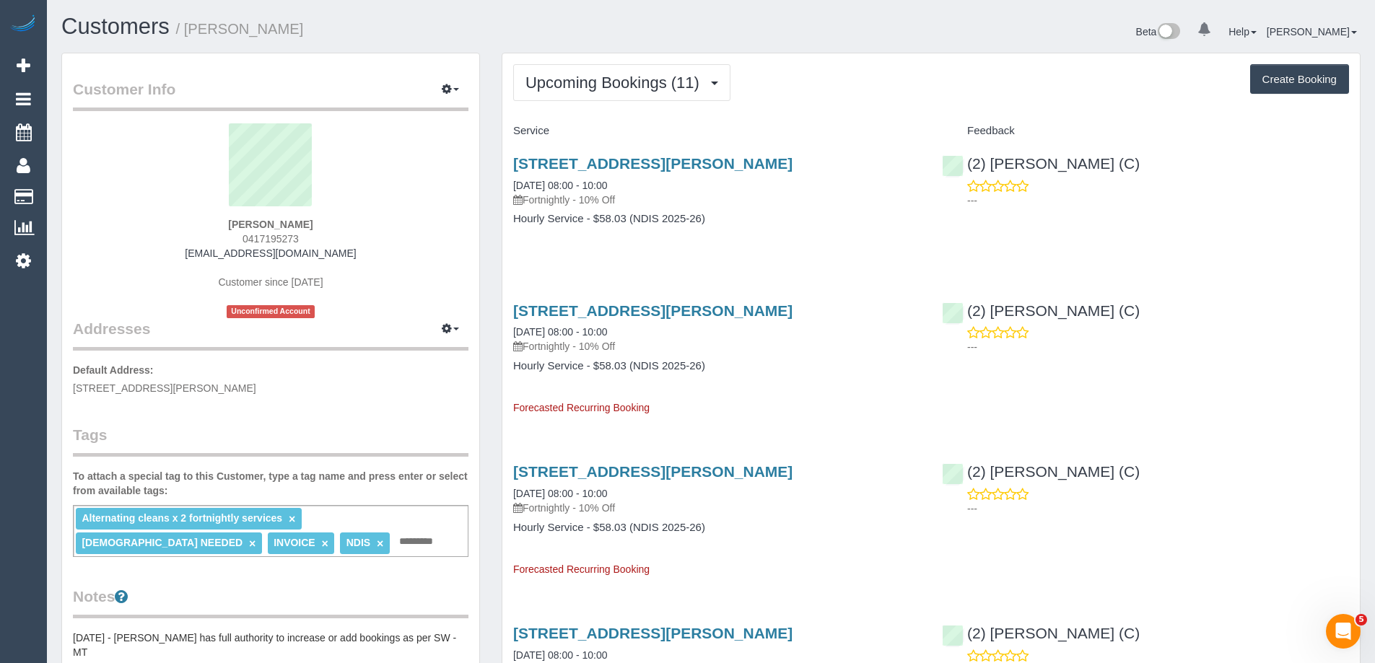
click at [1281, 77] on button "Create Booking" at bounding box center [1299, 79] width 99 height 30
select select "VIC"
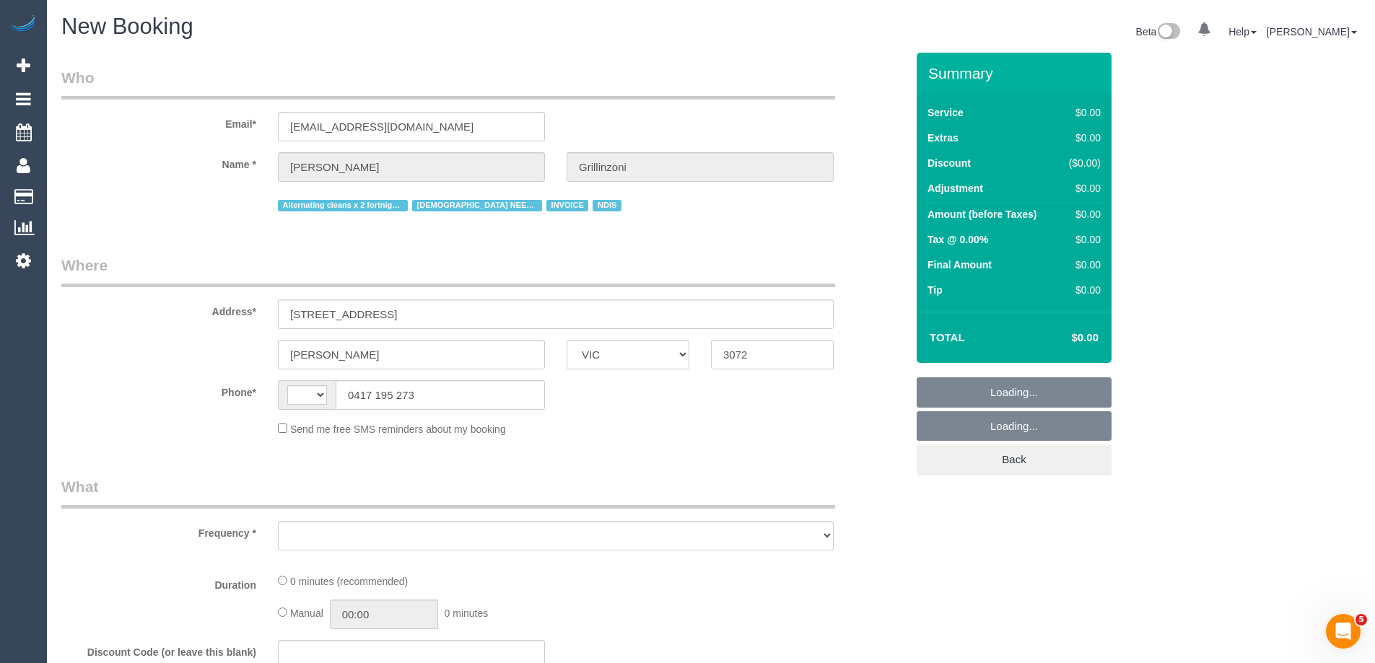
select select "string:AU"
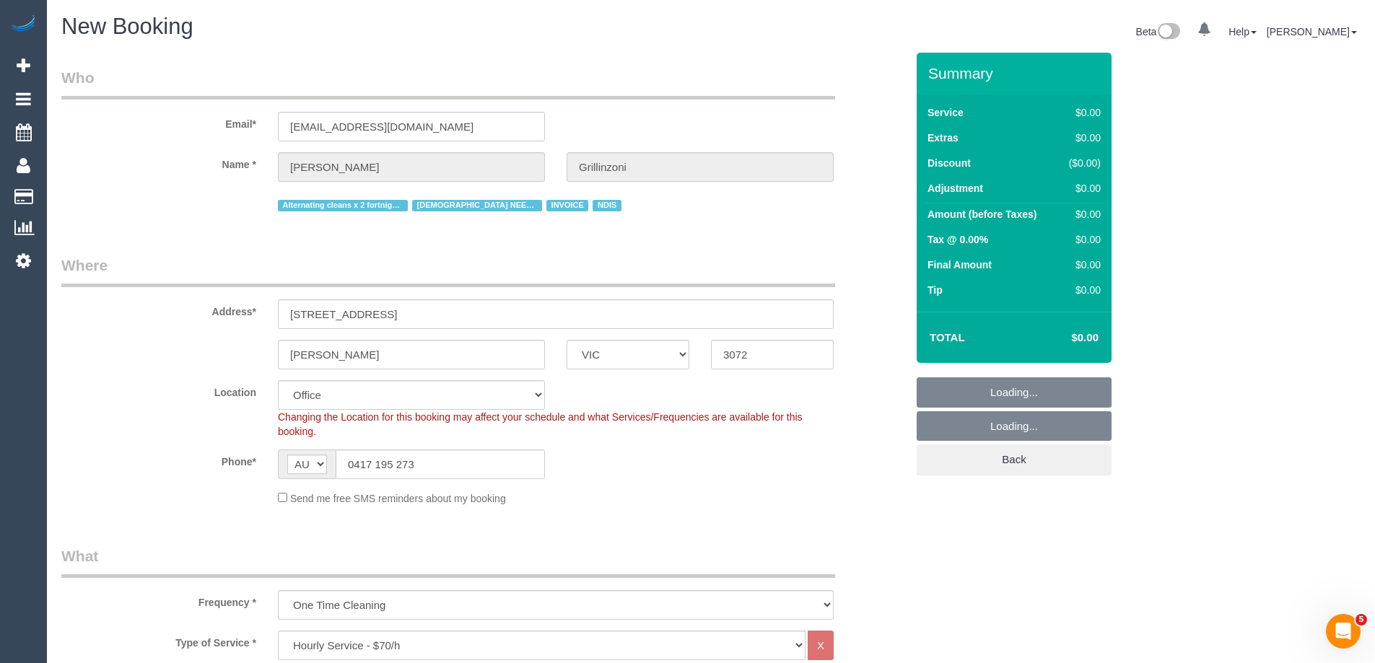
select select "object:3947"
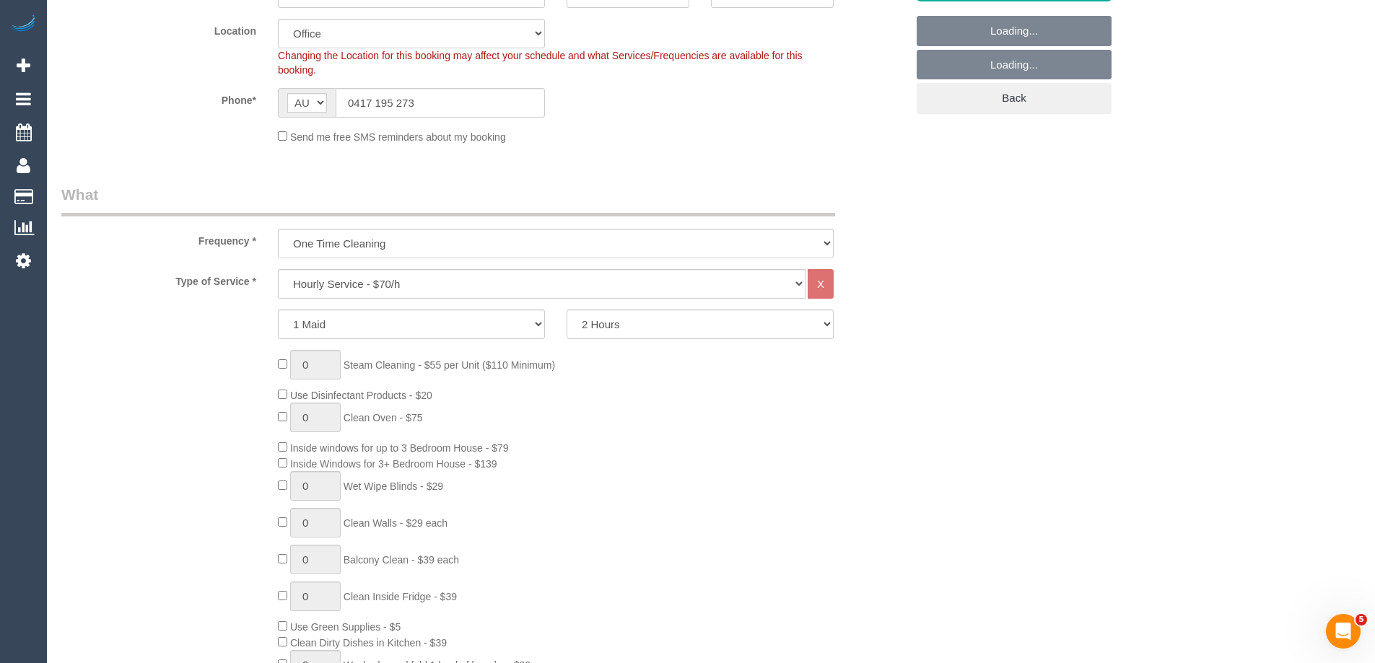
select select "60"
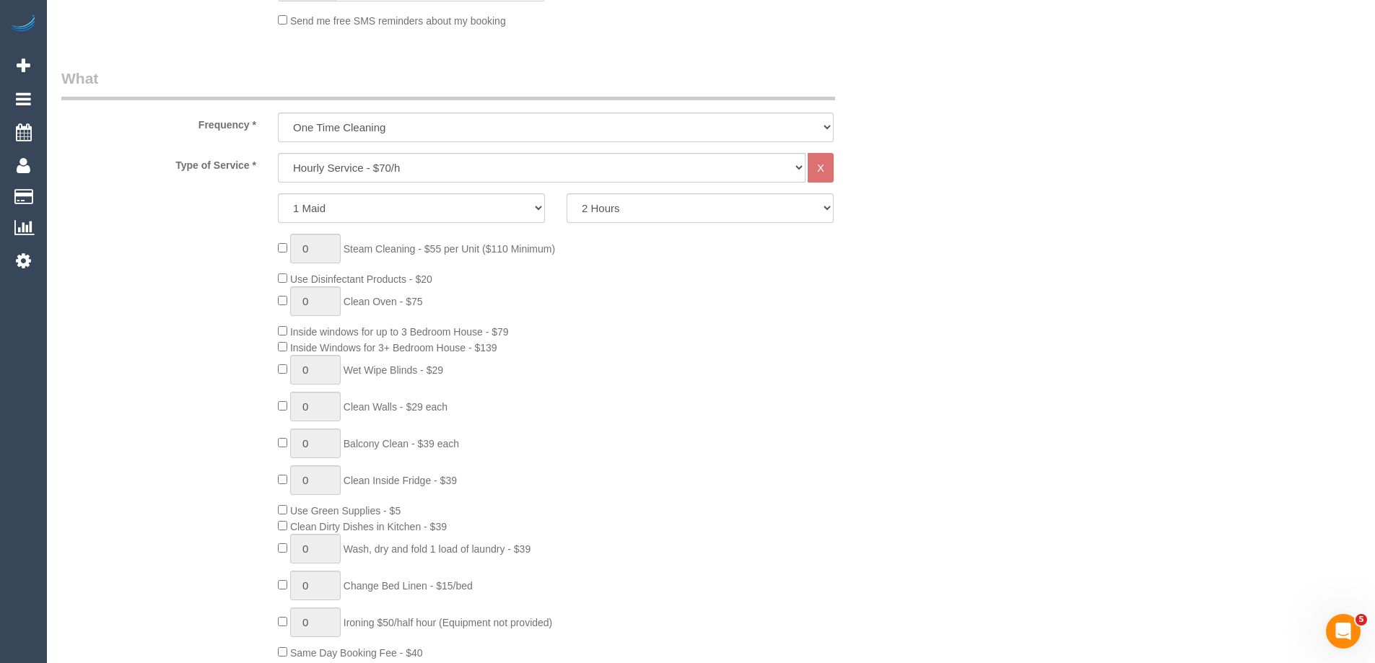
select select "object:3957"
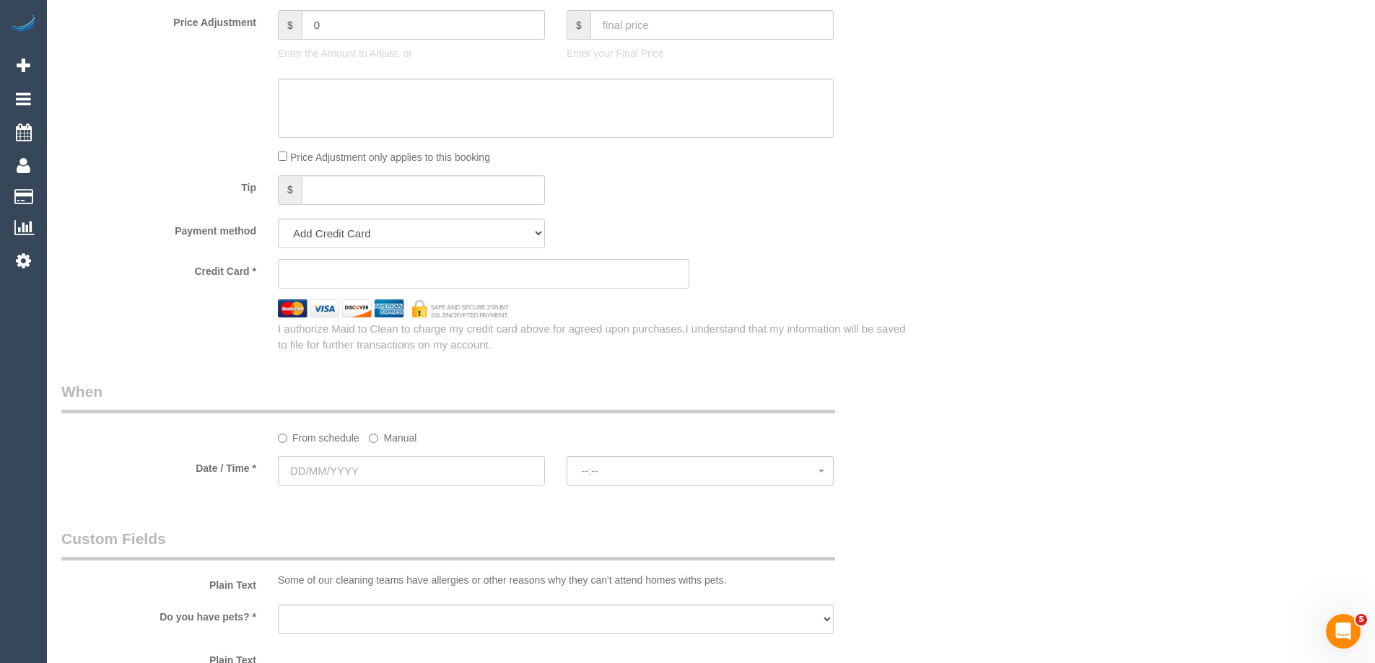
scroll to position [1372, 0]
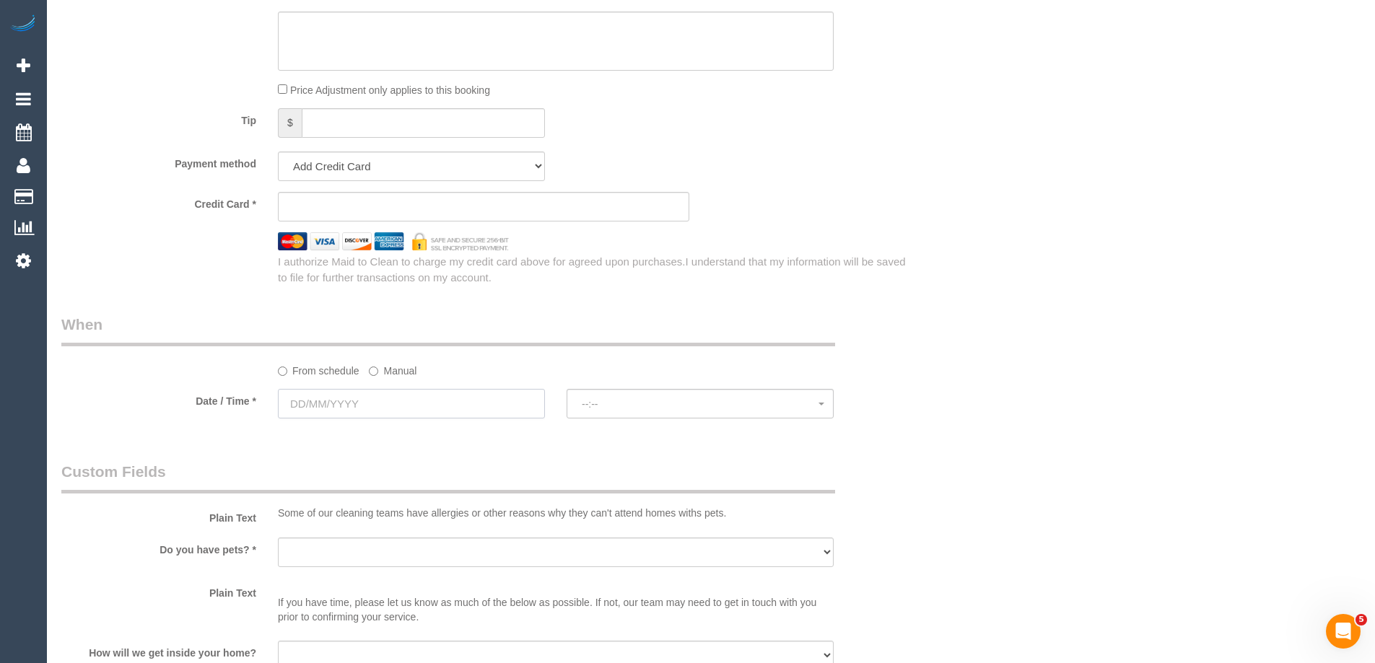
click at [354, 400] on input "text" at bounding box center [411, 404] width 267 height 30
click at [454, 435] on span "Next" at bounding box center [453, 433] width 12 height 12
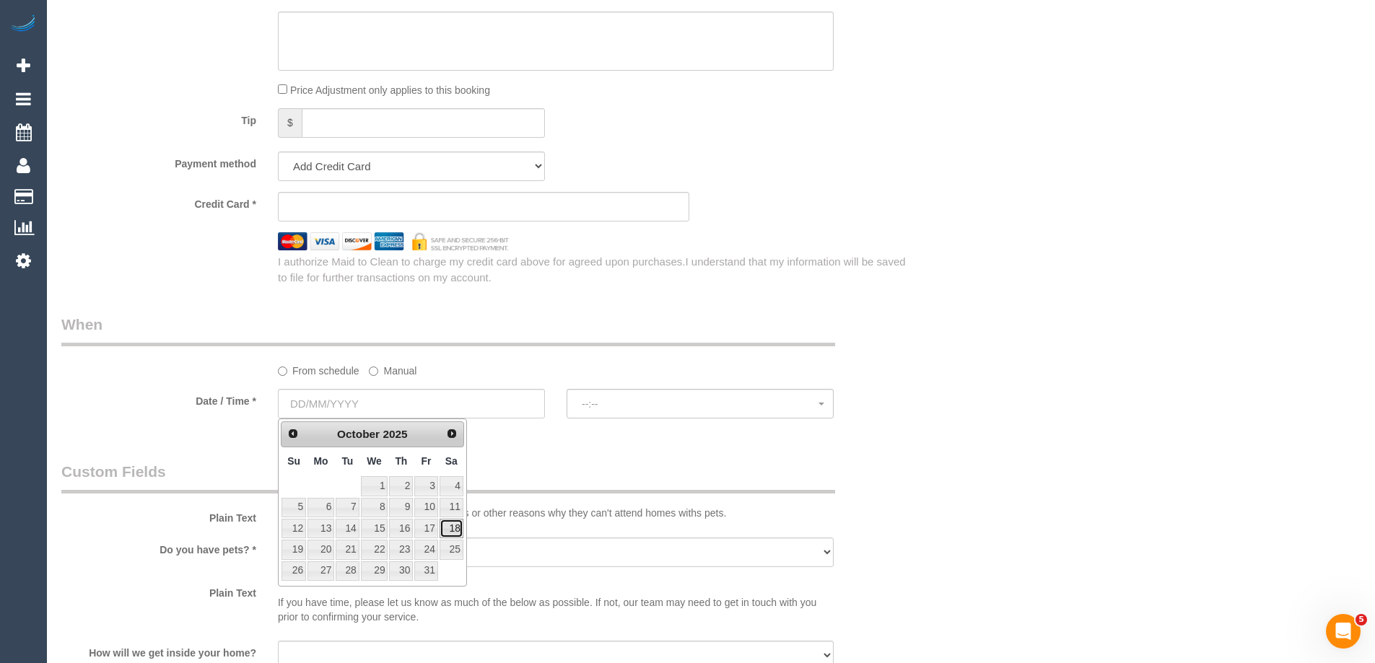
click at [448, 528] on link "18" at bounding box center [452, 528] width 24 height 19
type input "18/10/2025"
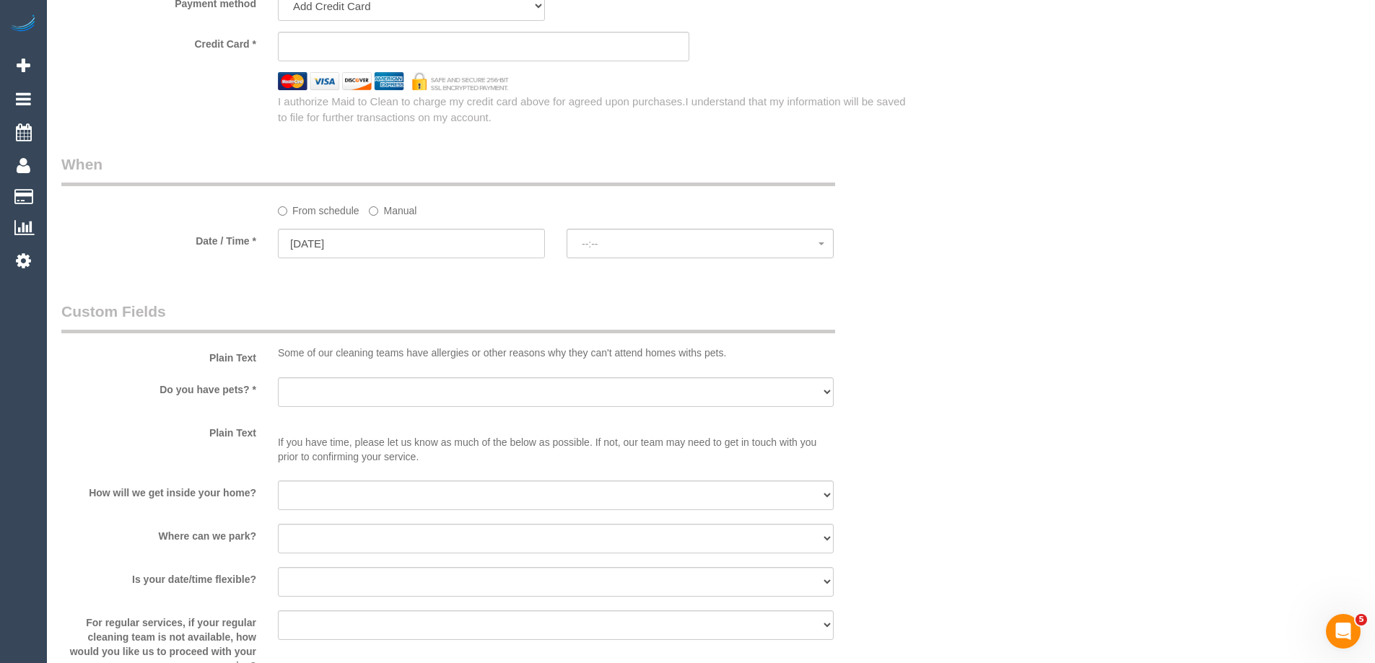
scroll to position [1588, 0]
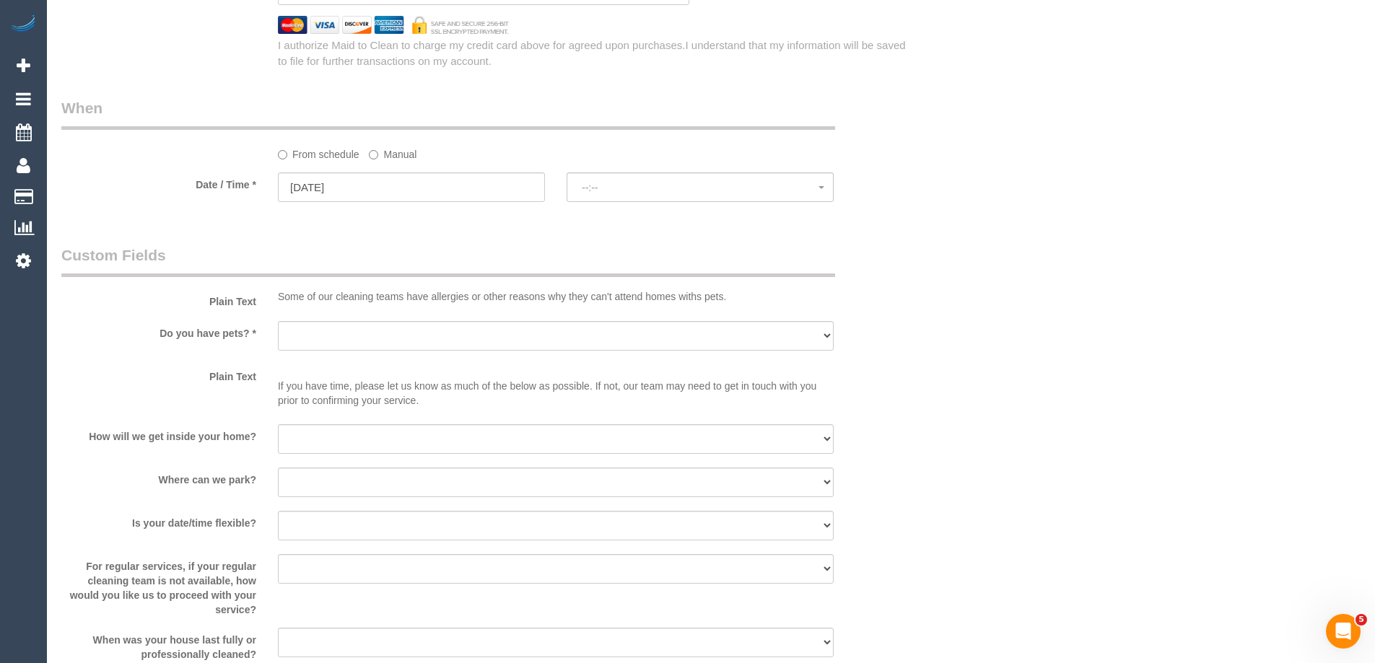
select select "spot1"
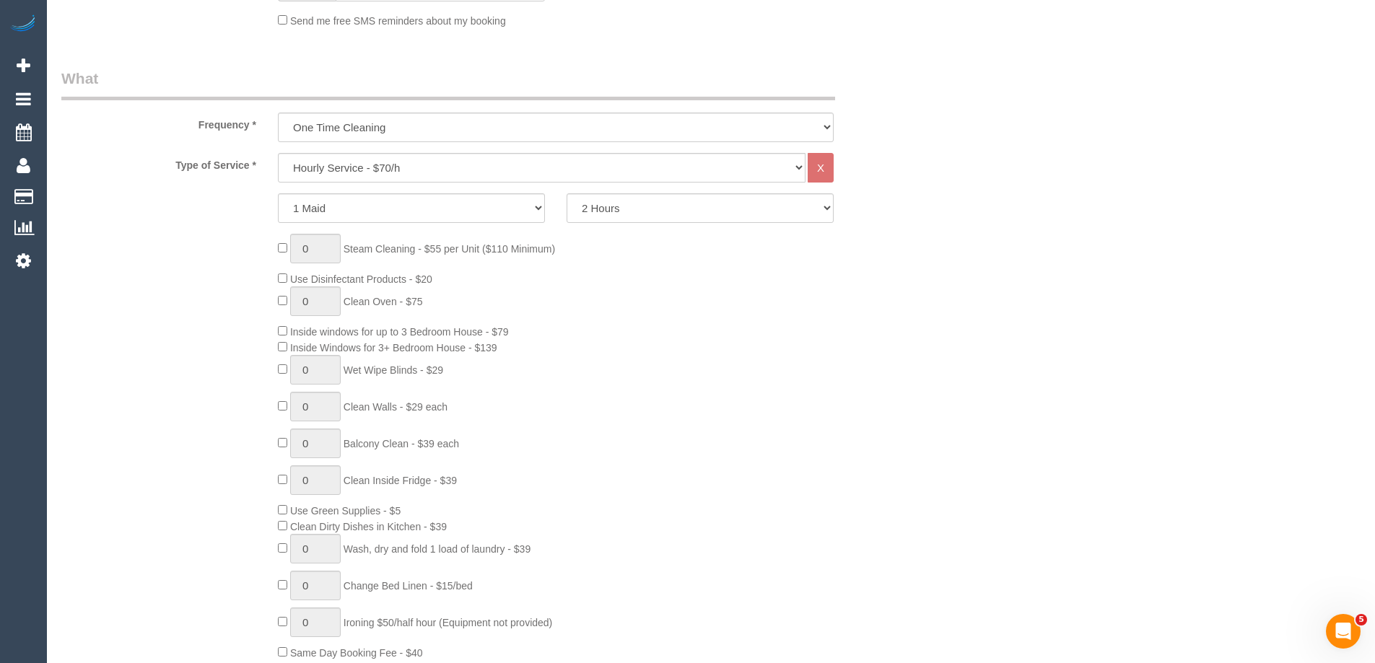
scroll to position [0, 0]
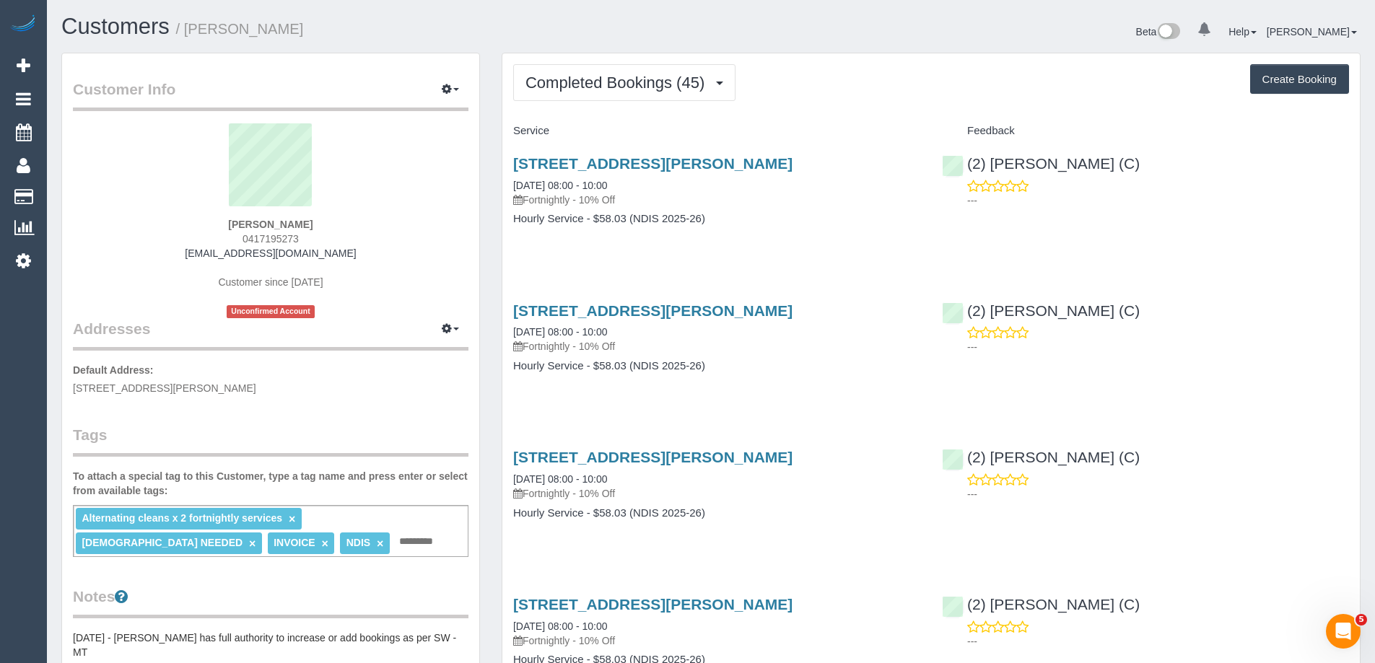
click at [283, 30] on small "/ [PERSON_NAME]" at bounding box center [240, 29] width 128 height 16
copy small "Grillinzoni"
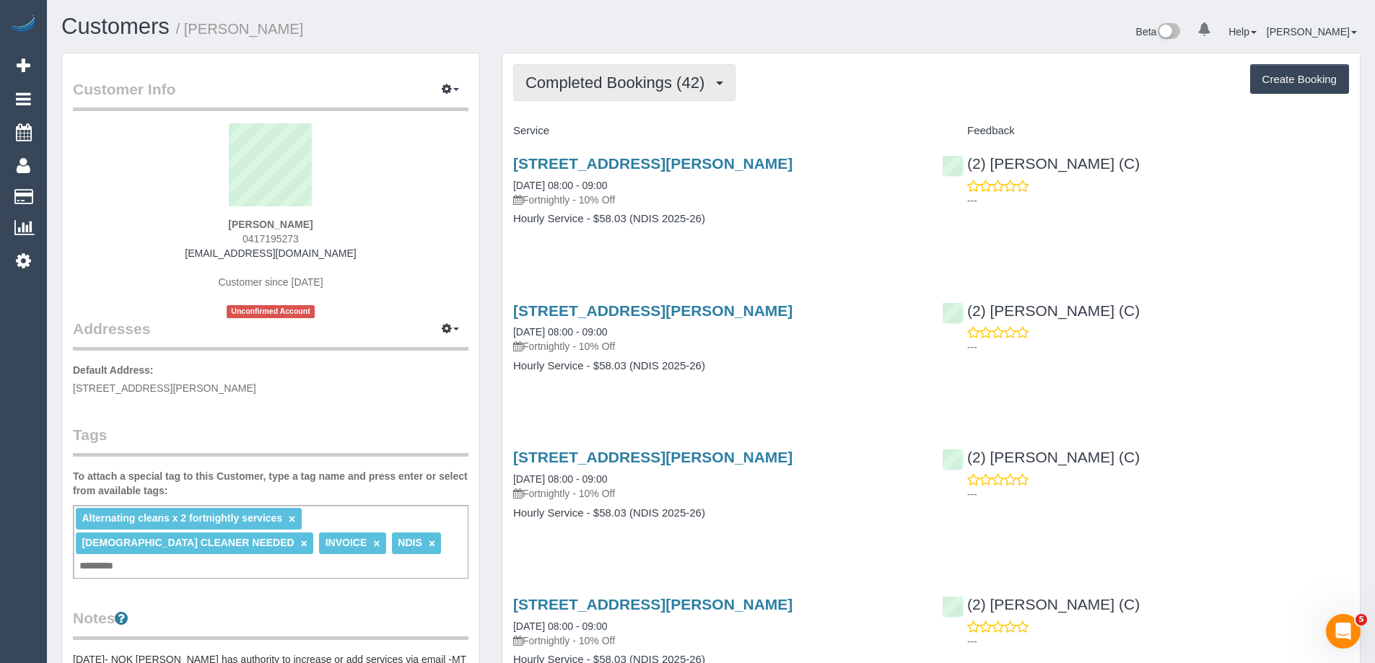
click at [644, 79] on span "Completed Bookings (42)" at bounding box center [619, 83] width 186 height 18
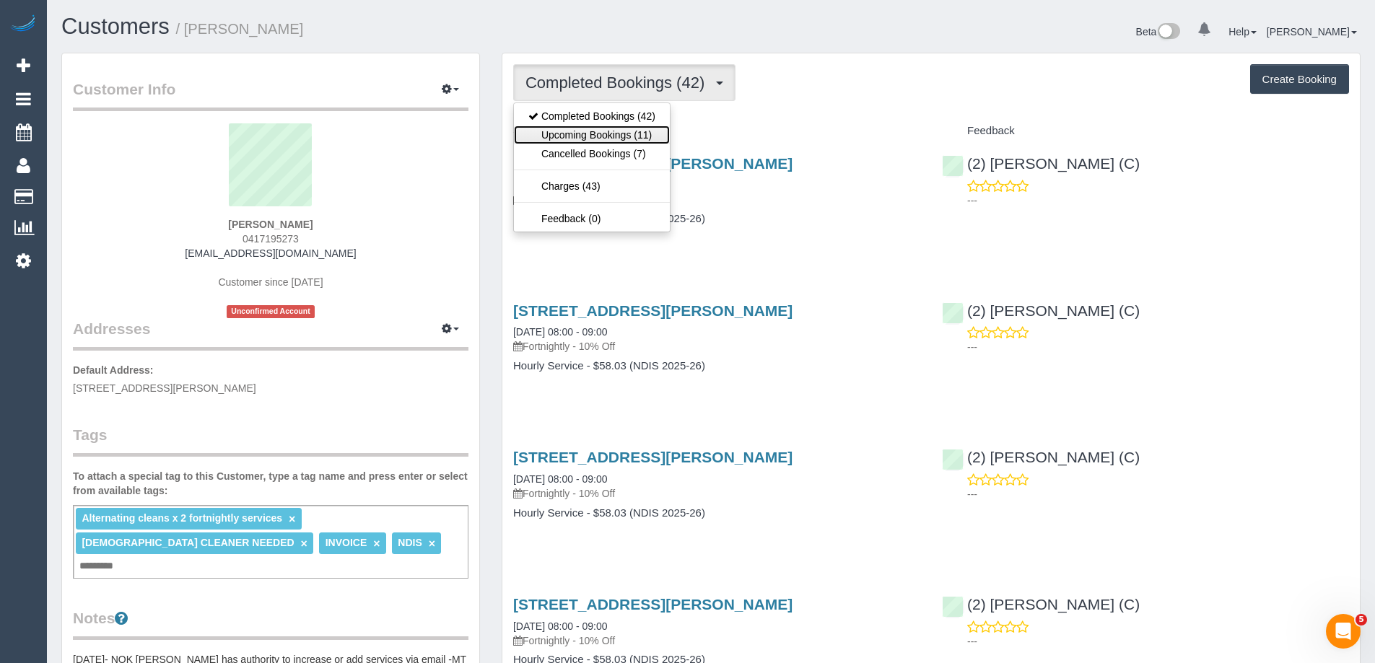
click at [601, 134] on link "Upcoming Bookings (11)" at bounding box center [592, 135] width 156 height 19
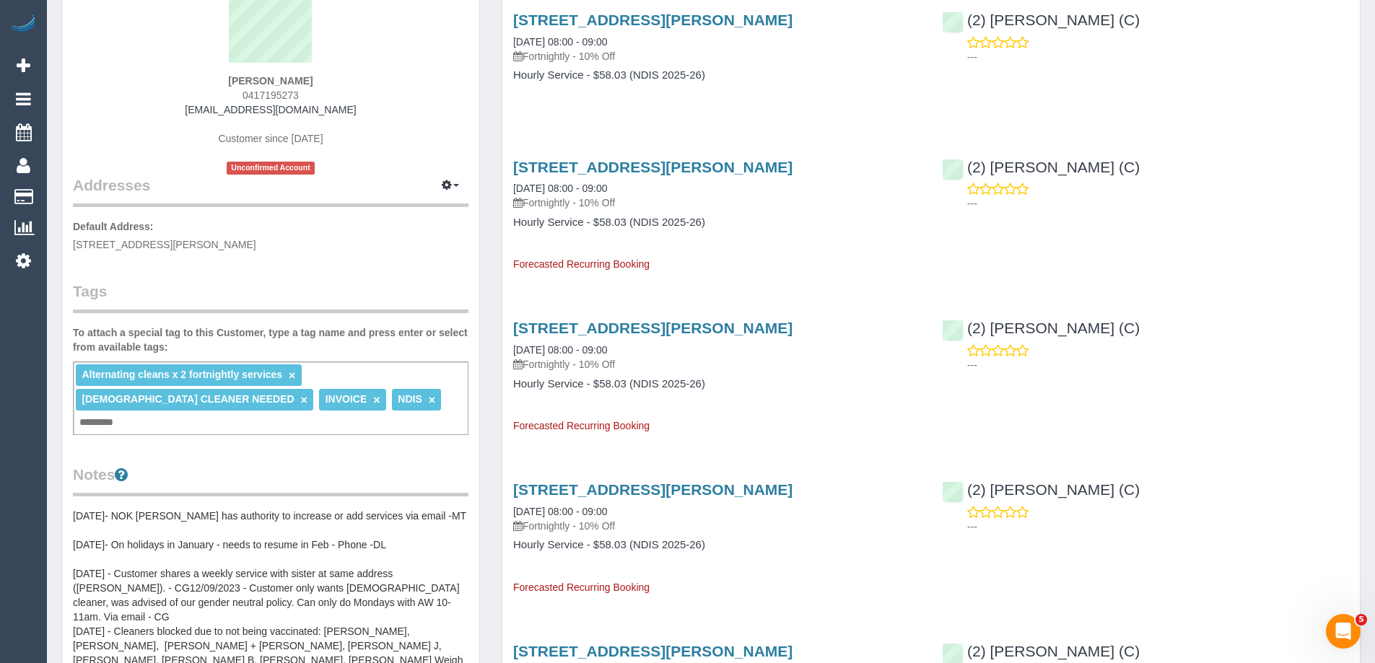
scroll to position [144, 0]
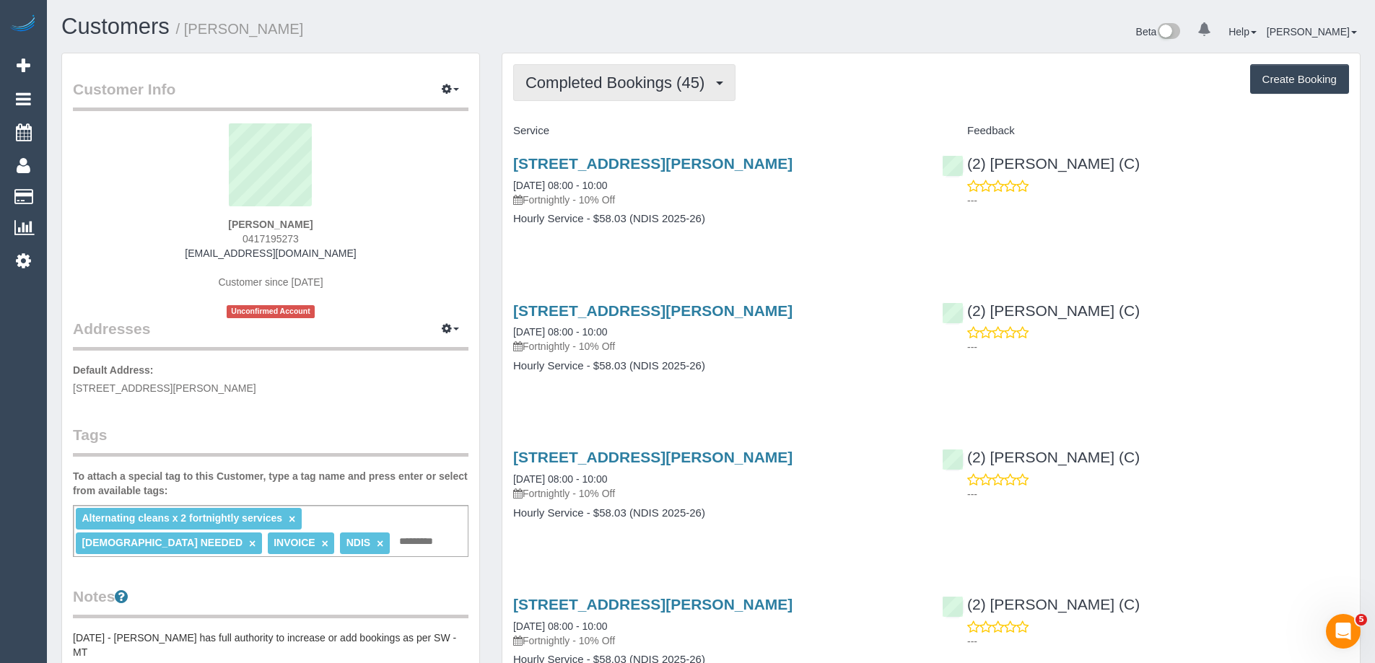
click at [651, 74] on span "Completed Bookings (45)" at bounding box center [619, 83] width 186 height 18
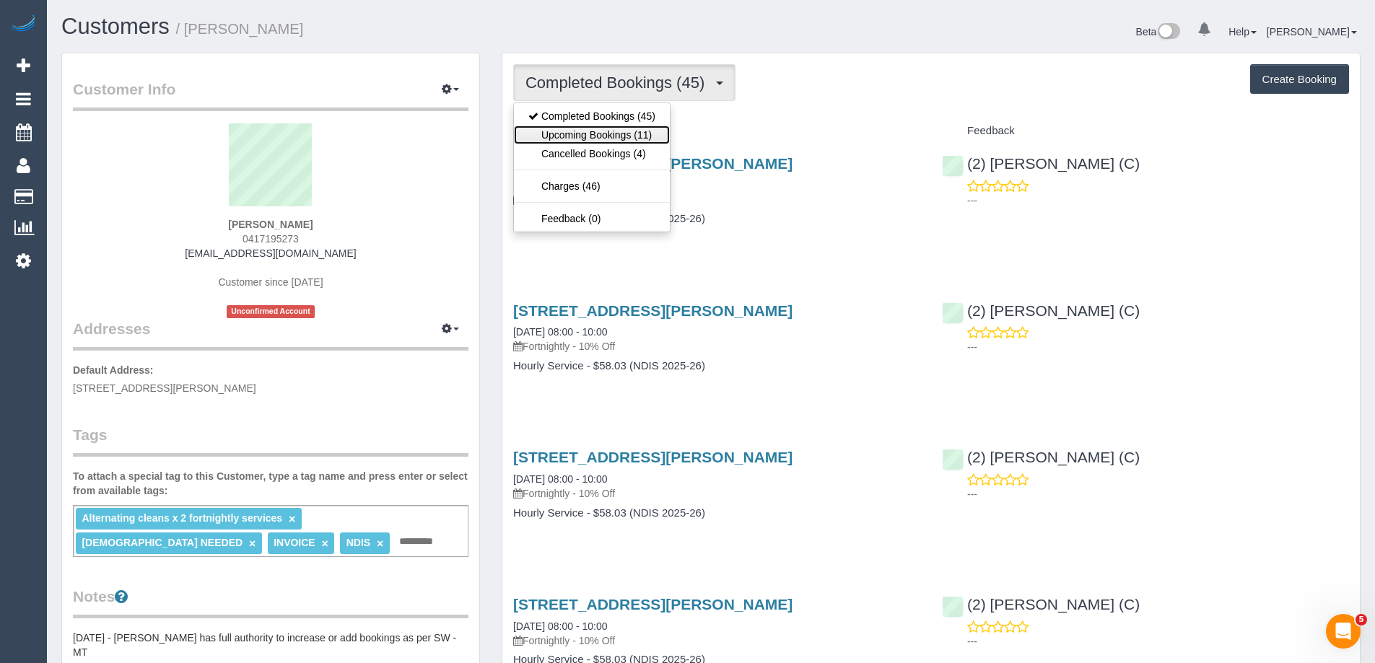
click at [603, 139] on link "Upcoming Bookings (11)" at bounding box center [592, 135] width 156 height 19
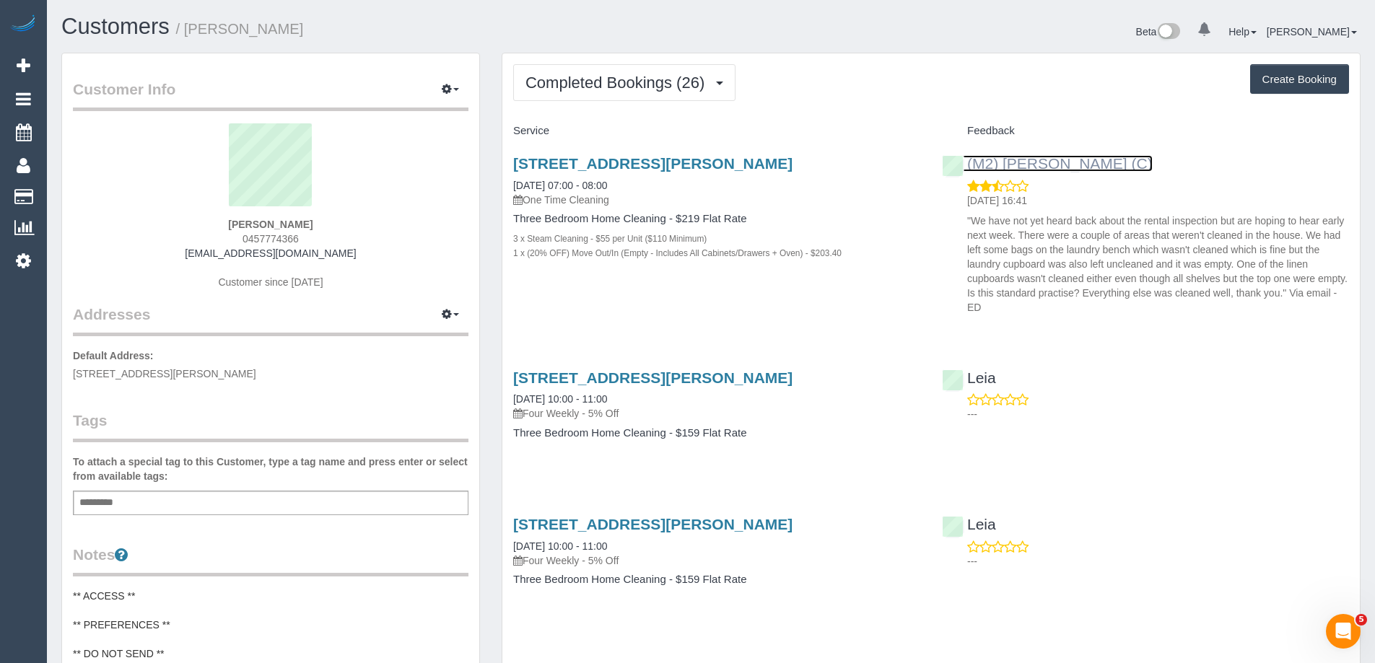
click at [1050, 158] on link "(M2) [PERSON_NAME] (C)" at bounding box center [1047, 163] width 211 height 17
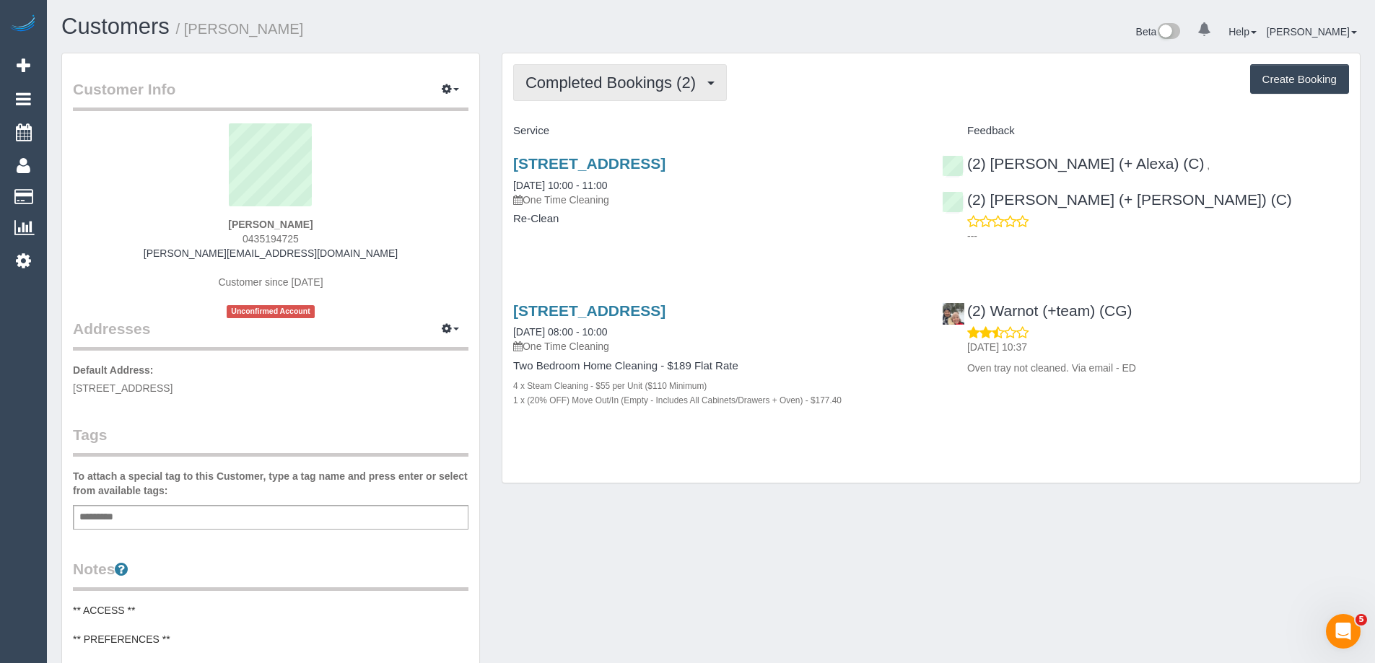
click at [674, 79] on span "Completed Bookings (2)" at bounding box center [615, 83] width 178 height 18
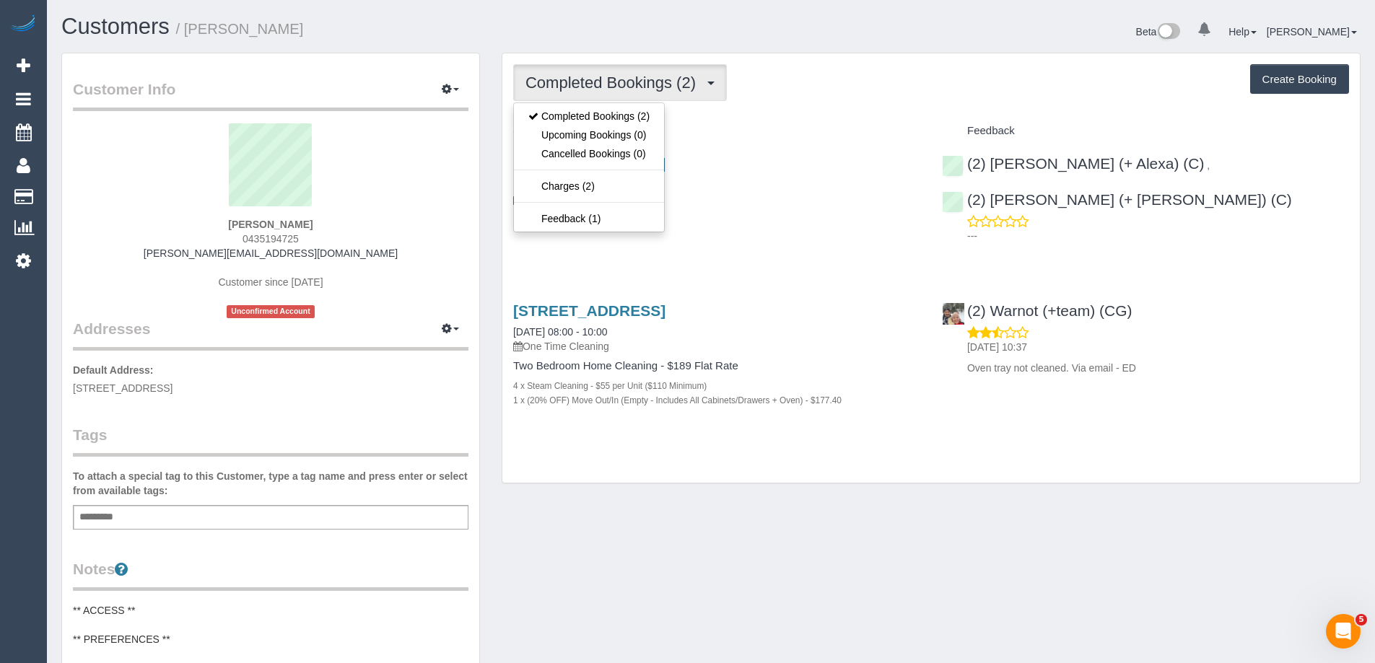
click at [811, 90] on div "Completed Bookings (2) Completed Bookings (2) Upcoming Bookings (0) Cancelled B…" at bounding box center [931, 82] width 836 height 37
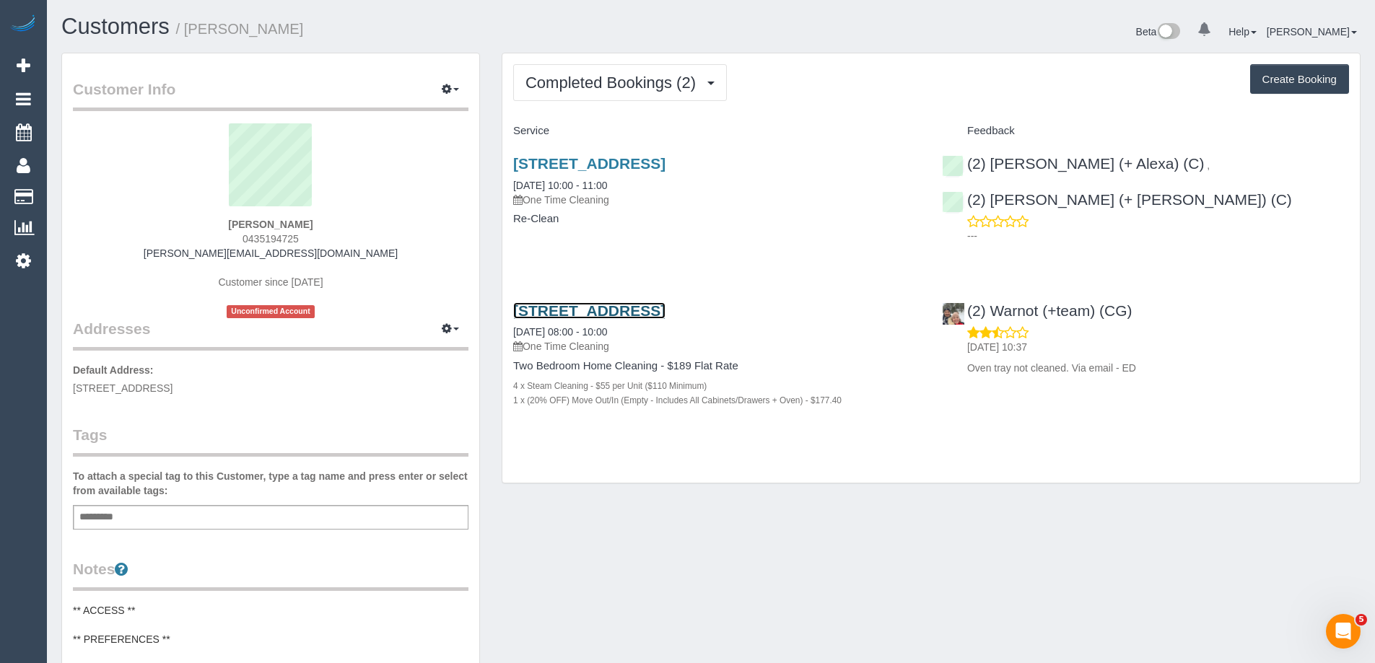
click at [666, 311] on link "44 Bedford St, 201, Collingwood, VIC 3066" at bounding box center [589, 310] width 152 height 17
click at [666, 162] on link "44 Bedford St, 201, Collingwood, VIC 3066" at bounding box center [589, 163] width 152 height 17
drag, startPoint x: 1157, startPoint y: 315, endPoint x: 969, endPoint y: 315, distance: 187.7
click at [969, 315] on div "(2) Warnot (+team) (CG) 09/09/2025 10:37 Oven tray not cleaned. Via email - ED" at bounding box center [1145, 336] width 429 height 92
copy link "(2) Warnot (+team) (CG)"
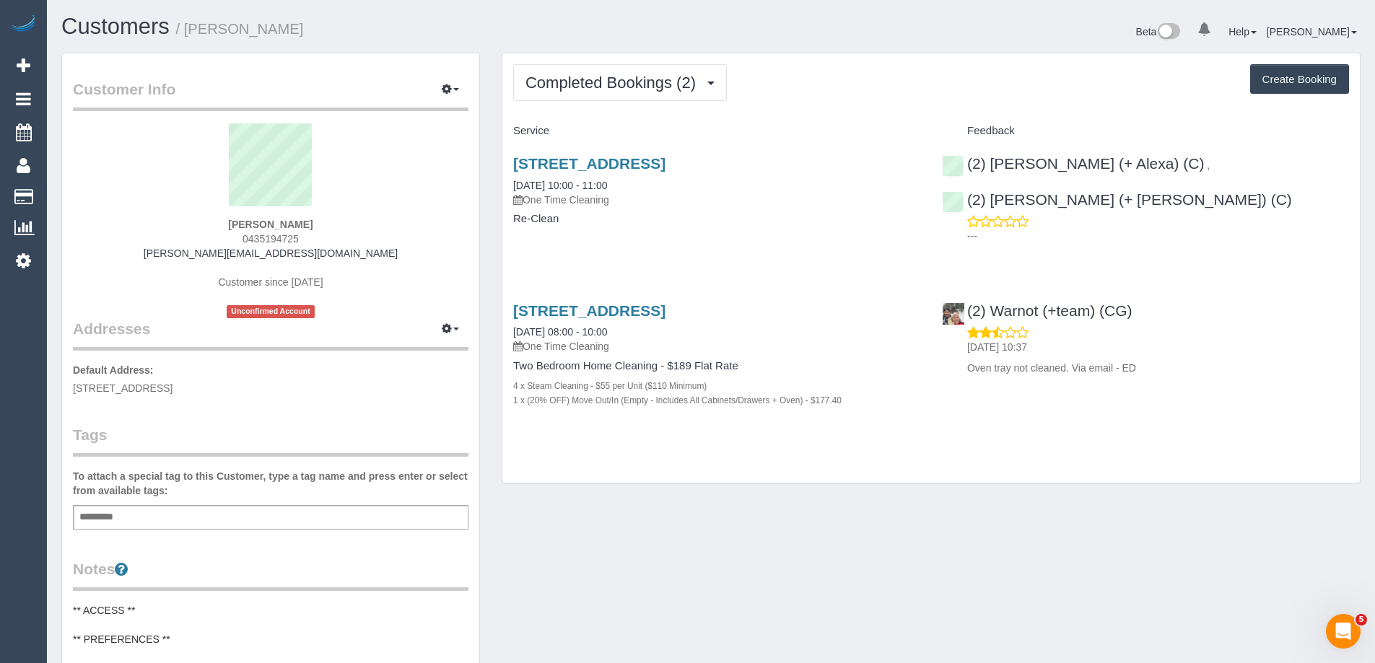
drag, startPoint x: 365, startPoint y: 32, endPoint x: 191, endPoint y: 36, distance: 174.7
click at [191, 36] on h1 "Customers / Amy McPherson" at bounding box center [380, 26] width 639 height 25
copy small "Amy McPherson"
drag, startPoint x: 834, startPoint y: 303, endPoint x: 514, endPoint y: 308, distance: 320.5
click at [514, 308] on h3 "44 Bedford St, 201, Collingwood, VIC 3066" at bounding box center [716, 310] width 407 height 17
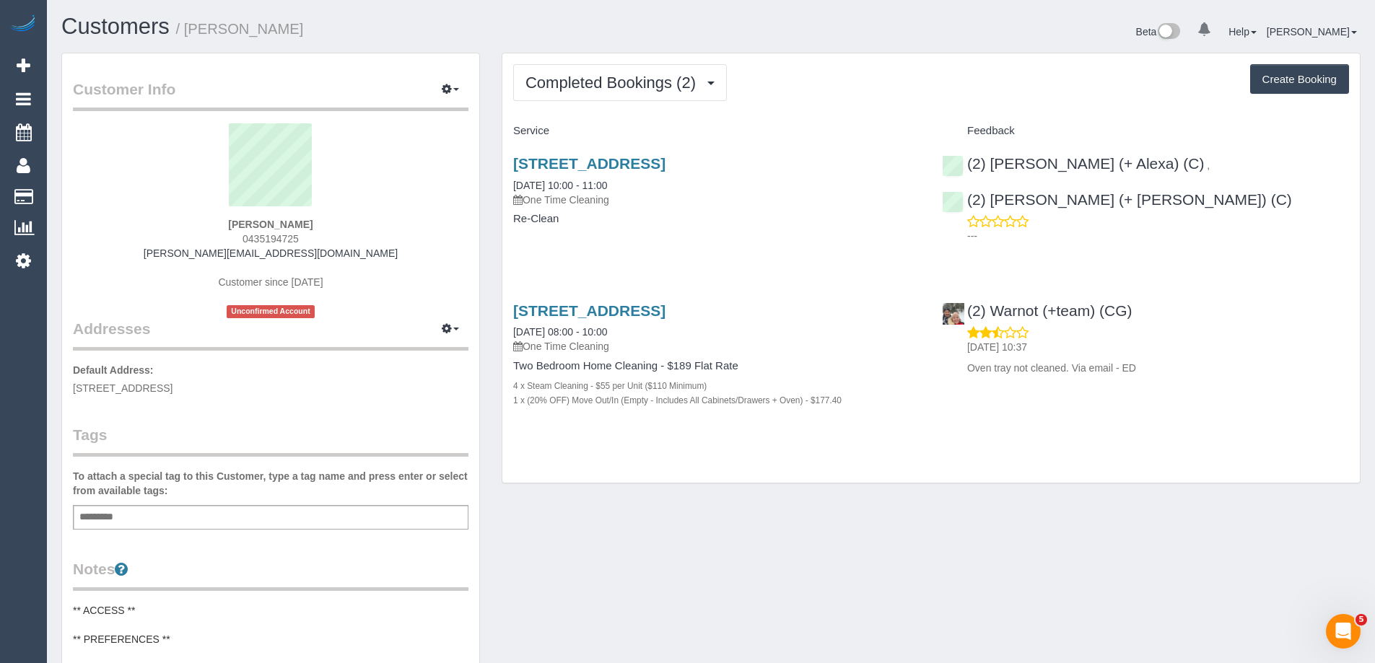
copy link "44 Bedford St, 201, Collingwood, VIC 3066"
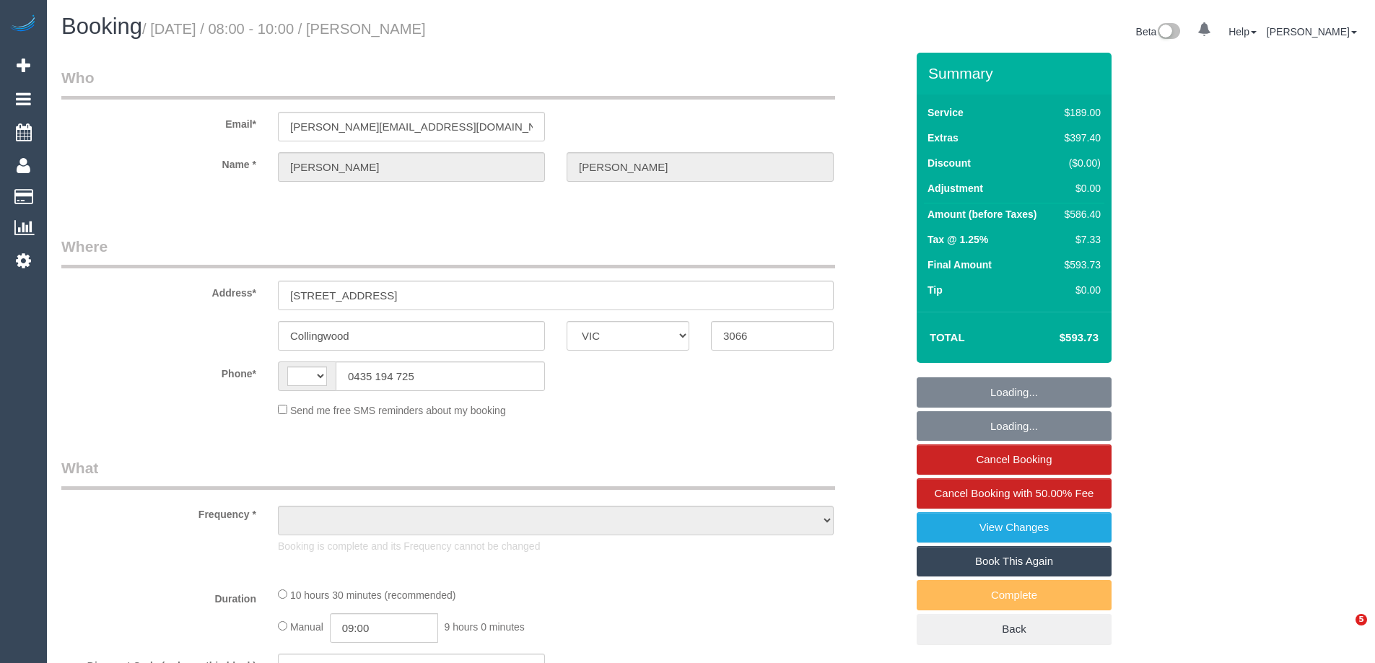
select select "VIC"
select select "string:AU"
select select "object:578"
select select "string:stripe-pm_1RzVew2GScqysDRVmMYs0cBa"
select select "number:29"
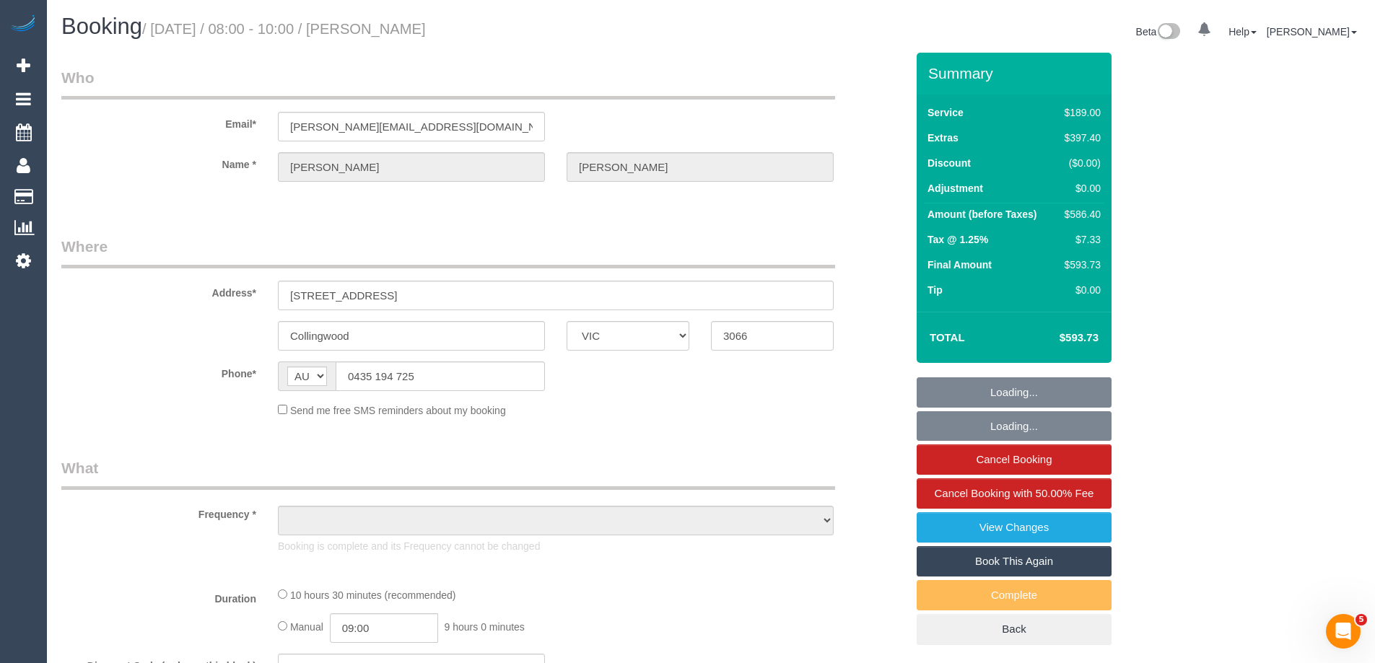
select select "number:14"
select select "number:19"
select select "number:25"
select select "number:26"
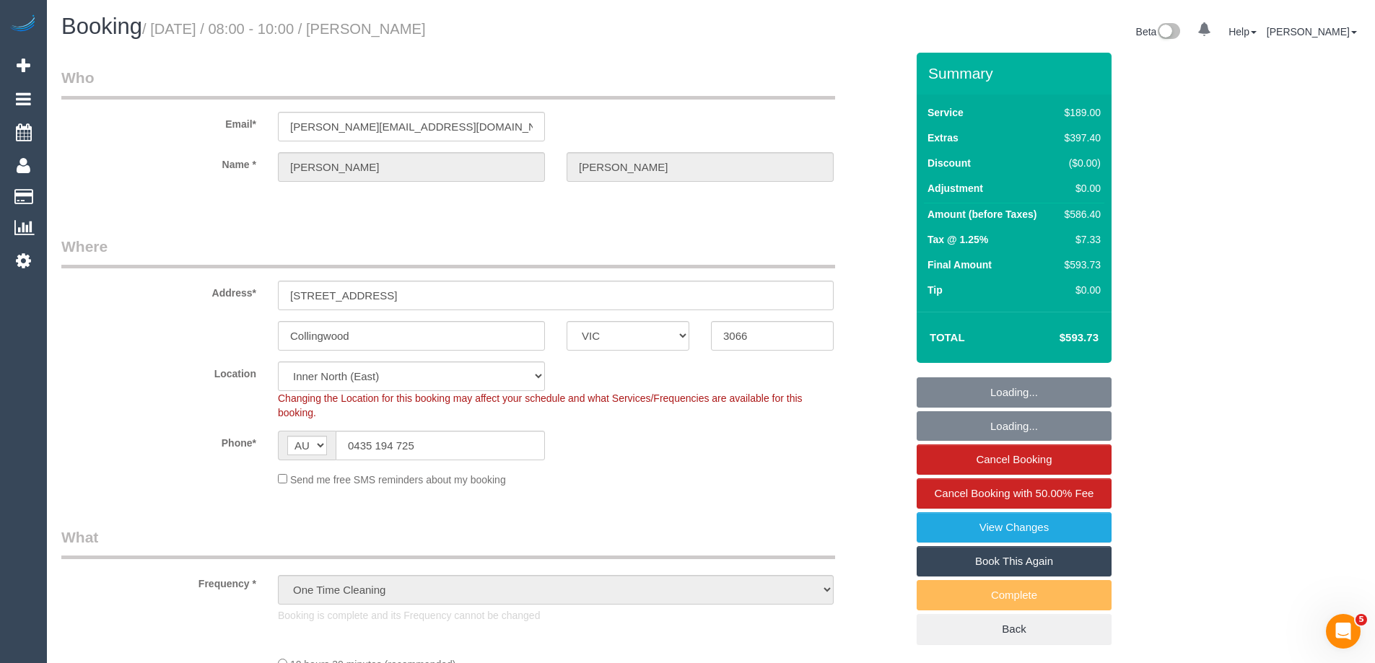
select select "object:729"
select select "spot1"
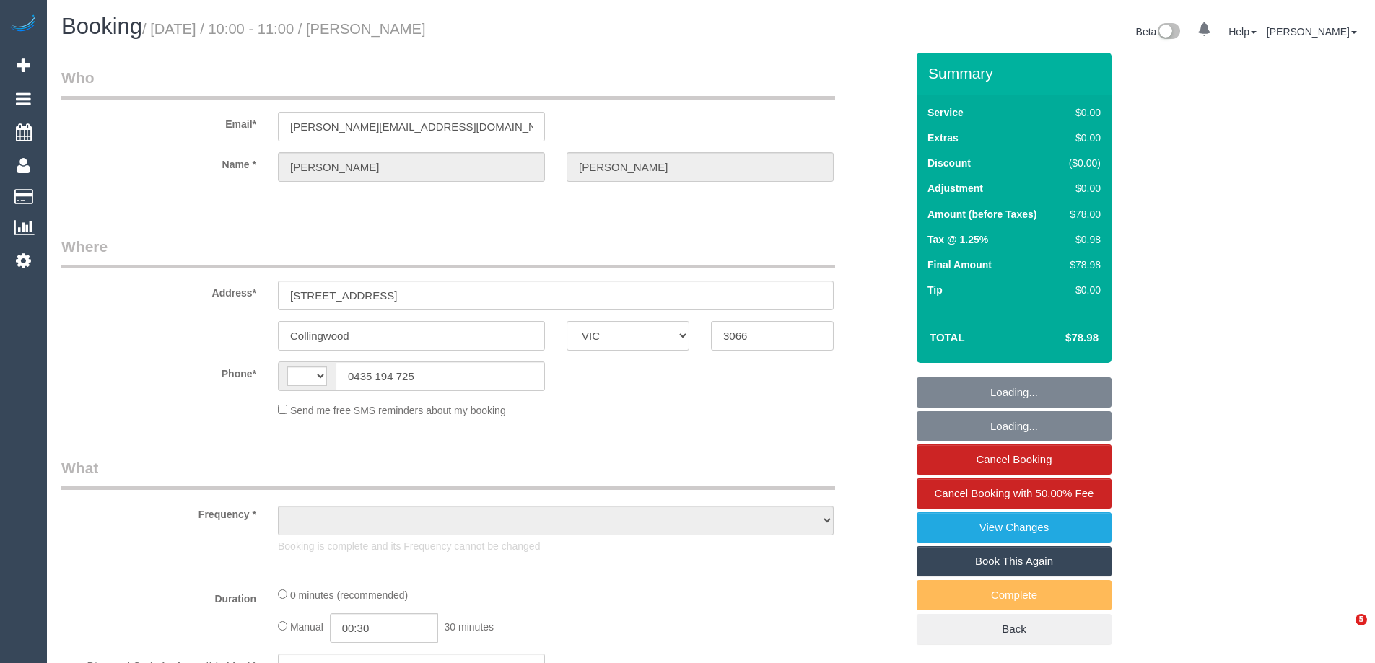
select select "VIC"
select select "number:29"
select select "number:14"
select select "number:19"
select select "number:25"
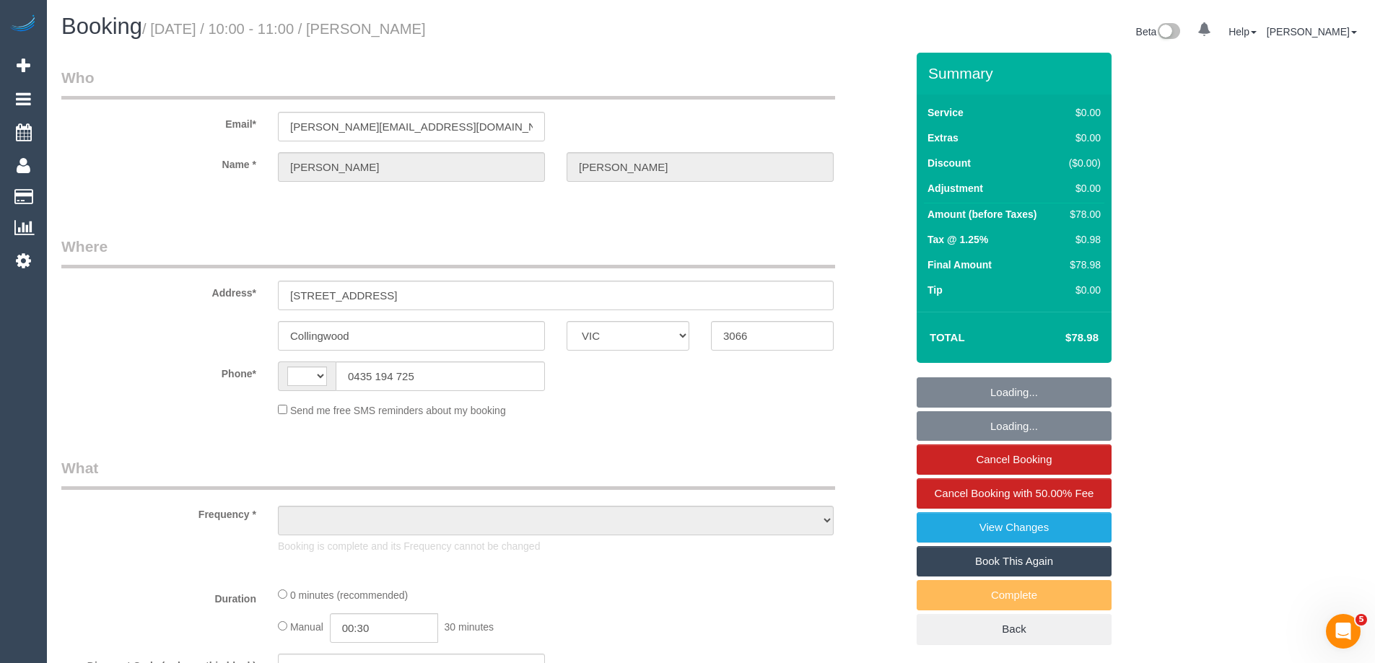
select select "number:26"
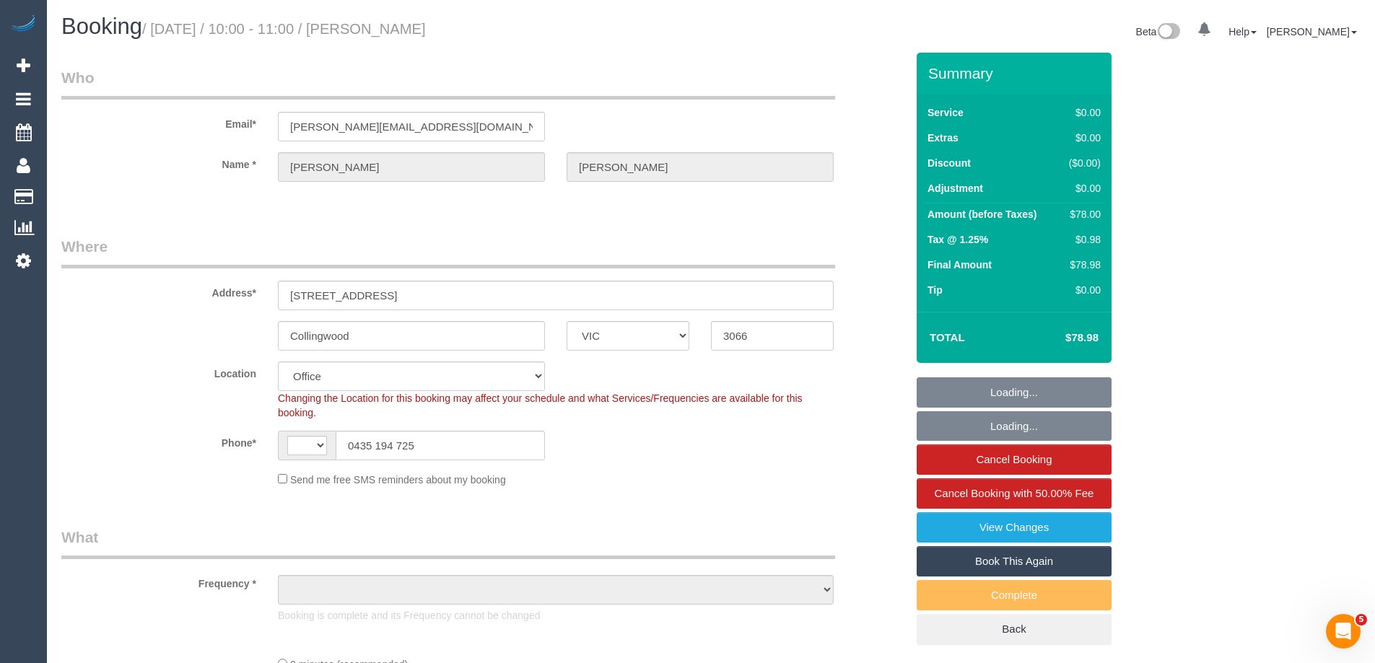
select select "string:AU"
select select "object:790"
select select "string:stripe-pm_1RzVew2GScqysDRVmMYs0cBa"
